Goal: Transaction & Acquisition: Subscribe to service/newsletter

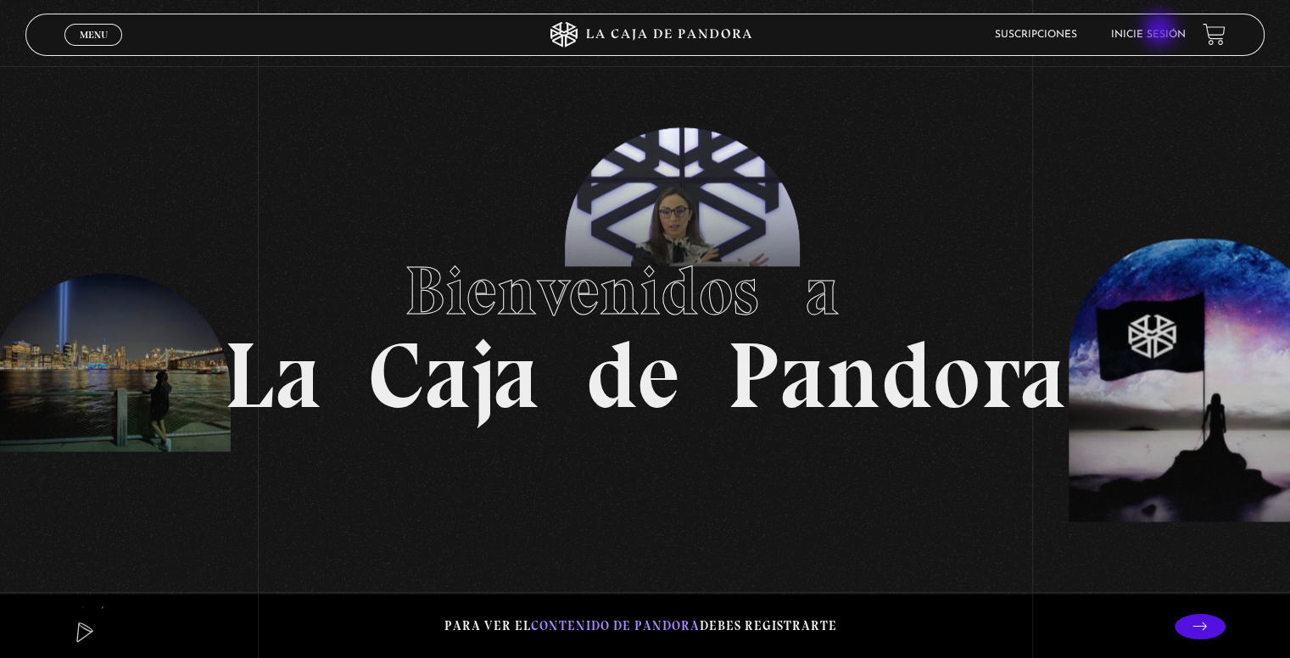
click at [1169, 34] on link "Inicie sesión" at bounding box center [1148, 35] width 75 height 10
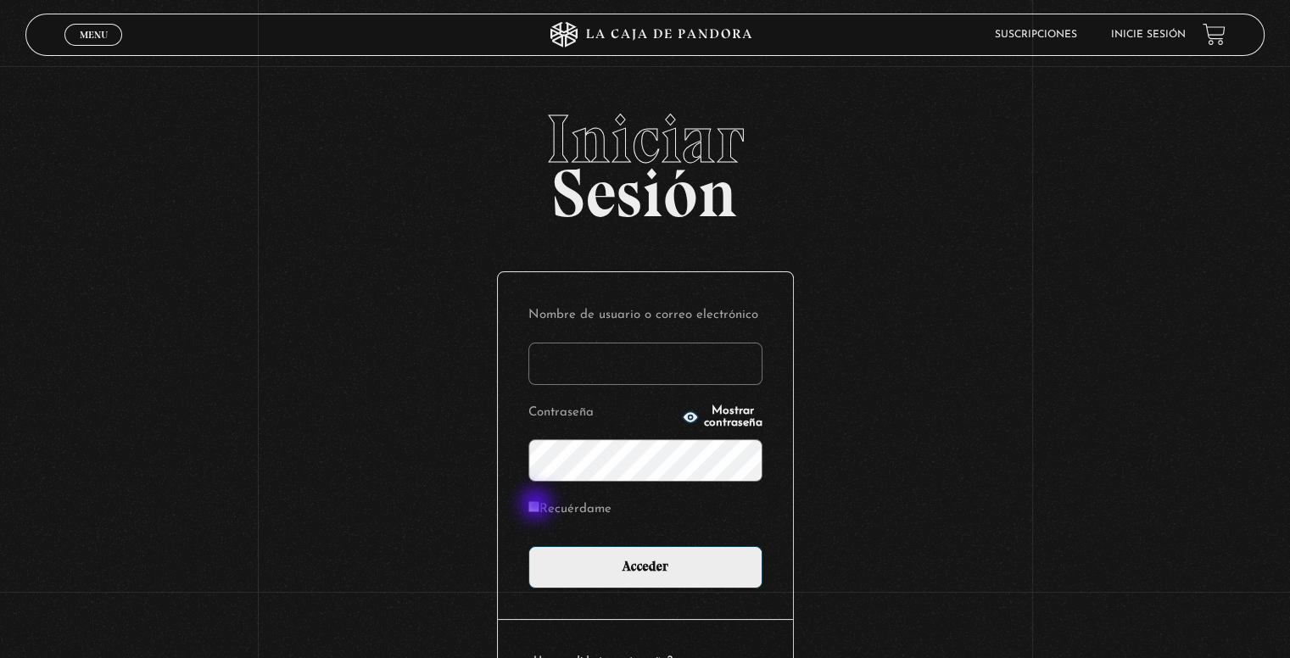
type input "esaborioc@hotmail.com"
click at [538, 505] on input "Recuérdame" at bounding box center [533, 506] width 11 height 11
checkbox input "true"
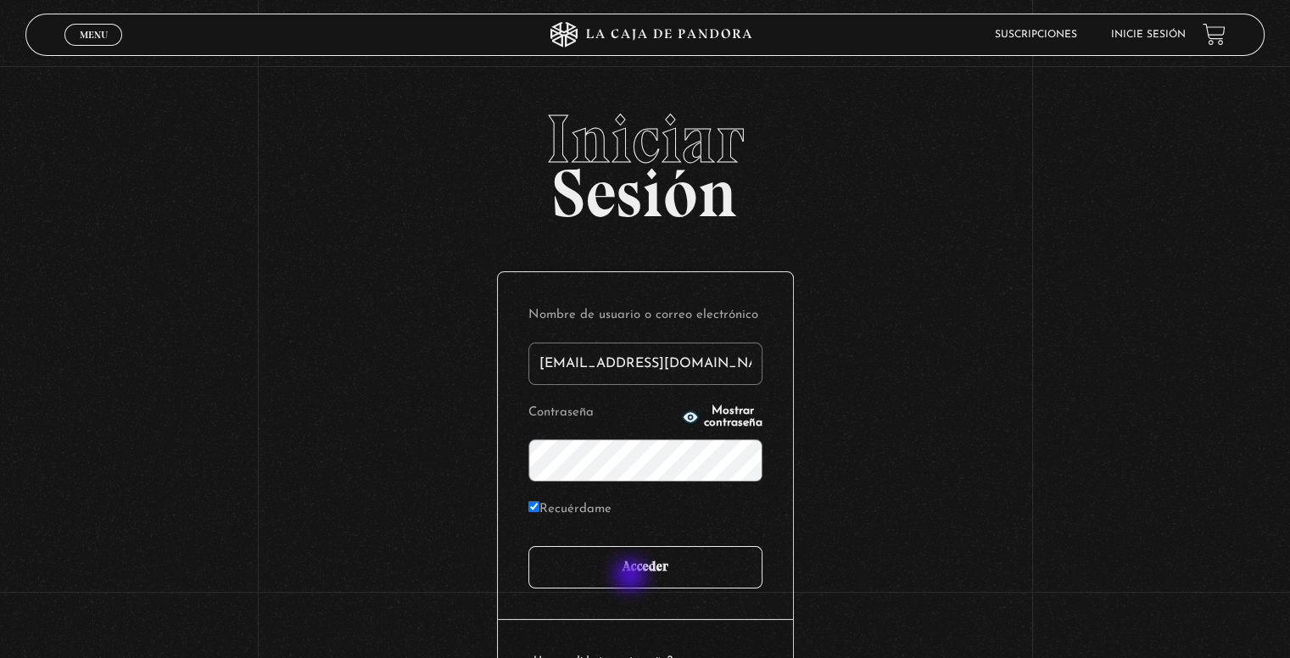
click at [632, 576] on input "Acceder" at bounding box center [645, 567] width 234 height 42
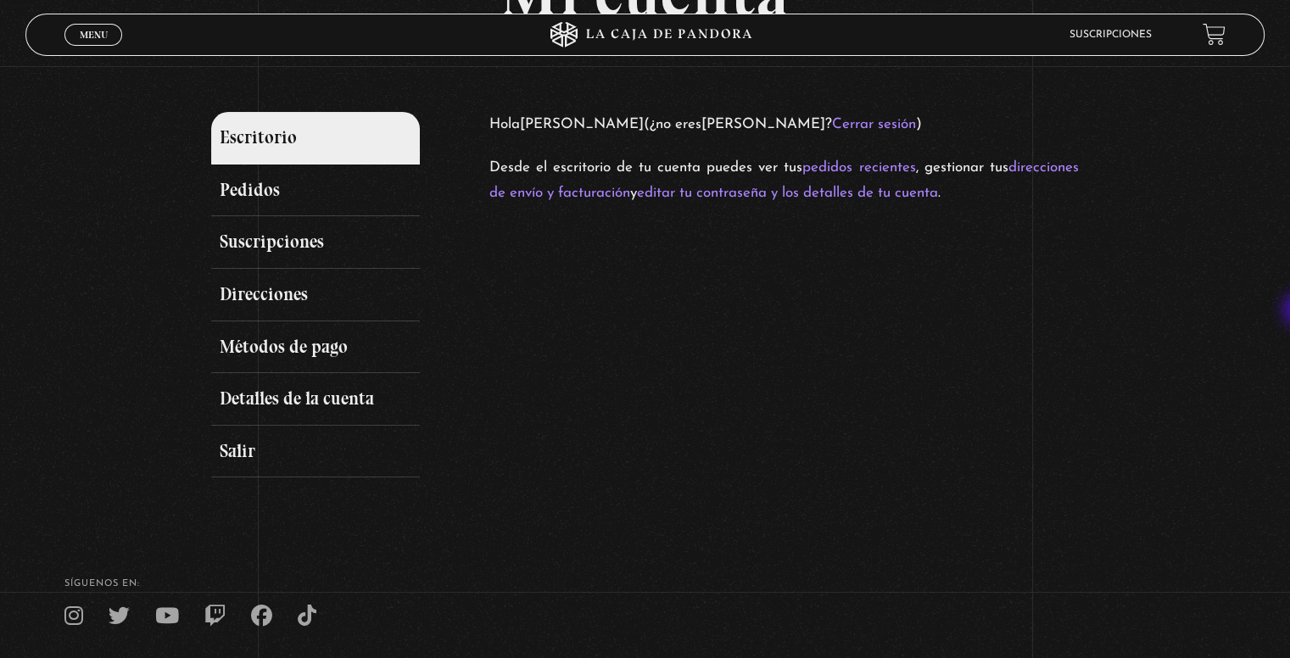
scroll to position [174, 0]
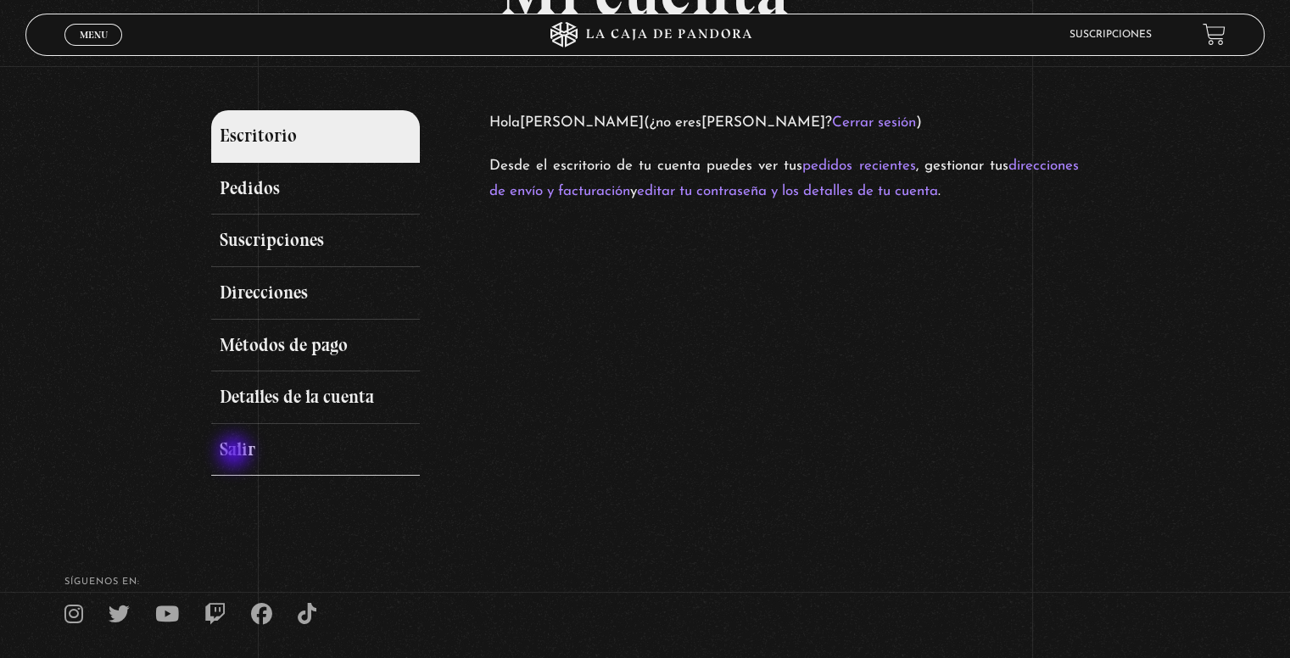
click at [236, 454] on link "Salir" at bounding box center [315, 450] width 208 height 53
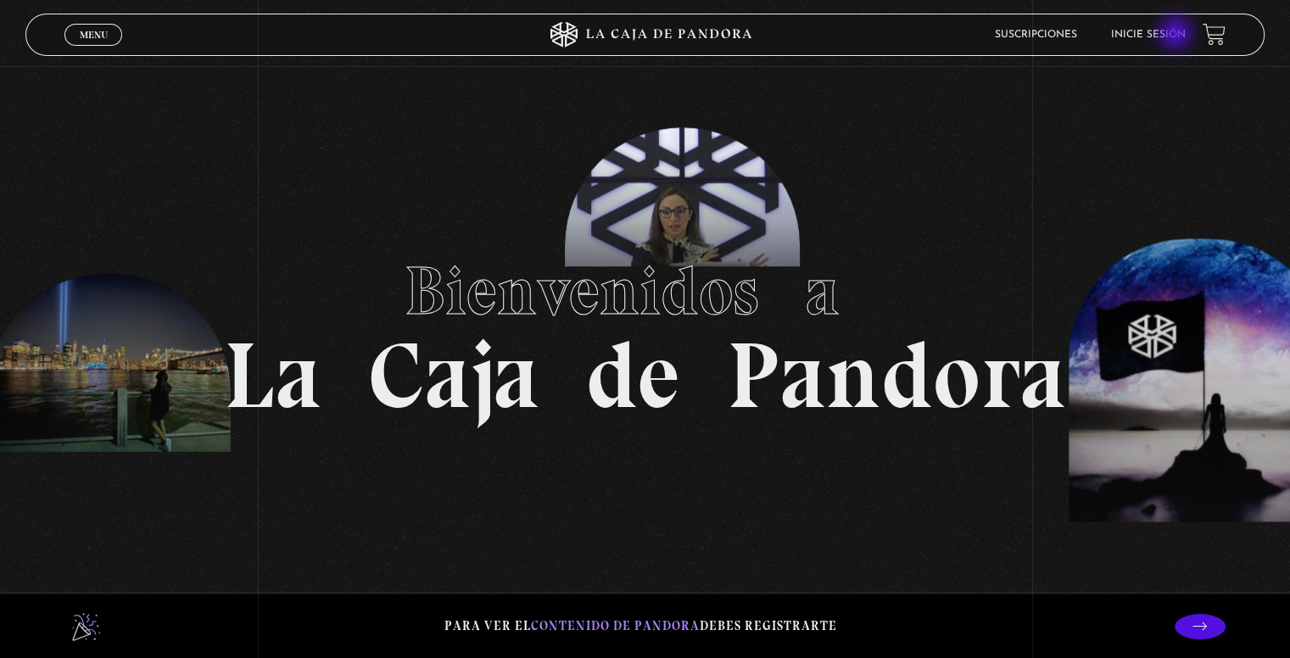
click at [1177, 35] on link "Inicie sesión" at bounding box center [1148, 35] width 75 height 10
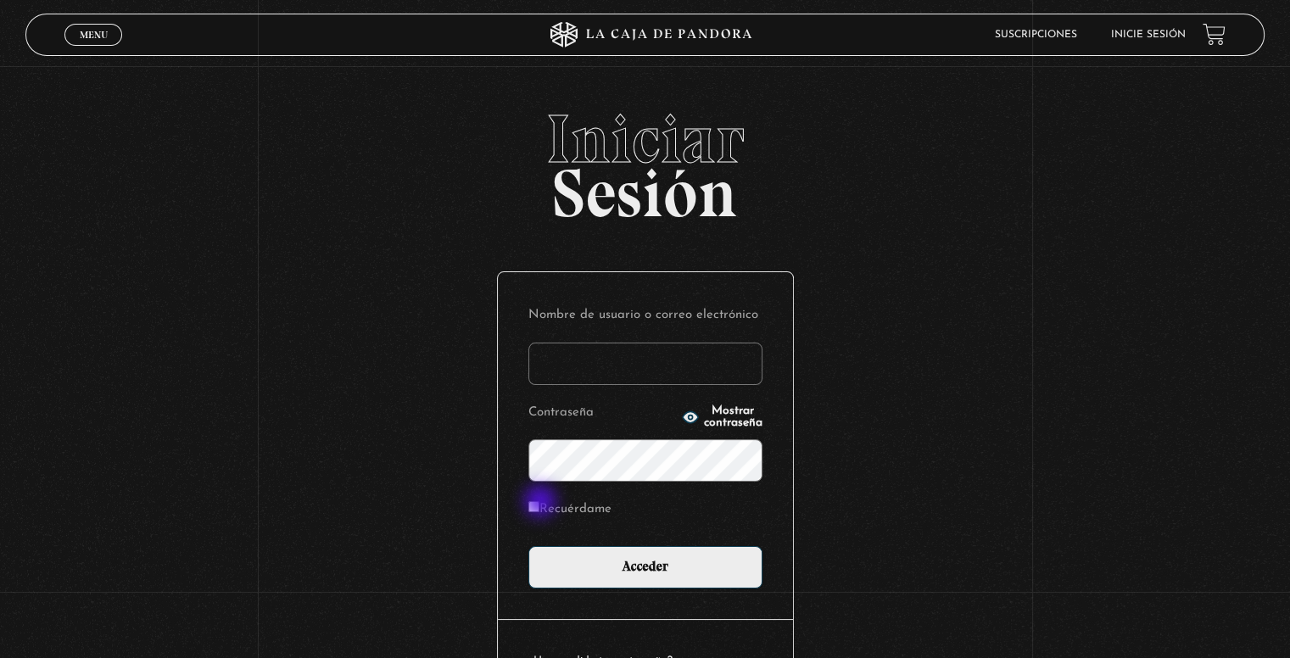
type input "[EMAIL_ADDRESS][DOMAIN_NAME]"
click at [539, 505] on input "Recuérdame" at bounding box center [533, 506] width 11 height 11
checkbox input "true"
click at [693, 406] on p "Contraseña Mostrar contraseña" at bounding box center [645, 440] width 234 height 81
click at [704, 416] on span "Mostrar contraseña" at bounding box center [733, 417] width 59 height 24
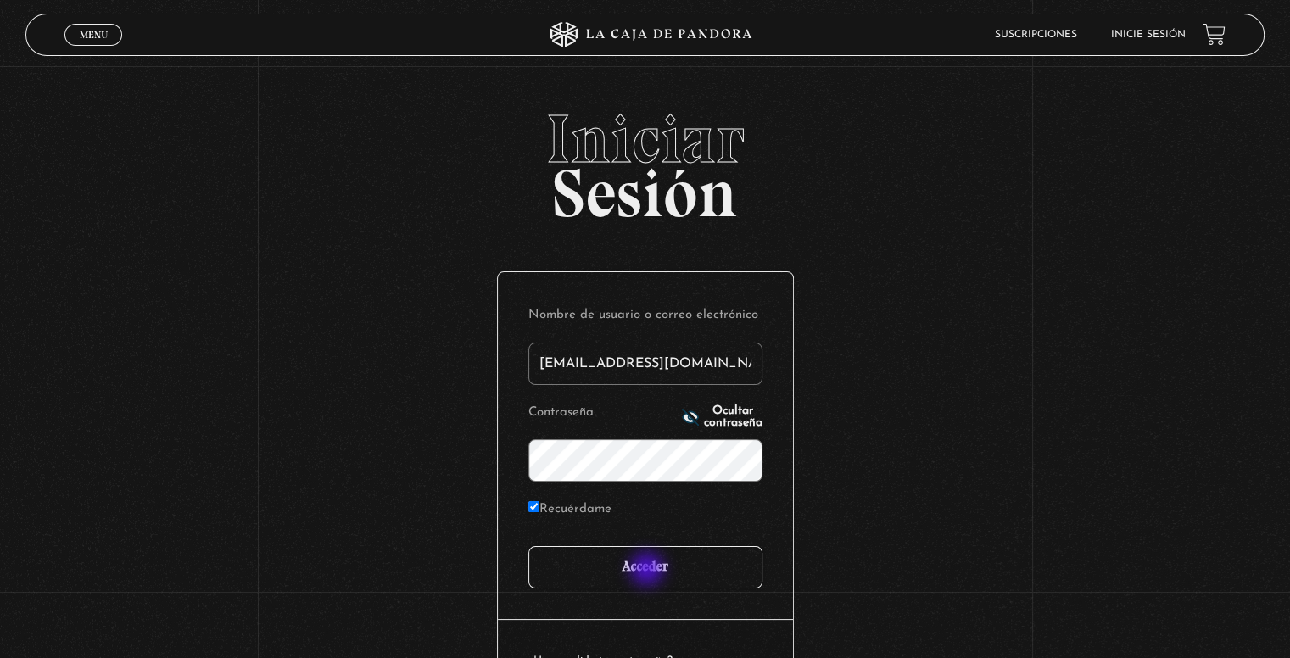
click at [649, 571] on input "Acceder" at bounding box center [645, 567] width 234 height 42
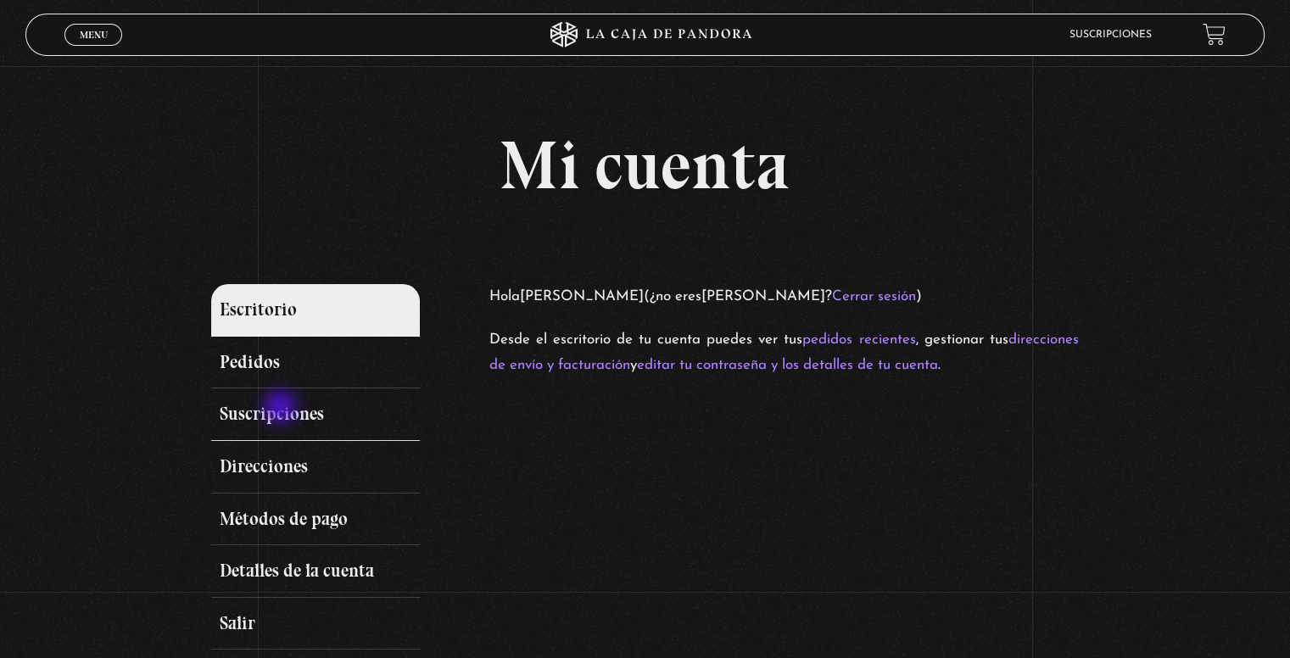
click at [282, 409] on link "Suscripciones" at bounding box center [315, 414] width 208 height 53
click at [103, 33] on span "Menu" at bounding box center [94, 35] width 28 height 10
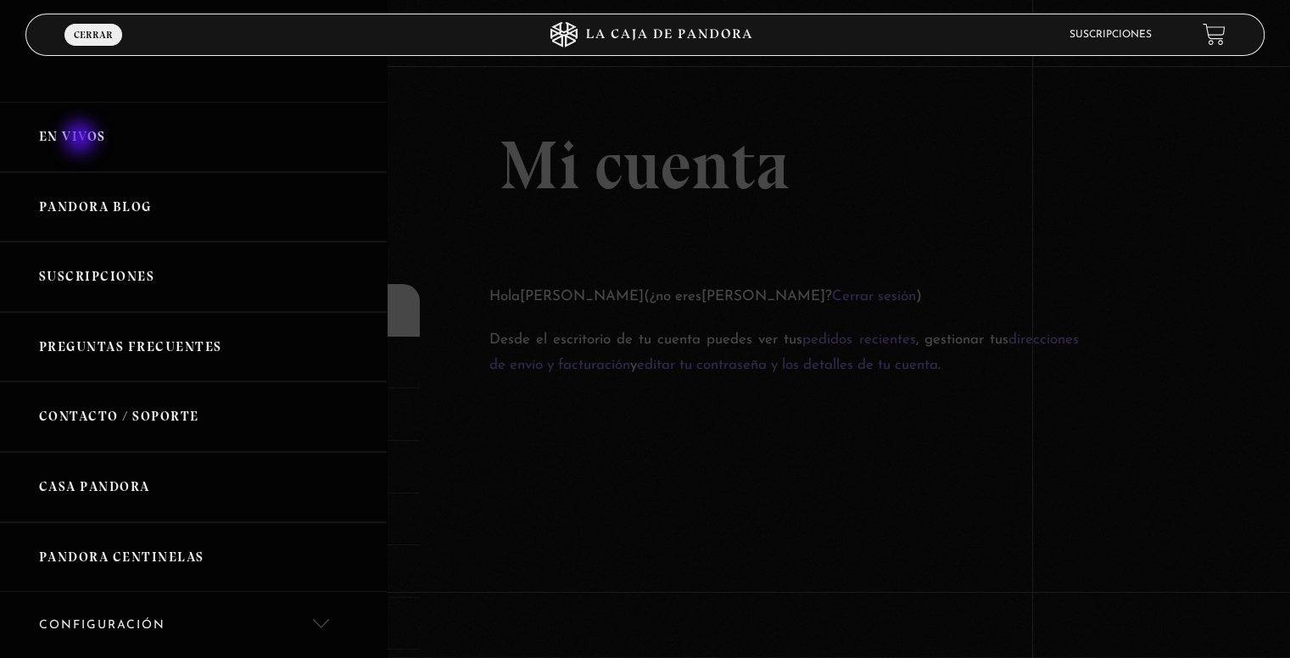
click at [82, 139] on link "En vivos" at bounding box center [193, 137] width 387 height 70
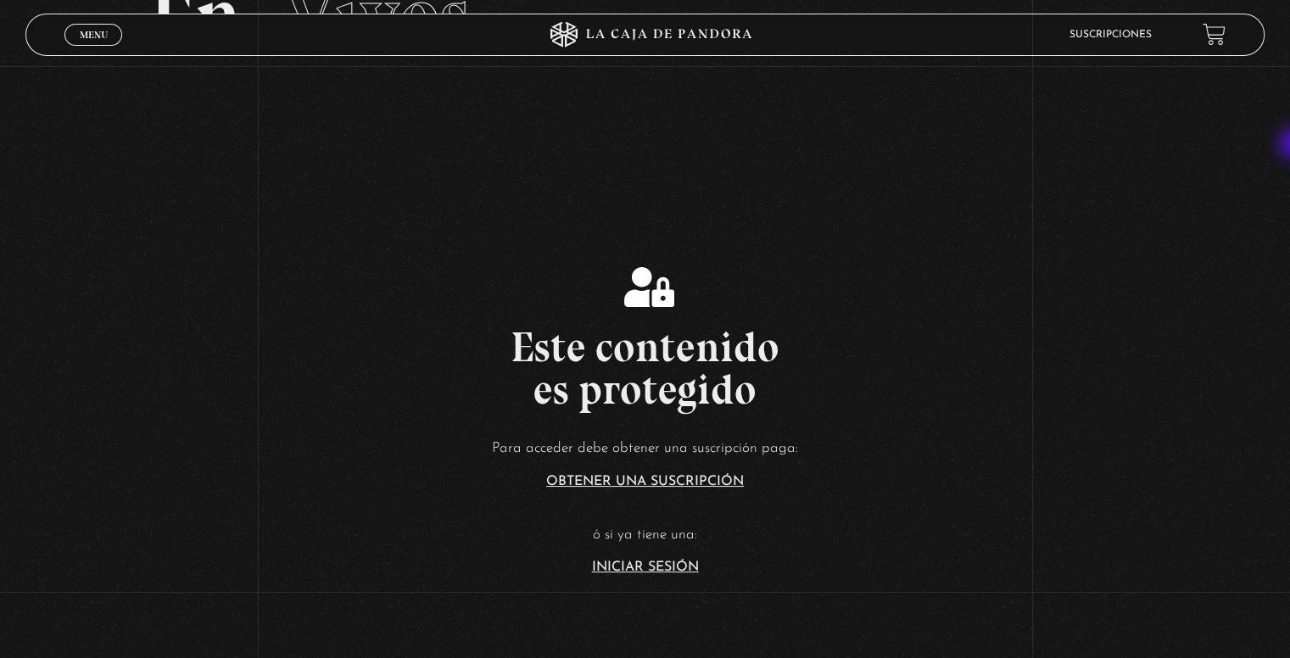
scroll to position [218, 0]
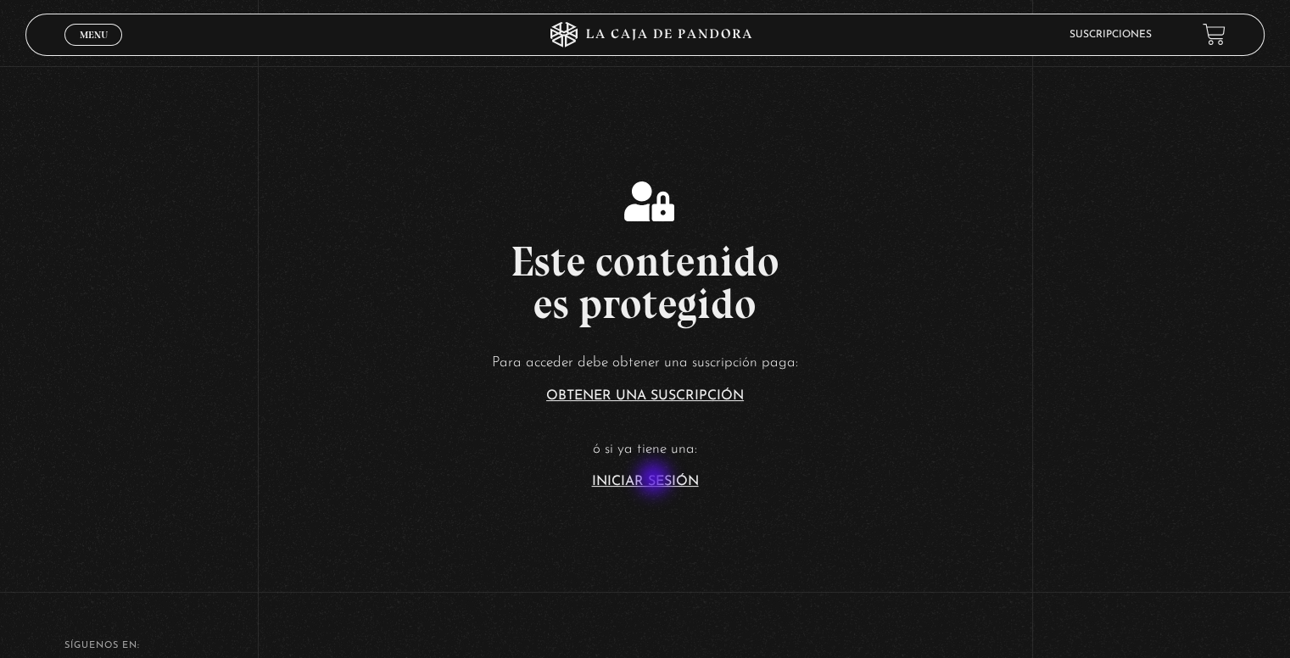
click at [655, 480] on link "Iniciar Sesión" at bounding box center [645, 482] width 107 height 14
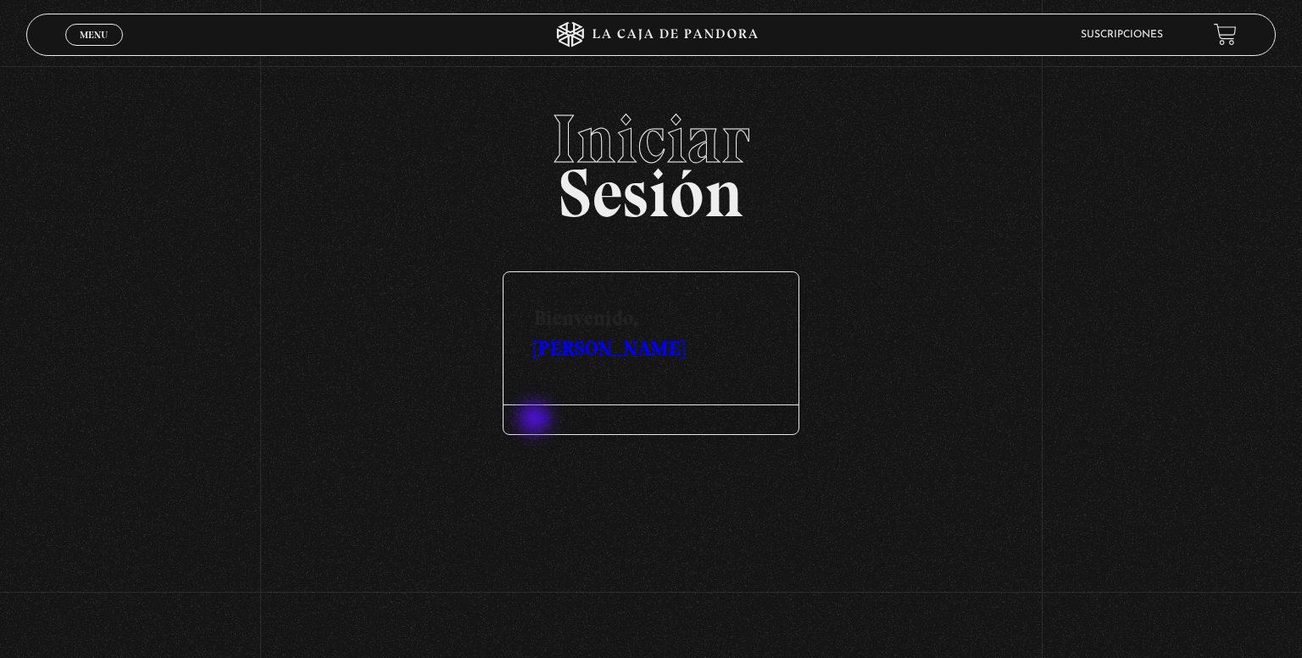
click at [538, 418] on link "Salir" at bounding box center [542, 419] width 16 height 9
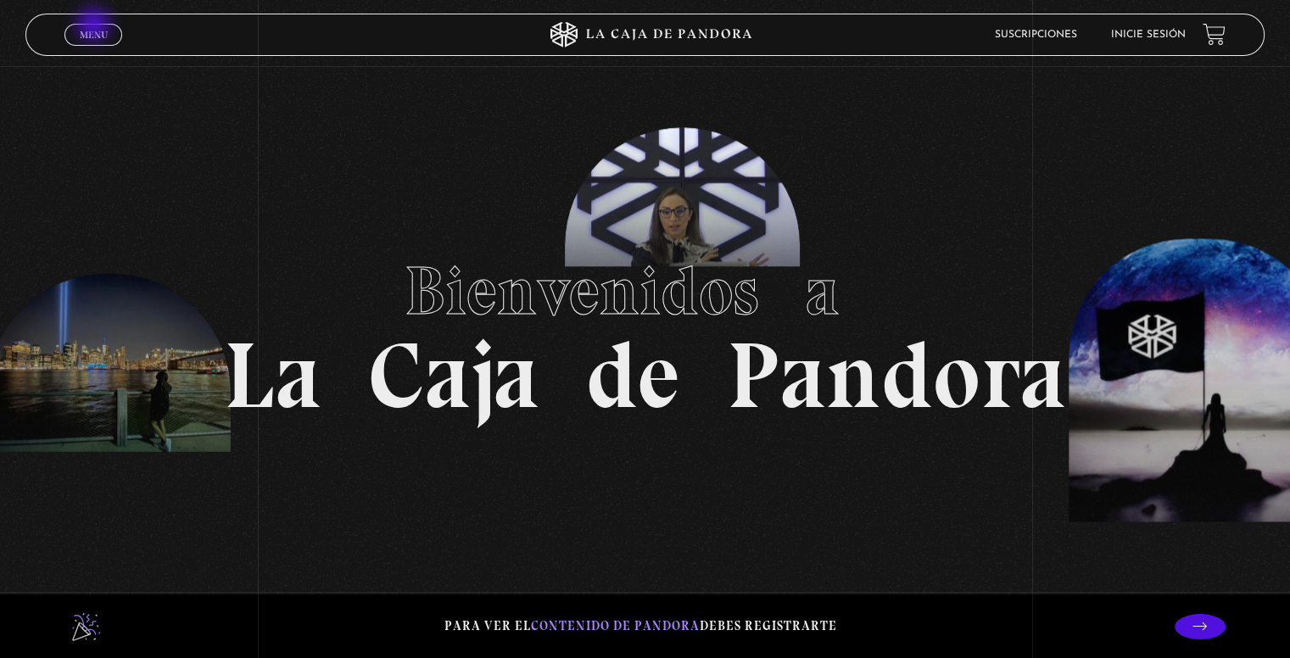
click at [97, 30] on span "Menu" at bounding box center [94, 35] width 28 height 10
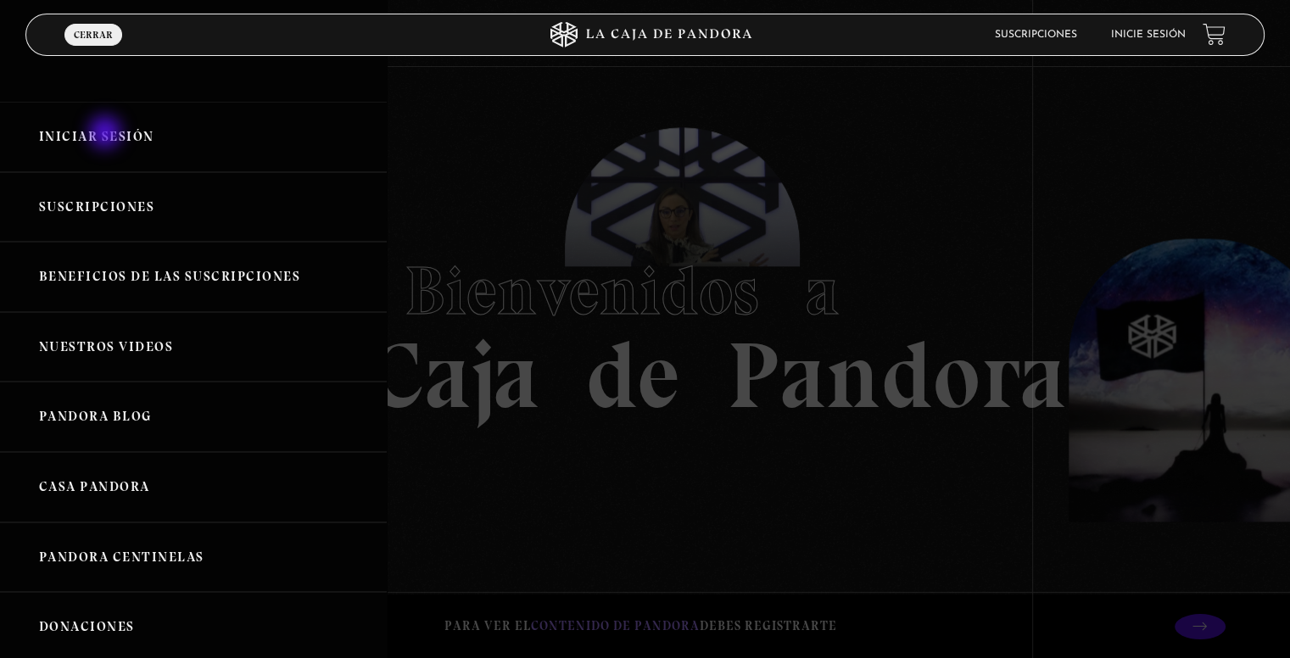
click at [107, 134] on link "Iniciar Sesión" at bounding box center [193, 137] width 387 height 70
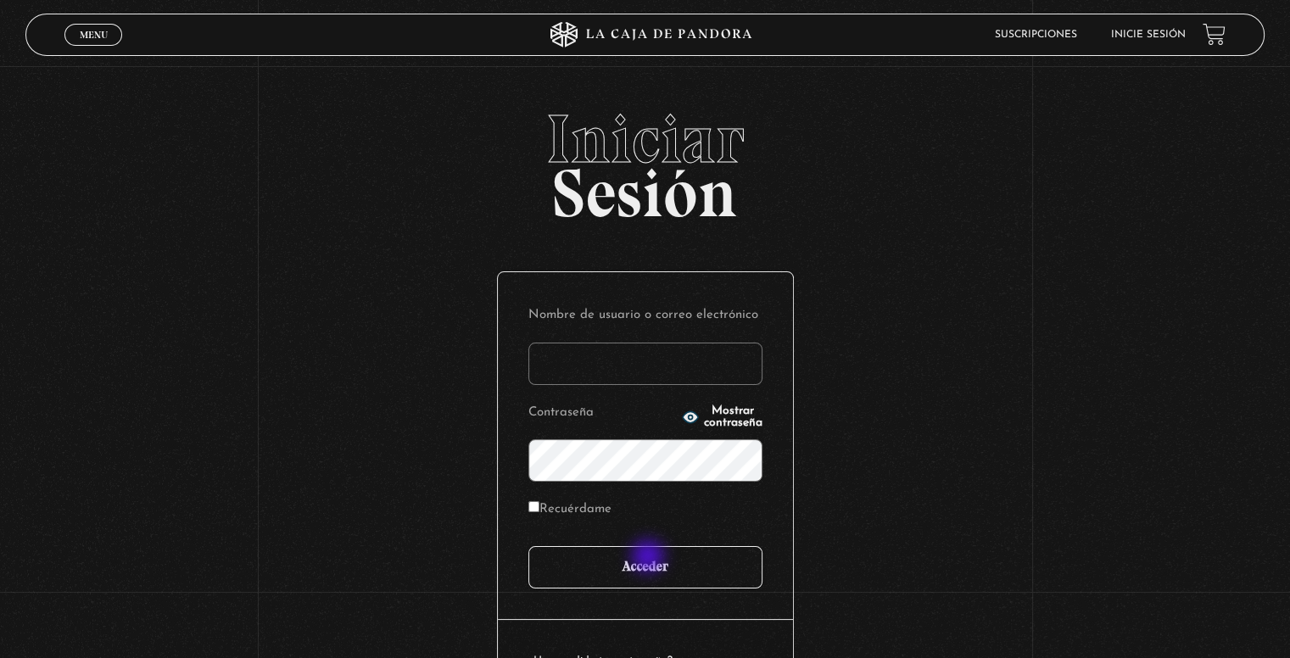
type input "[EMAIL_ADDRESS][DOMAIN_NAME]"
click at [648, 560] on input "Acceder" at bounding box center [645, 567] width 234 height 42
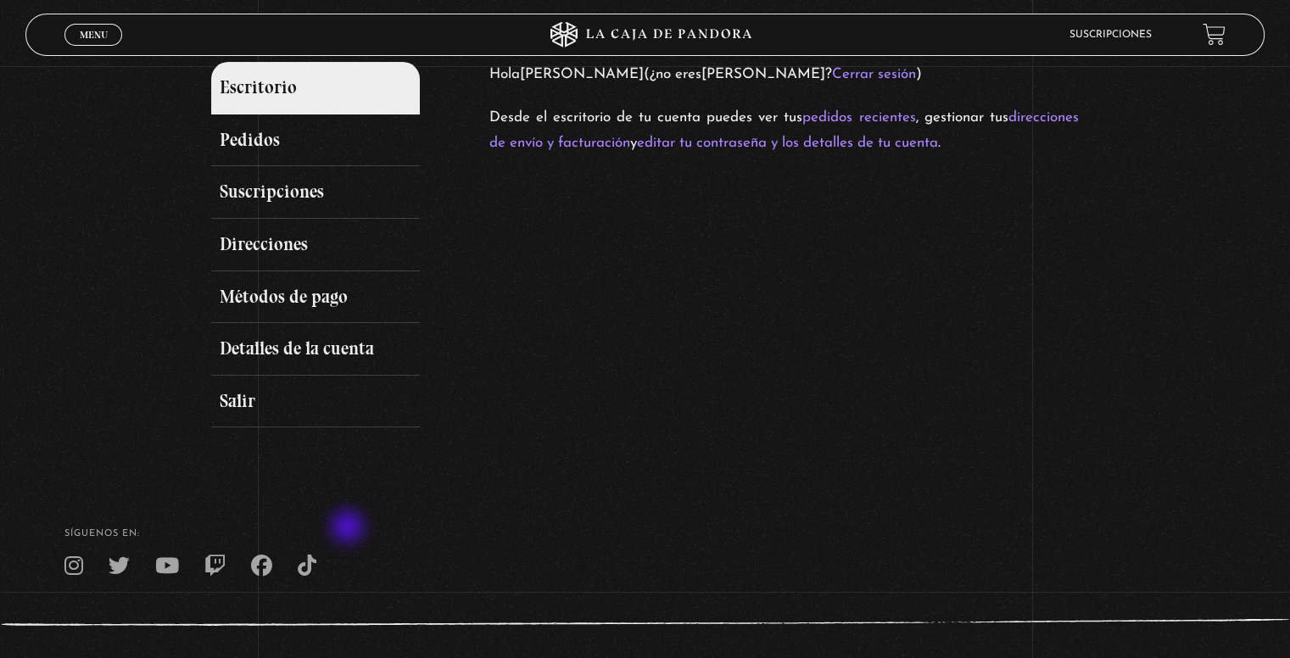
scroll to position [293, 0]
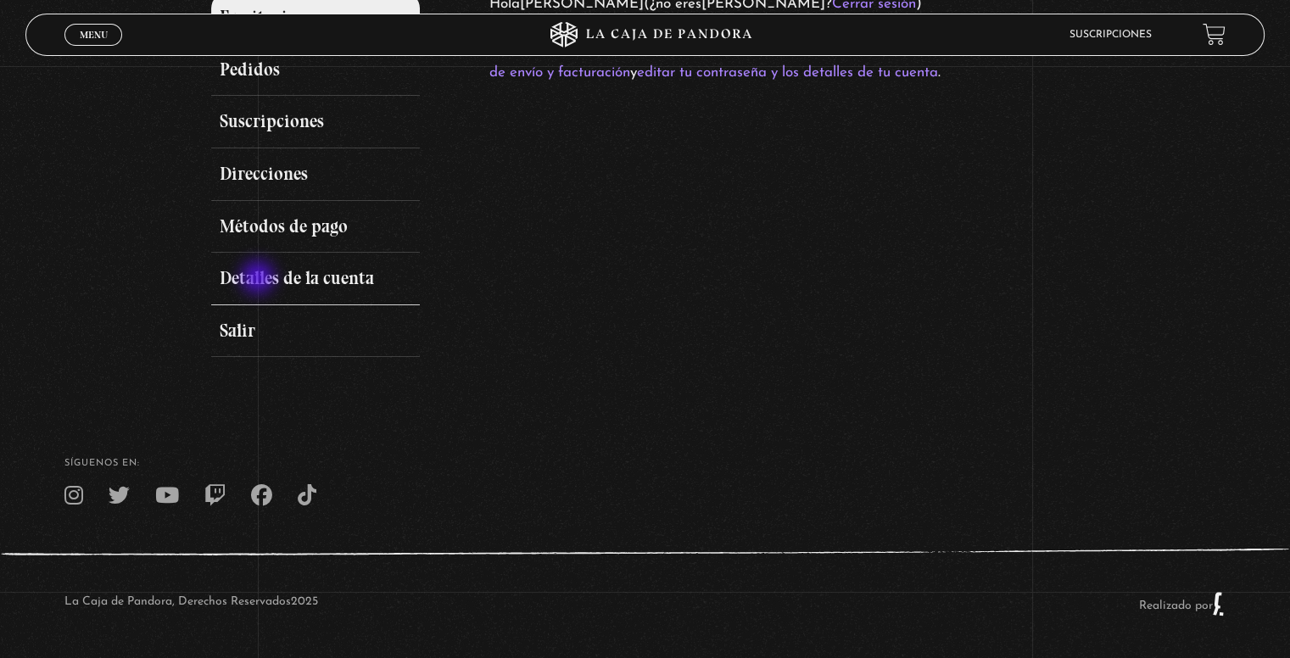
click at [259, 279] on link "Detalles de la cuenta" at bounding box center [315, 279] width 208 height 53
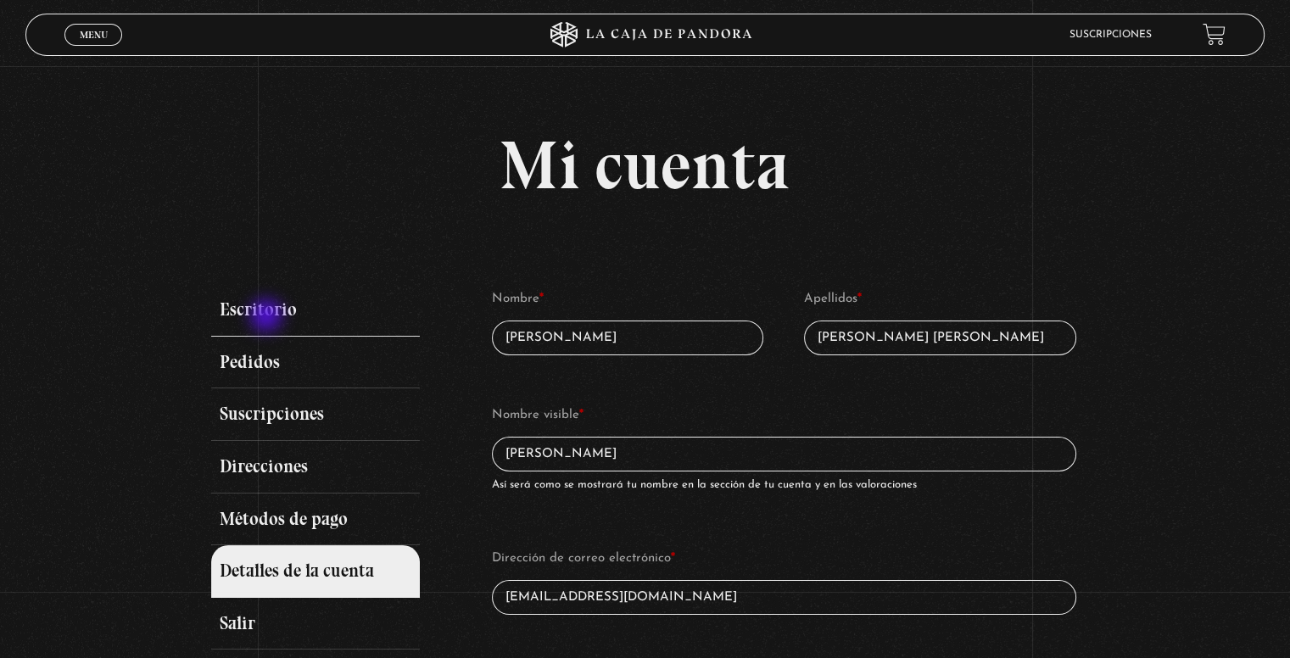
click at [268, 317] on link "Escritorio" at bounding box center [315, 310] width 208 height 53
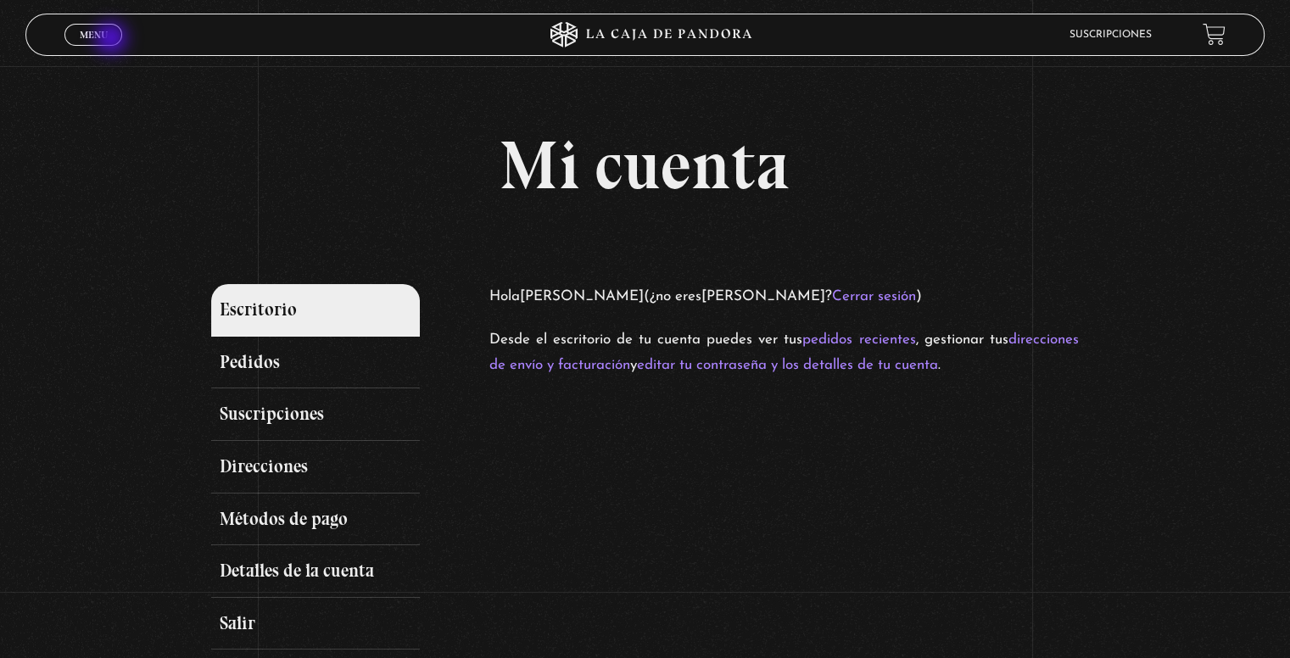
click at [112, 40] on link "Menu Cerrar" at bounding box center [93, 35] width 58 height 22
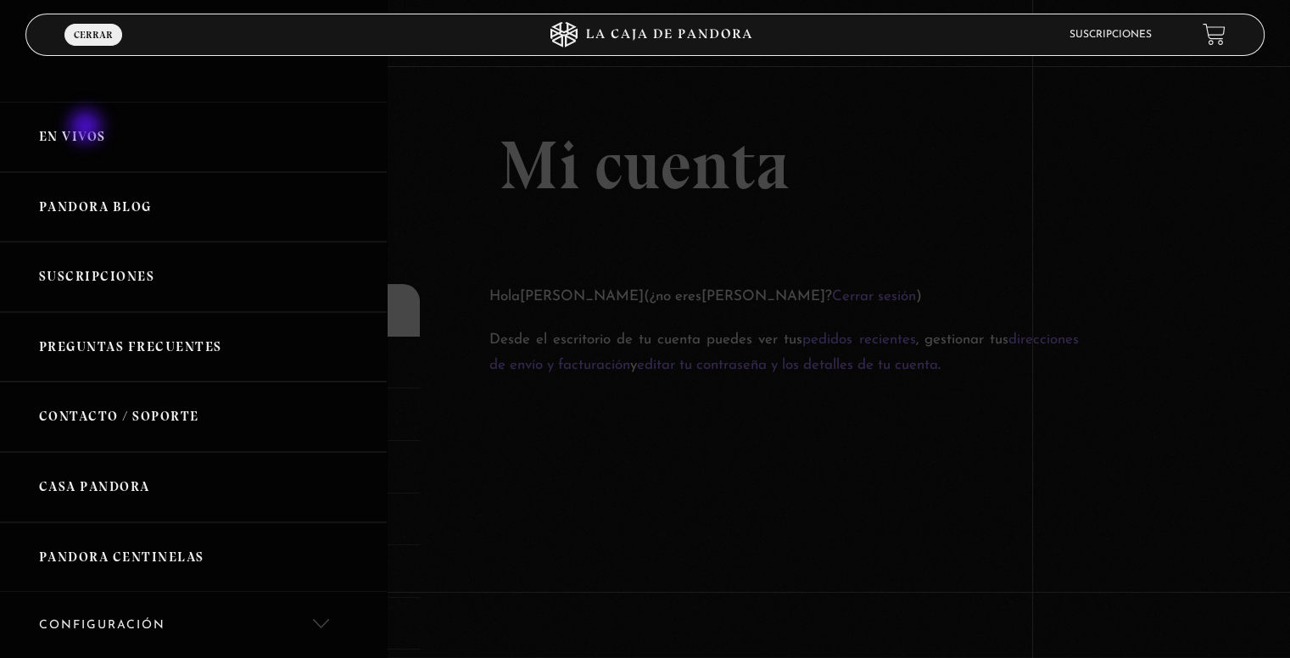
click at [99, 134] on link "En vivos" at bounding box center [193, 137] width 387 height 70
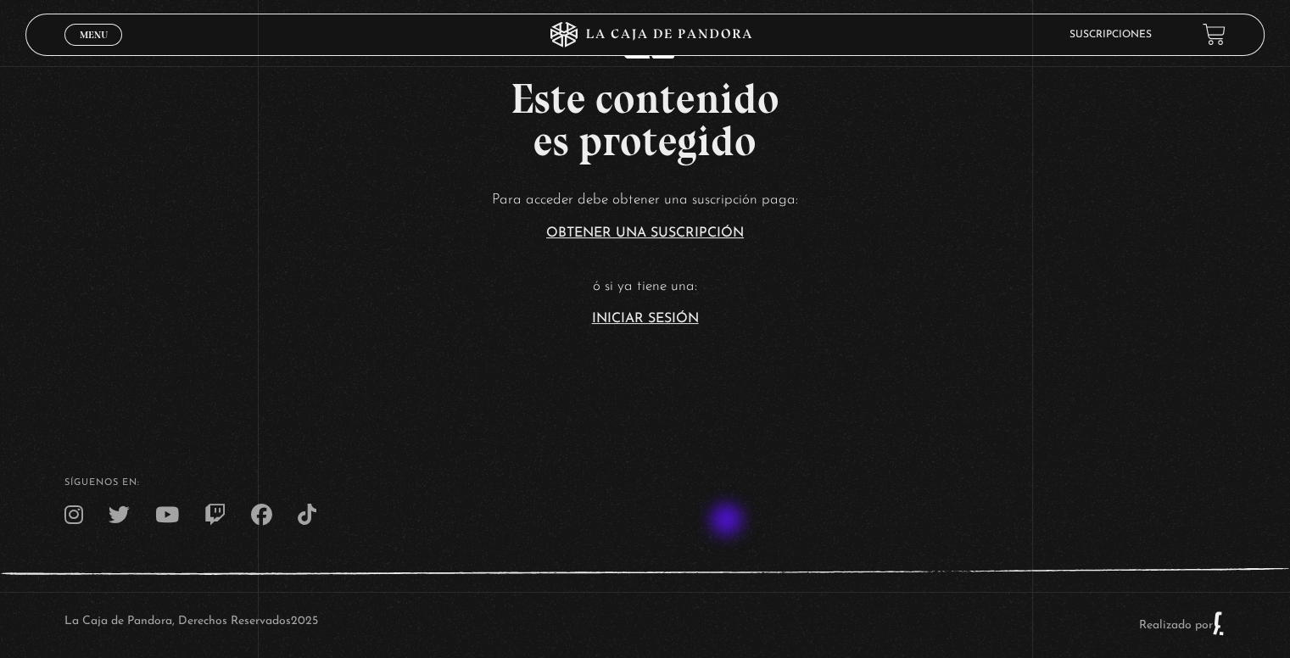
scroll to position [402, 0]
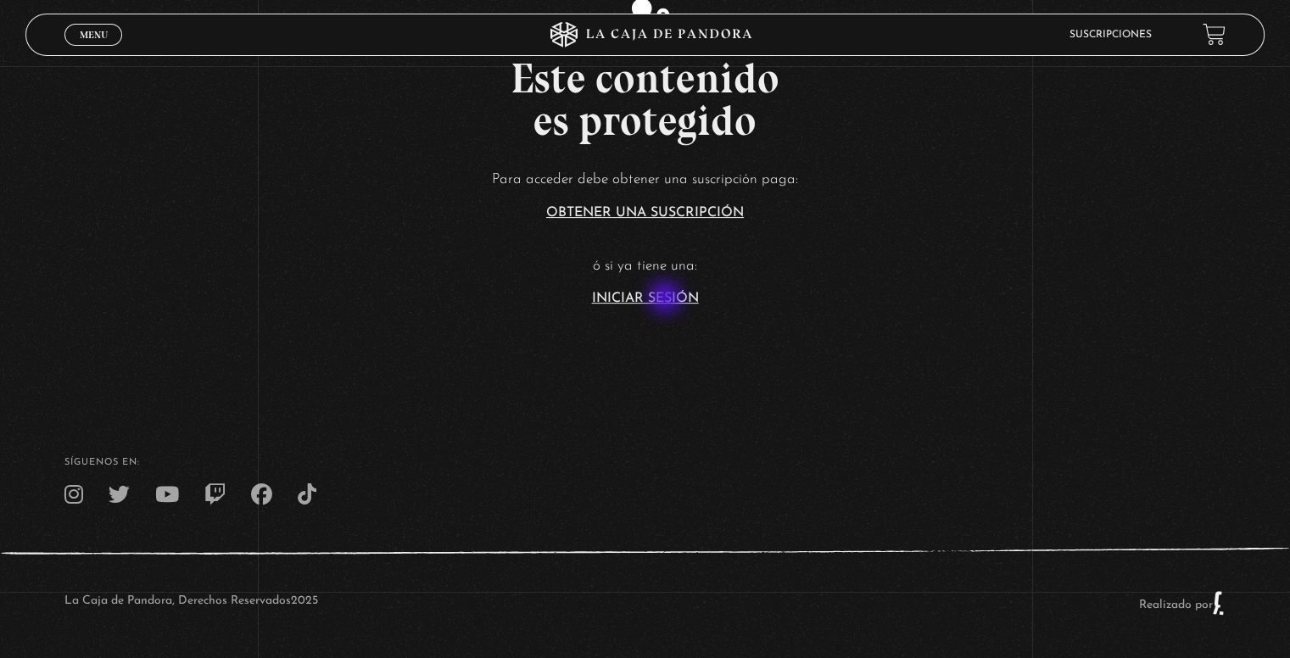
click at [666, 298] on link "Iniciar Sesión" at bounding box center [645, 299] width 107 height 14
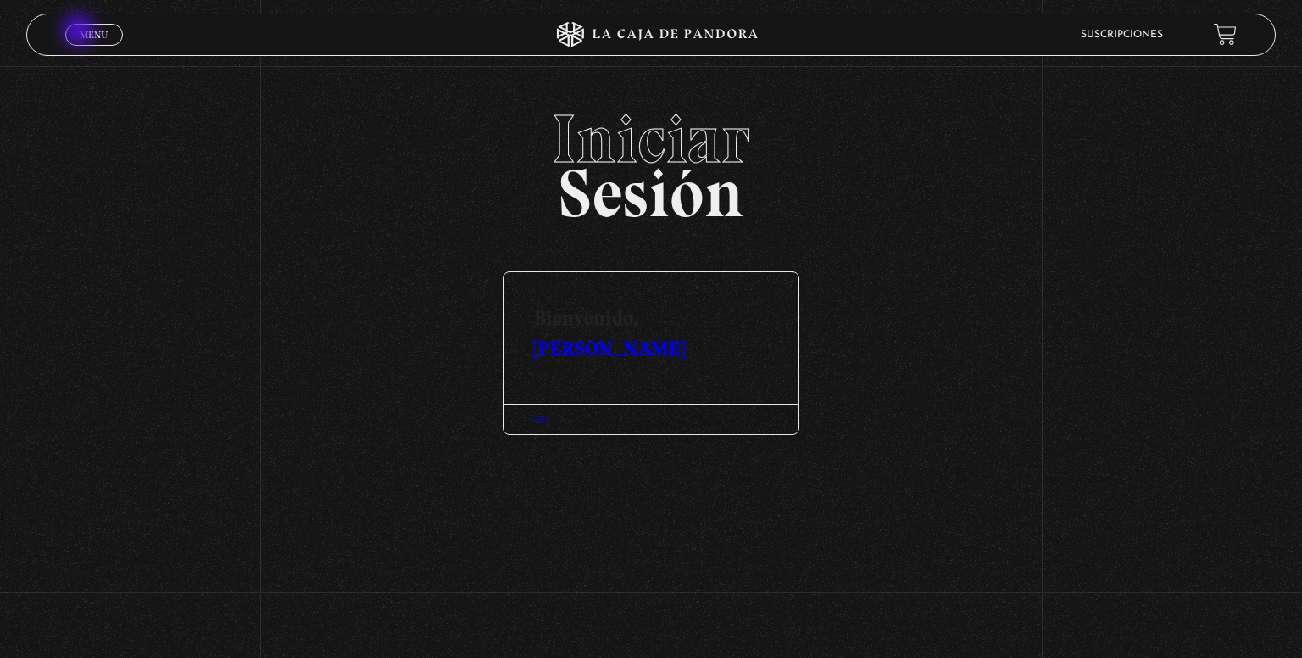
click at [84, 30] on span "Menu" at bounding box center [94, 35] width 28 height 10
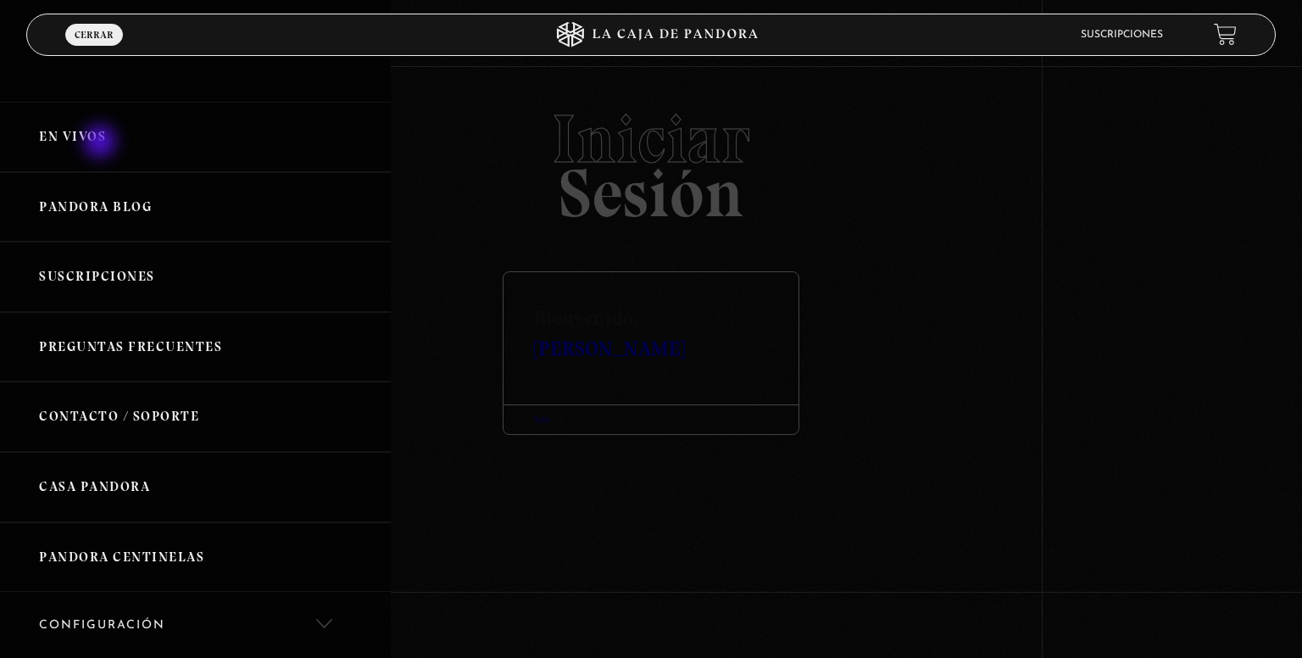
click at [102, 143] on link "En vivos" at bounding box center [195, 137] width 391 height 70
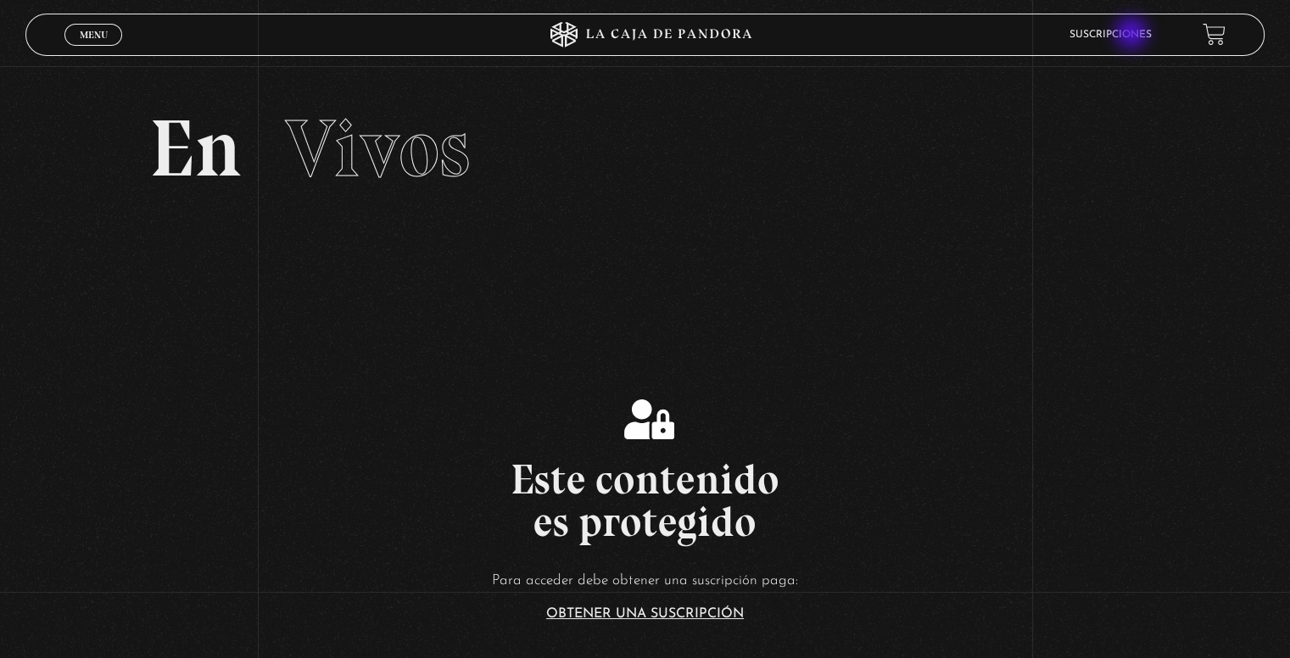
click at [1133, 35] on link "Suscripciones" at bounding box center [1110, 35] width 82 height 10
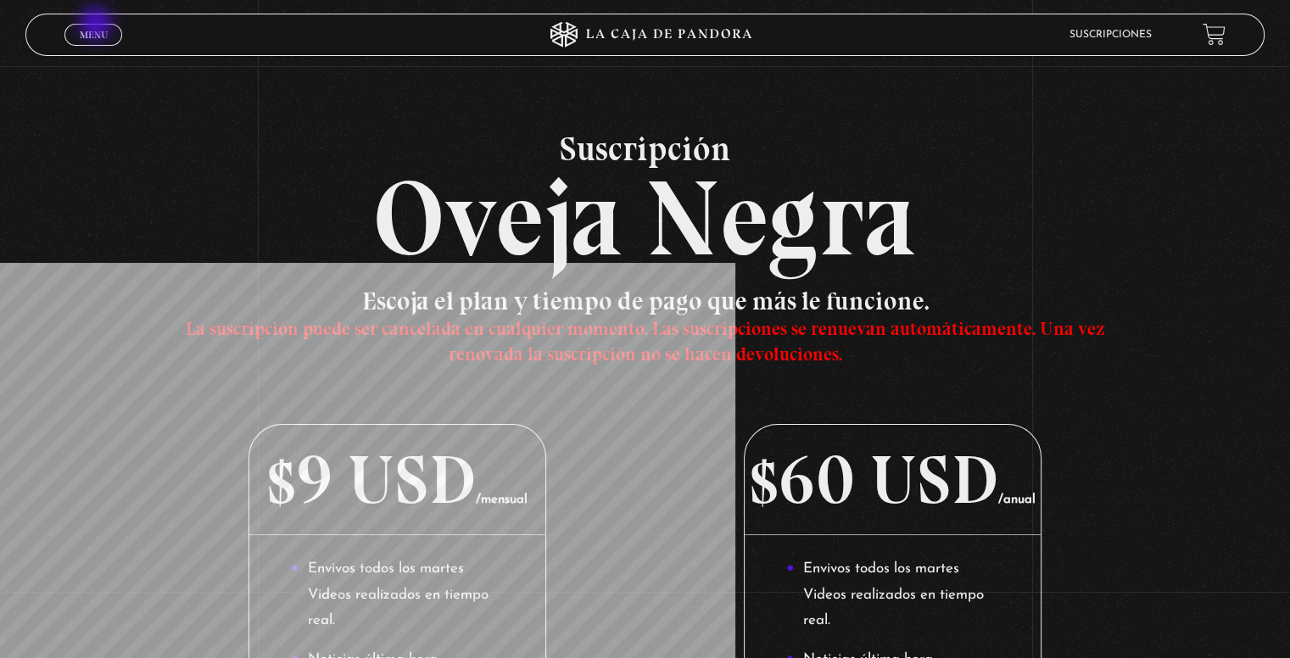
click at [98, 25] on link "Menu Cerrar" at bounding box center [93, 35] width 58 height 22
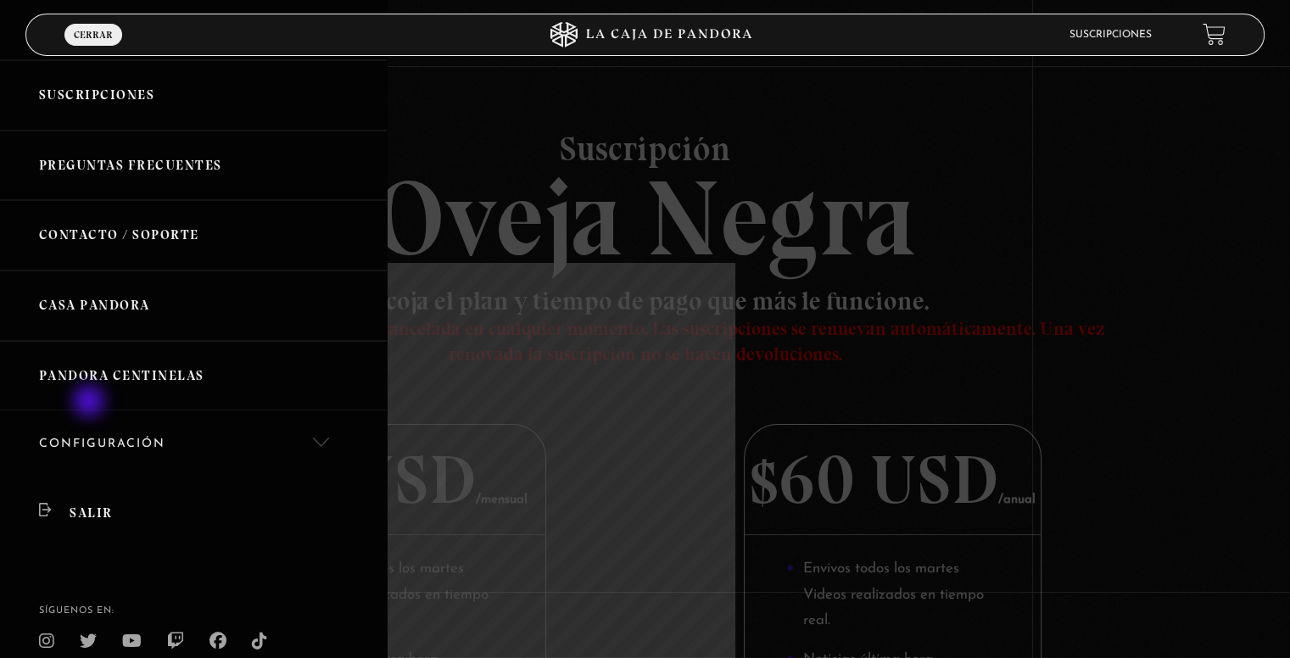
scroll to position [255, 0]
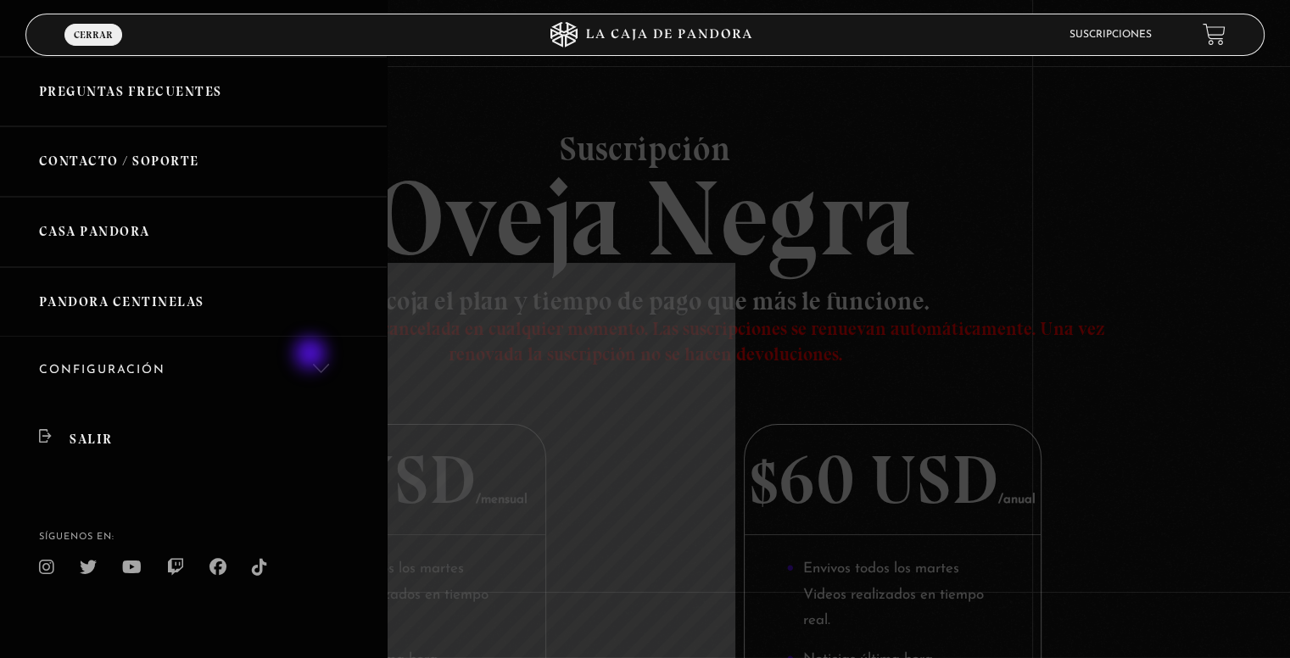
click at [325, 354] on link "Configuración" at bounding box center [193, 371] width 387 height 69
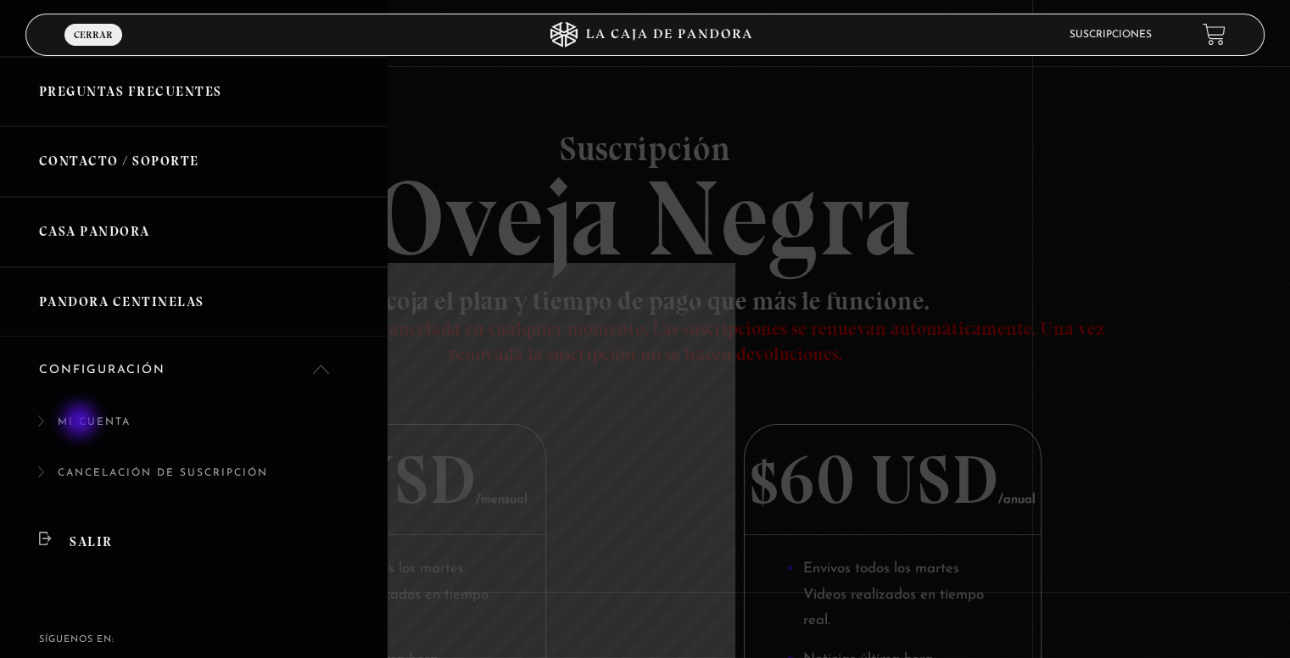
click at [81, 422] on link "Mi cuenta" at bounding box center [193, 431] width 387 height 52
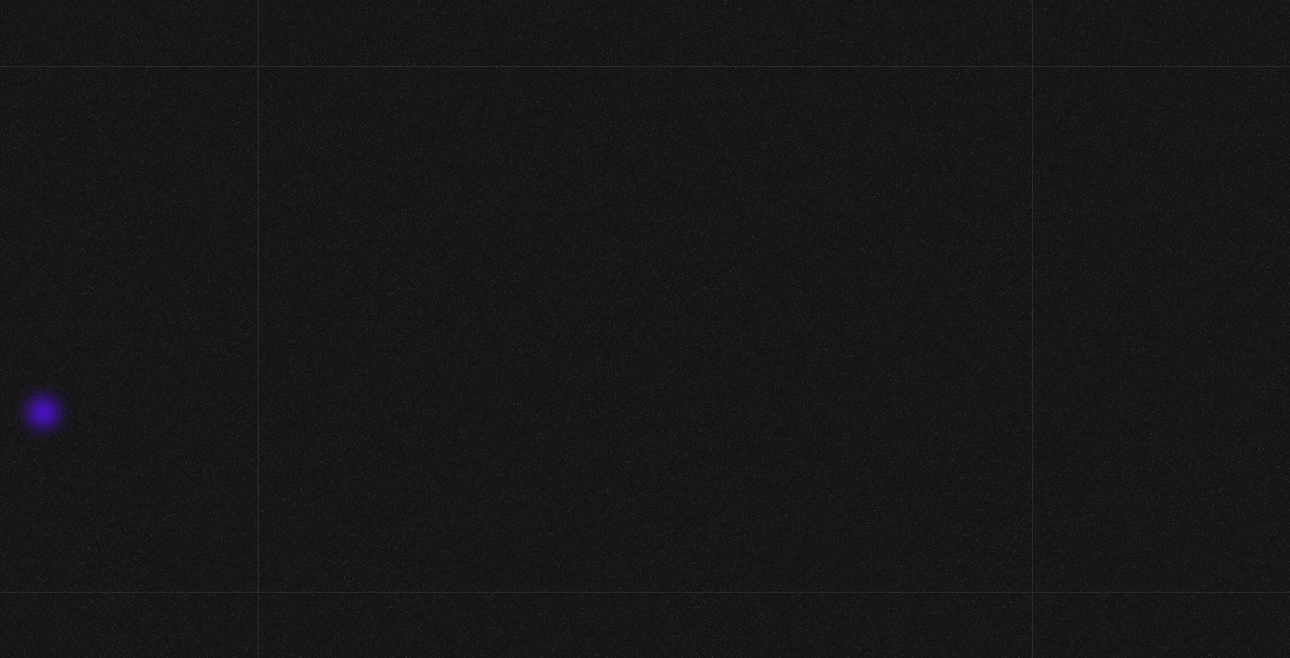
click at [44, 415] on div "Mi cuenta Escritorio Pedidos Suscripciones Direcciones Métodos de pago Detalles…" at bounding box center [645, 620] width 1290 height 978
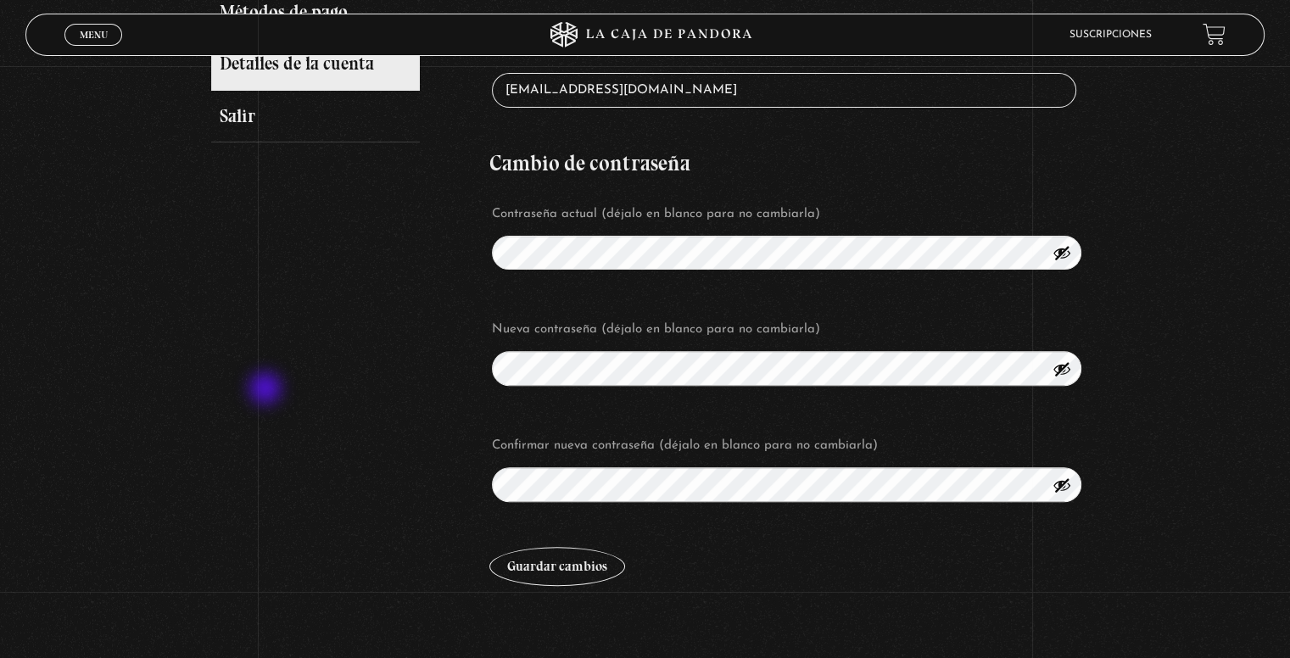
scroll to position [509, 0]
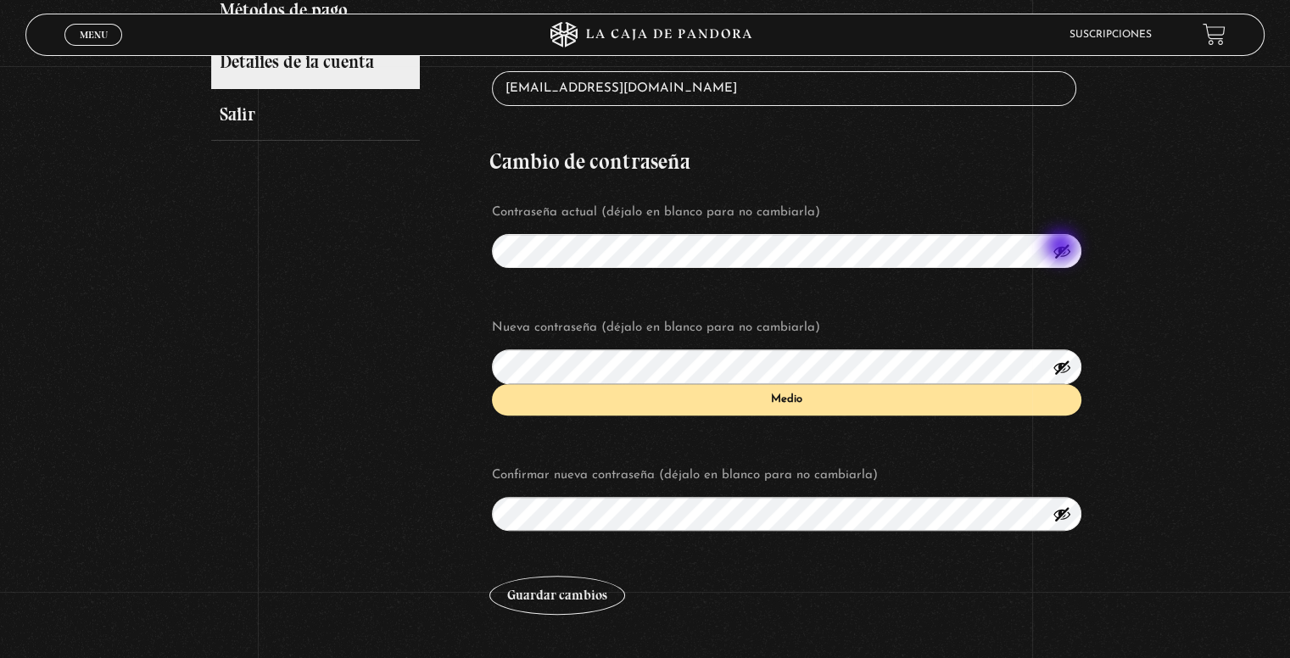
click at [1062, 248] on button "Mostrar contraseña" at bounding box center [1061, 251] width 19 height 19
click at [584, 605] on button "Guardar cambios" at bounding box center [557, 595] width 136 height 39
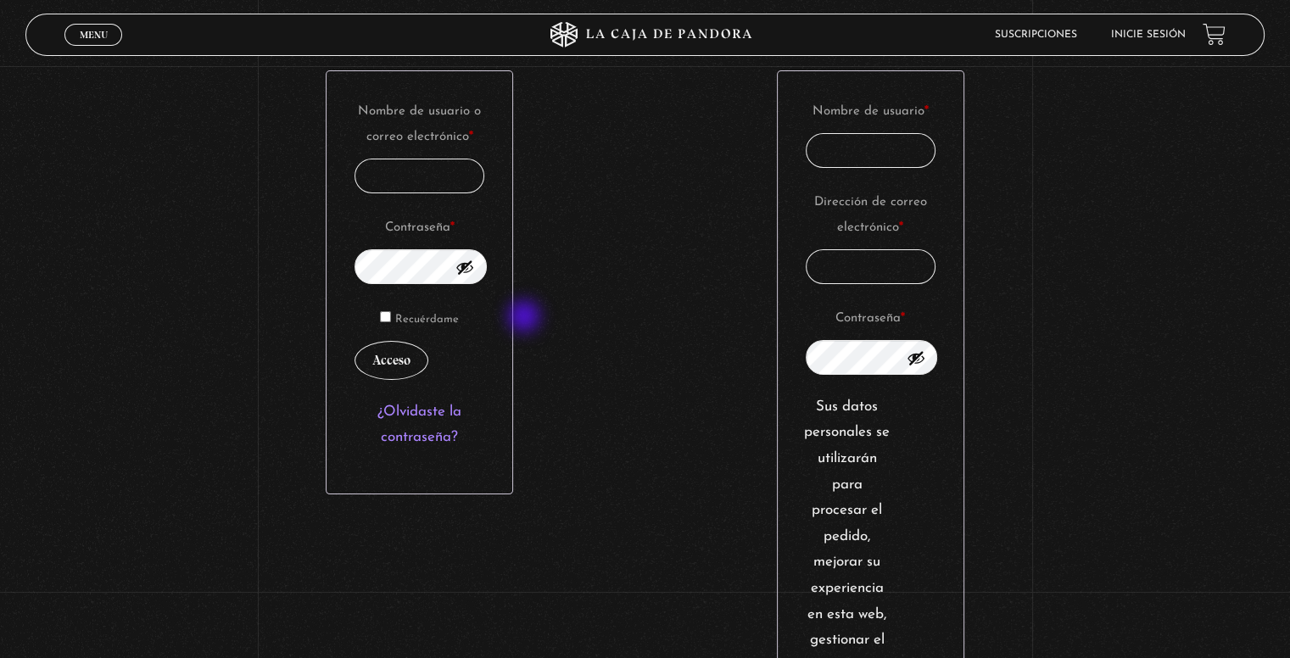
scroll to position [170, 0]
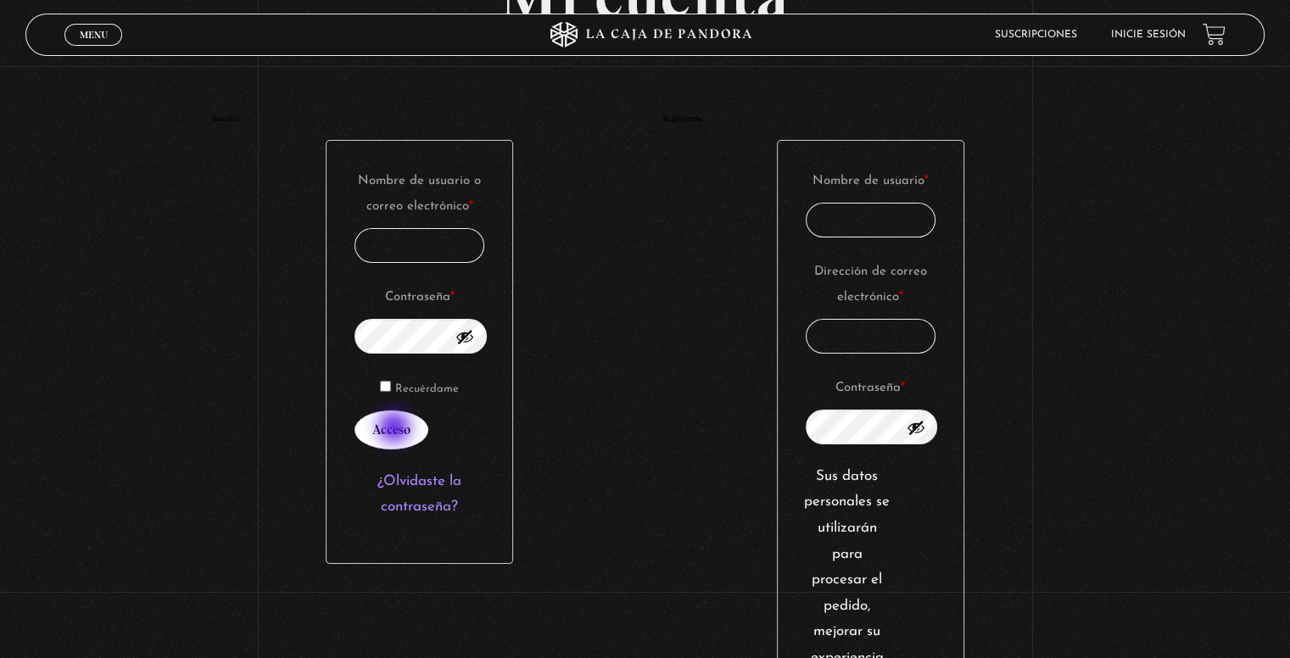
type input "[EMAIL_ADDRESS][DOMAIN_NAME]"
click at [397, 429] on button "Acceso" at bounding box center [391, 429] width 74 height 39
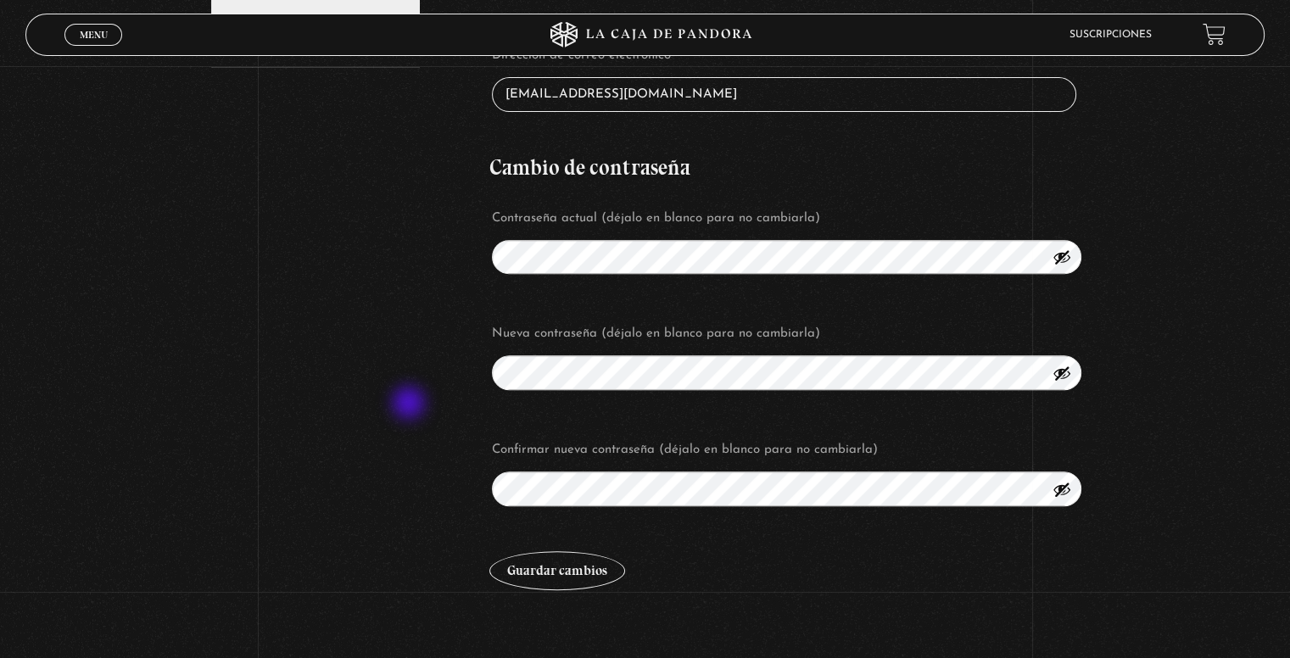
scroll to position [594, 0]
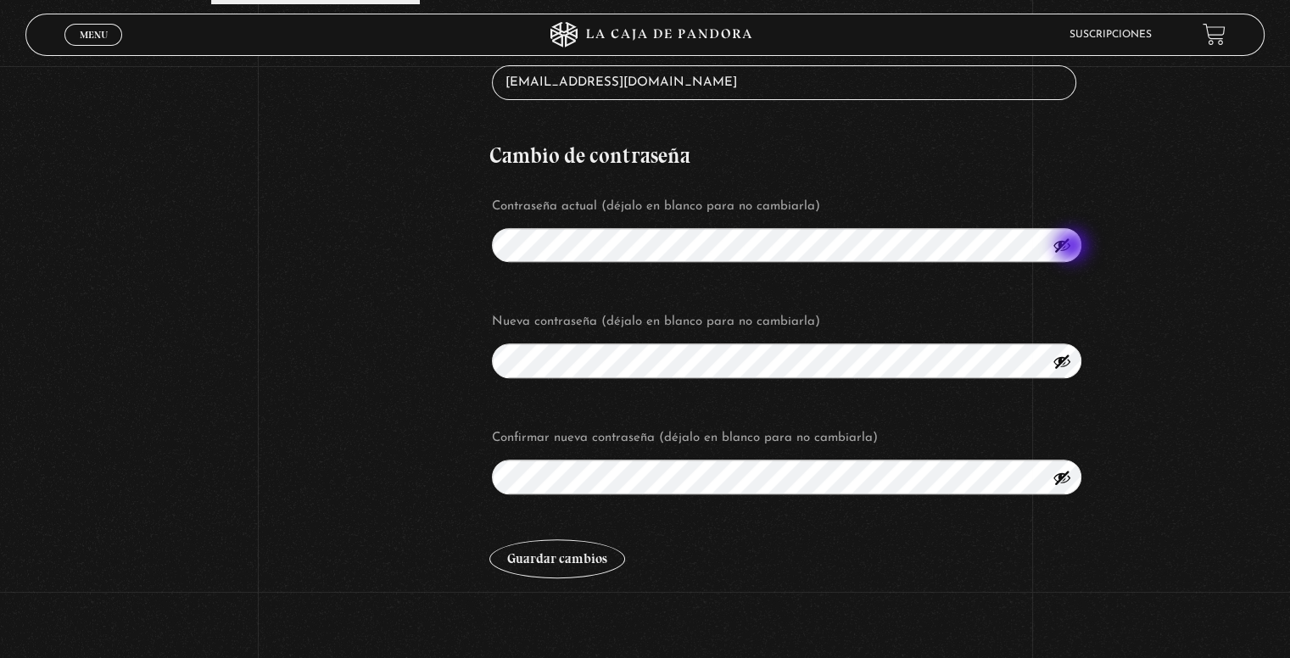
click at [1071, 245] on button "Mostrar contraseña" at bounding box center [1061, 245] width 19 height 19
click at [1071, 245] on button "Ocultar contraseña" at bounding box center [1061, 245] width 19 height 19
click at [566, 548] on button "Guardar cambios" at bounding box center [557, 558] width 136 height 39
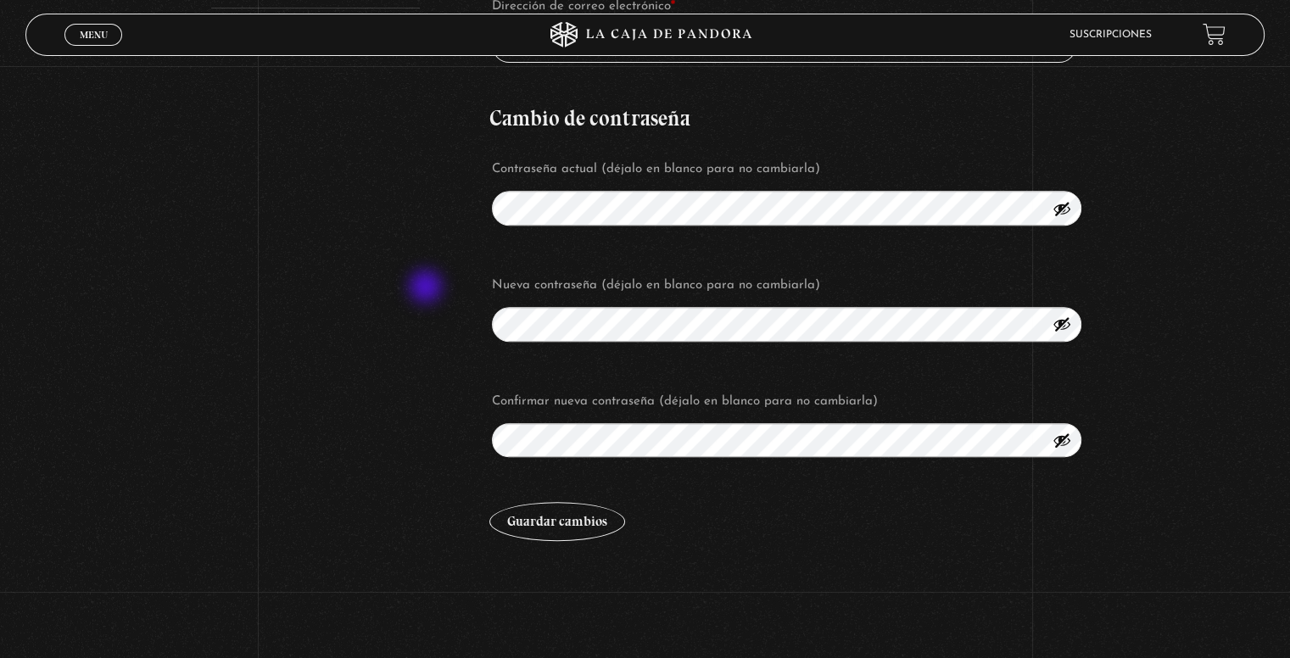
scroll to position [678, 0]
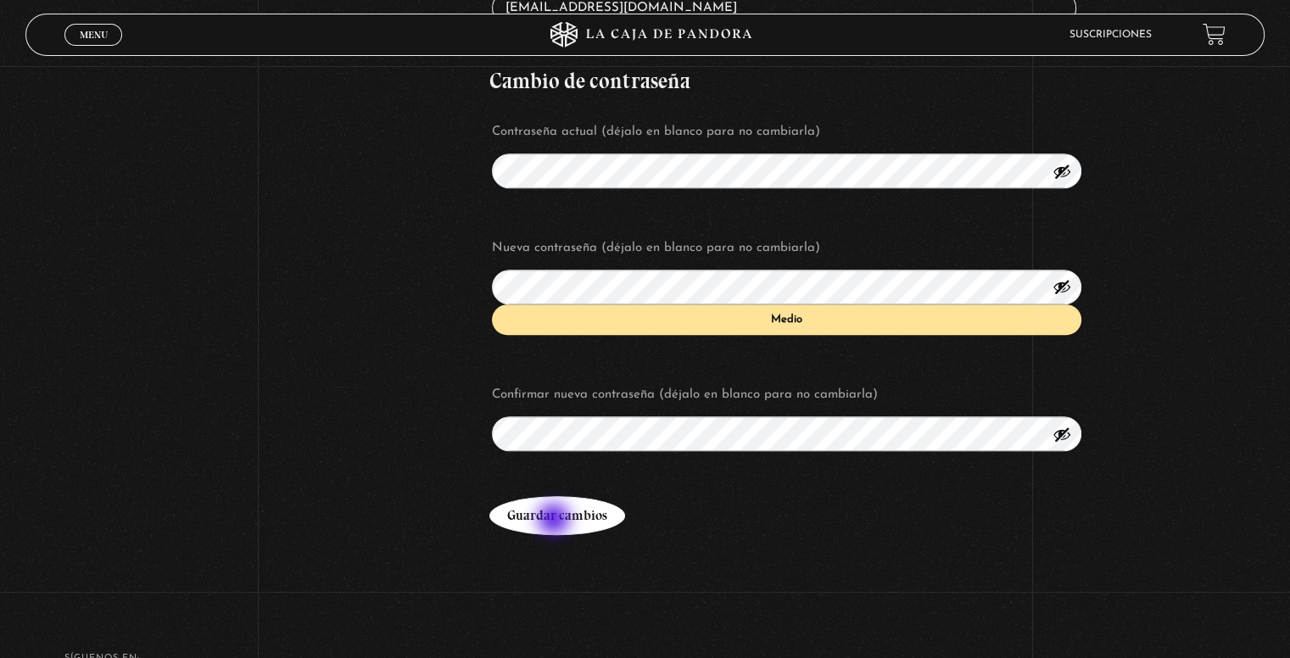
click at [555, 521] on button "Guardar cambios" at bounding box center [557, 515] width 136 height 39
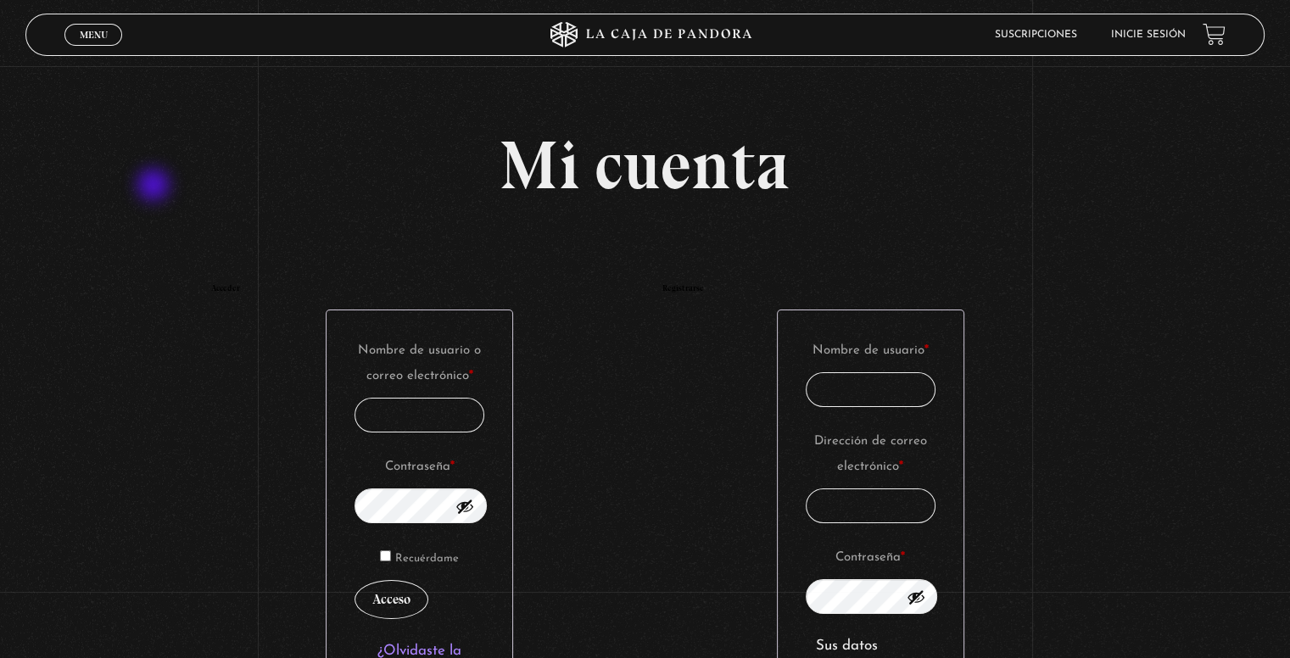
scroll to position [85, 0]
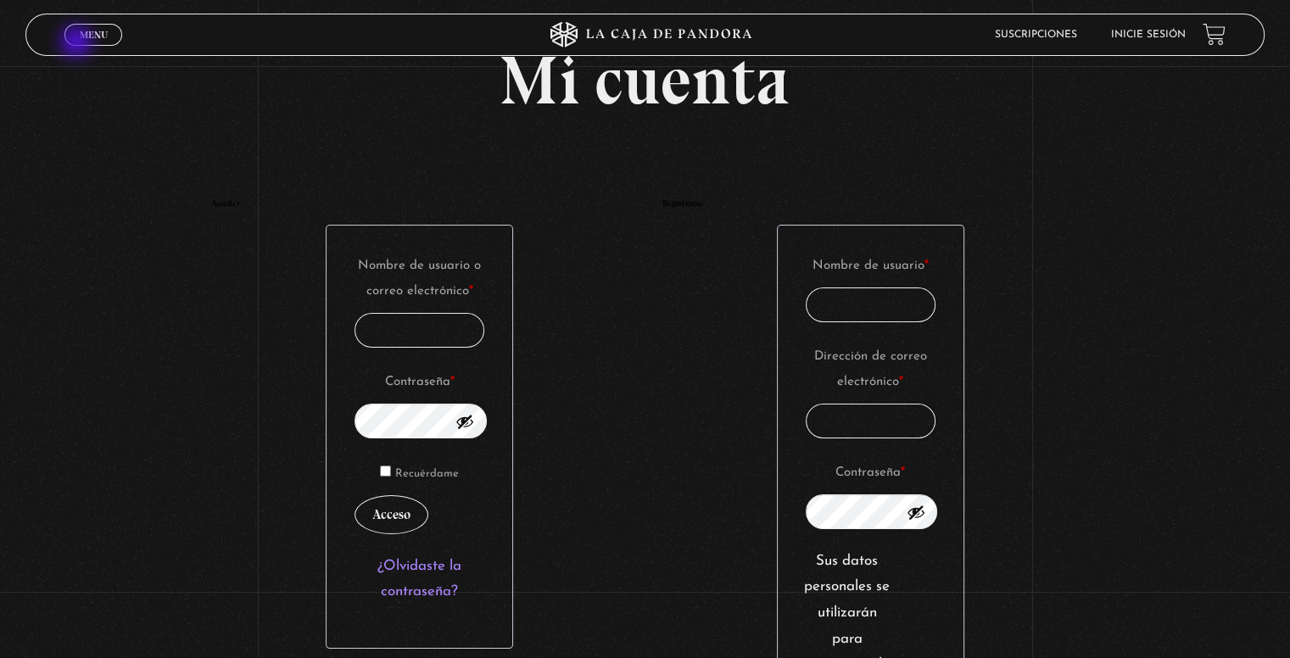
type input "[EMAIL_ADDRESS][DOMAIN_NAME]"
click at [92, 39] on span "Menu" at bounding box center [94, 35] width 28 height 10
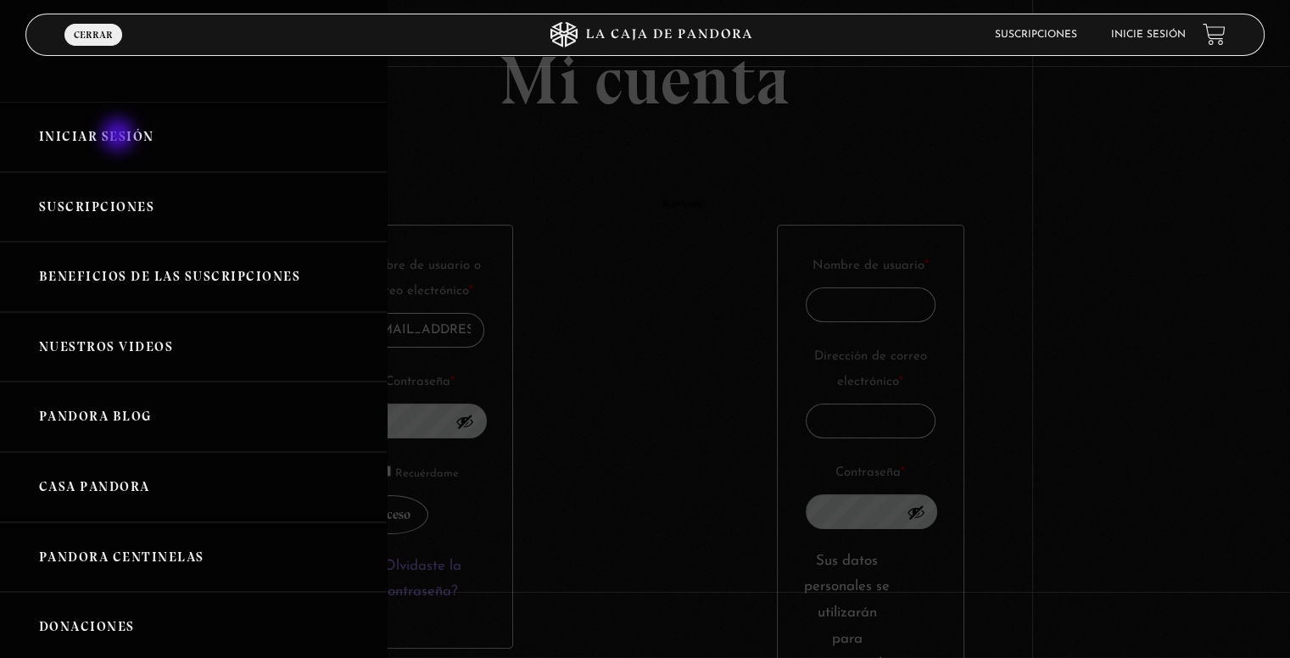
click at [120, 133] on link "Iniciar Sesión" at bounding box center [193, 137] width 387 height 70
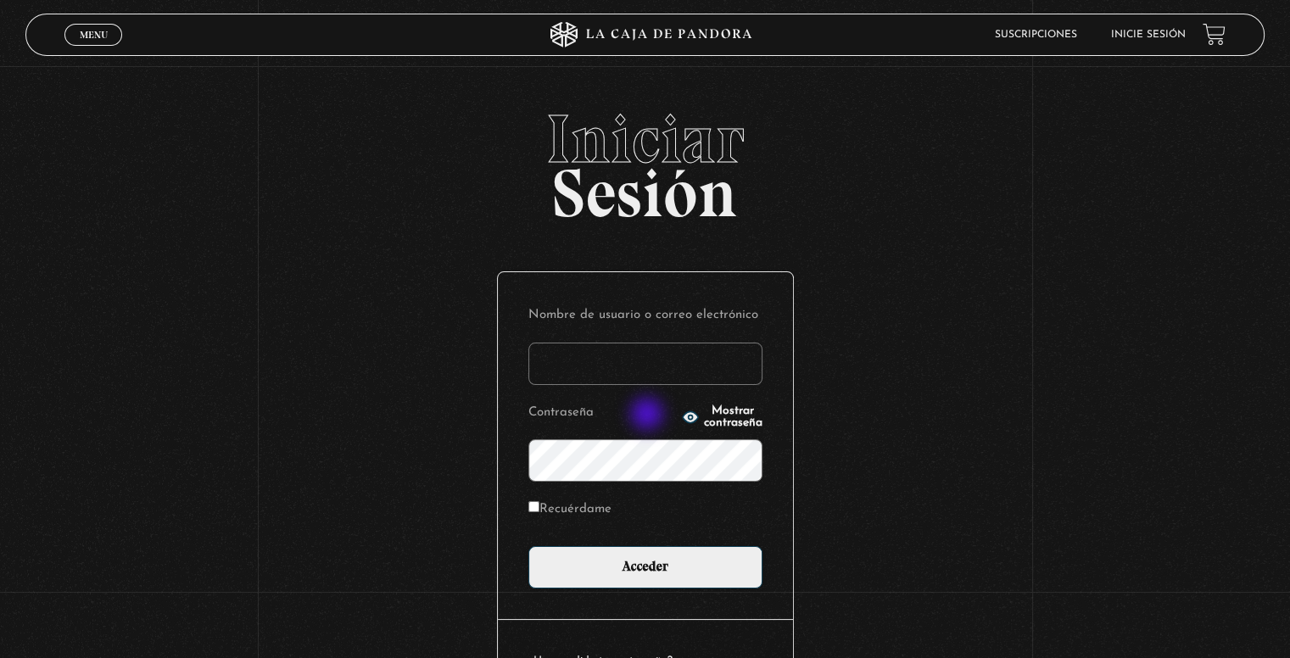
type input "[EMAIL_ADDRESS][DOMAIN_NAME]"
click at [688, 416] on circle "button" at bounding box center [690, 417] width 4 height 4
click at [683, 416] on icon "button" at bounding box center [690, 416] width 15 height 11
click at [537, 510] on input "Recuérdame" at bounding box center [533, 506] width 11 height 11
checkbox input "true"
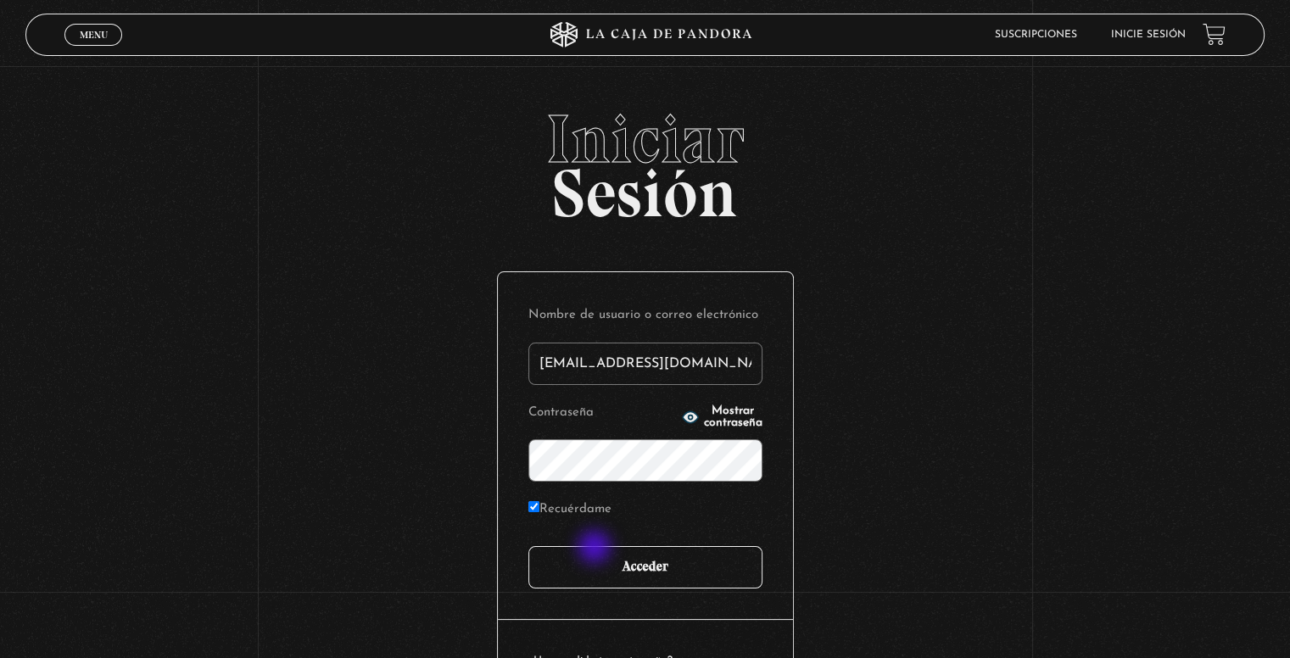
click at [613, 571] on input "Acceder" at bounding box center [645, 567] width 234 height 42
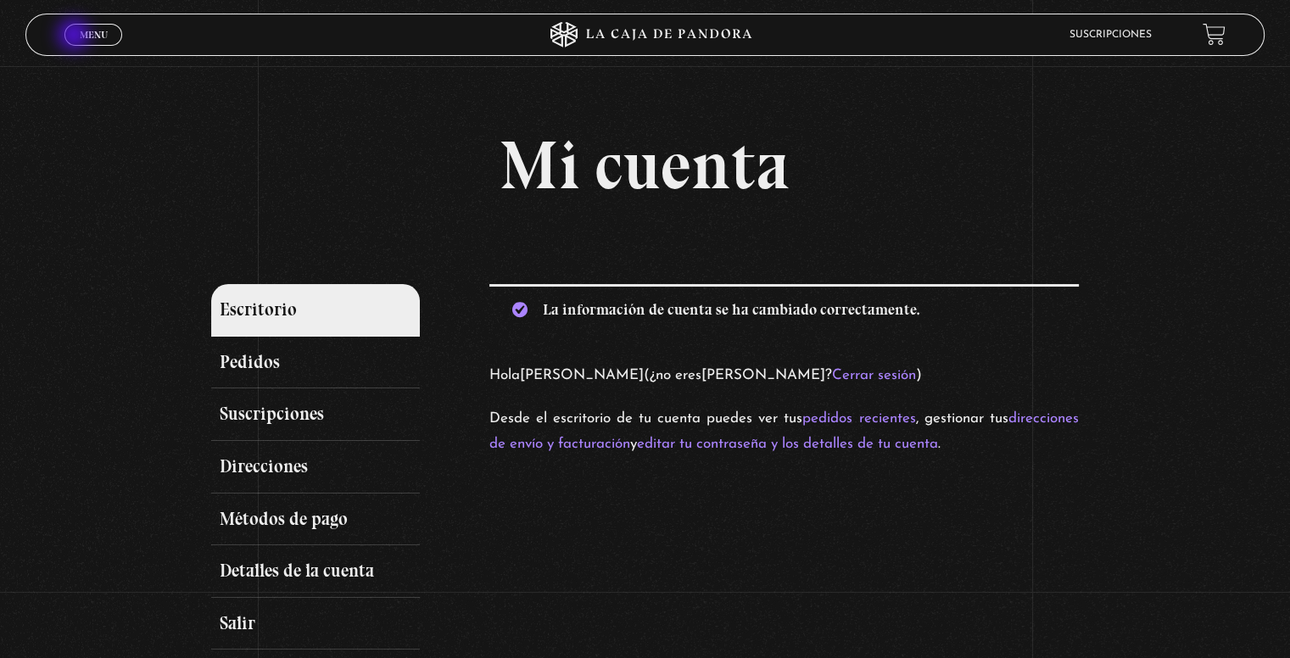
click at [85, 34] on span "Menu" at bounding box center [94, 35] width 28 height 10
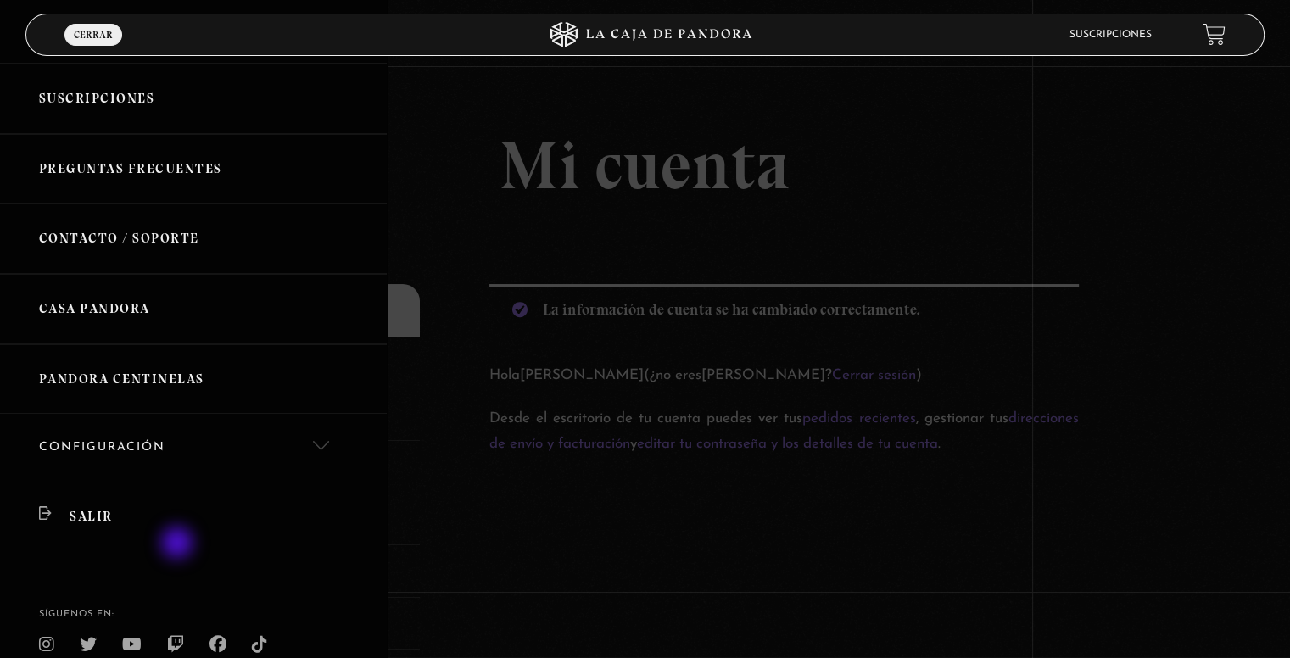
scroll to position [255, 0]
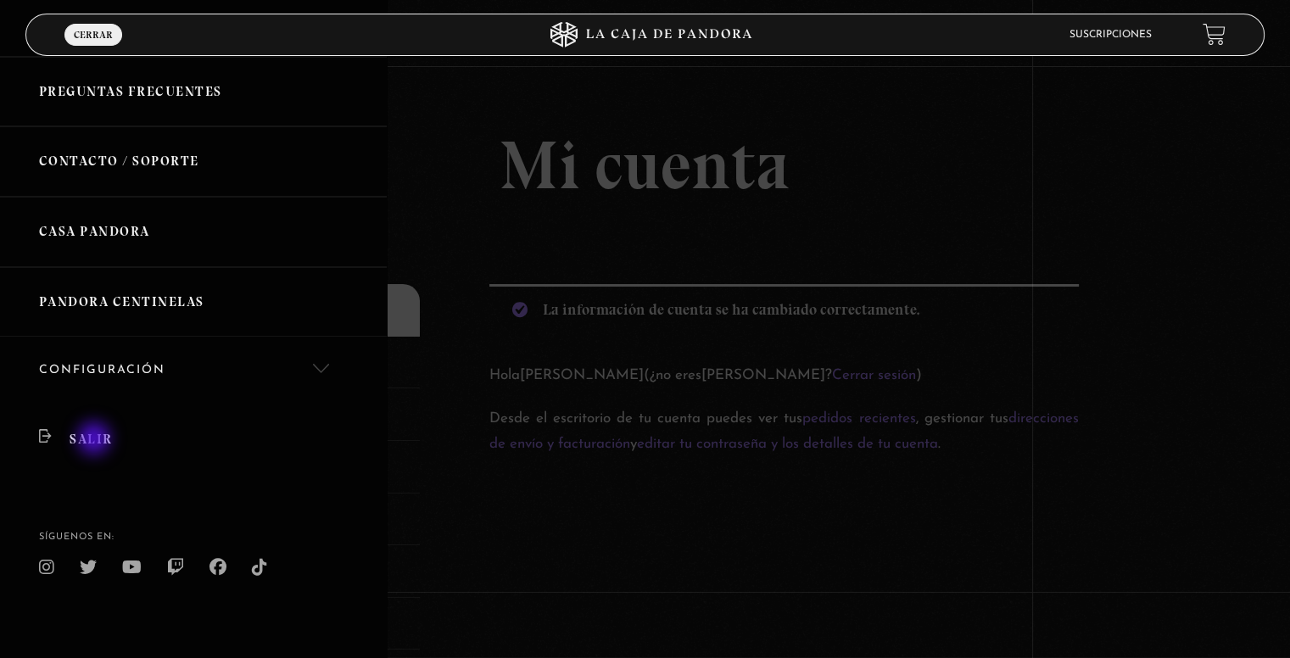
click at [96, 426] on link "Salir" at bounding box center [193, 439] width 387 height 69
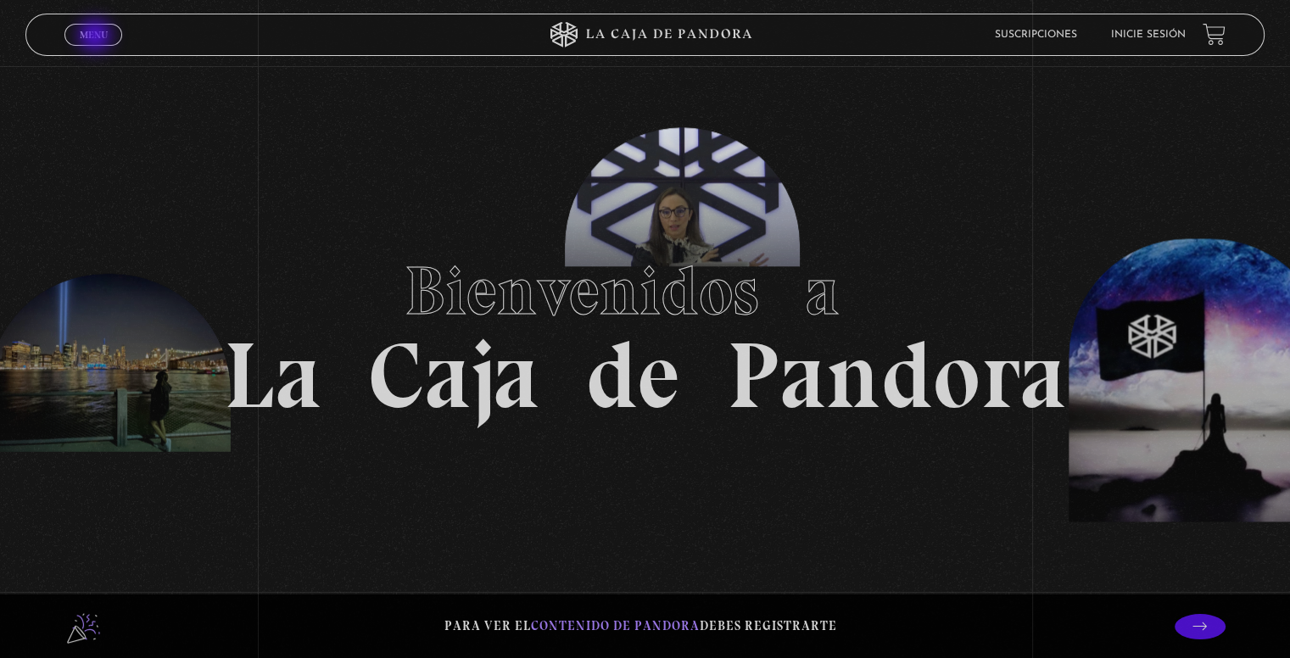
click at [93, 37] on span "Menu" at bounding box center [94, 35] width 28 height 10
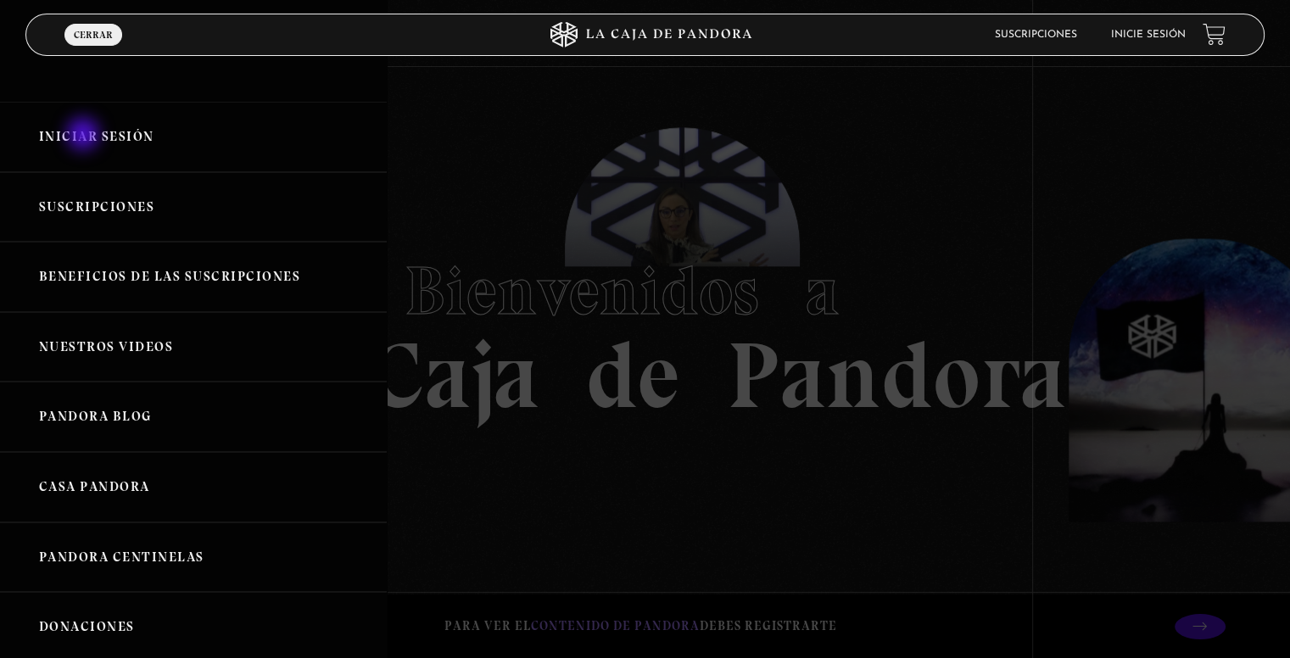
click at [85, 136] on link "Iniciar Sesión" at bounding box center [193, 137] width 387 height 70
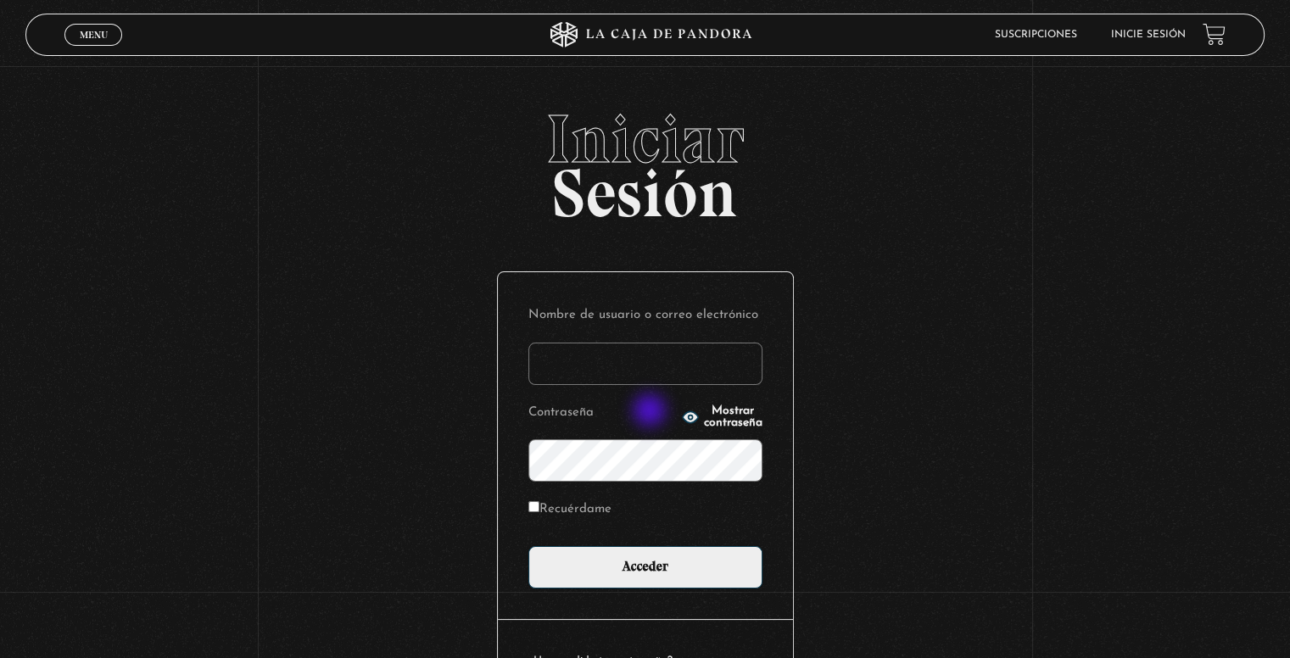
type input "esaborioc@hotmail.com"
click at [638, 410] on p "Contraseña Mostrar contraseña" at bounding box center [645, 440] width 234 height 81
click at [682, 410] on icon "button" at bounding box center [690, 417] width 17 height 17
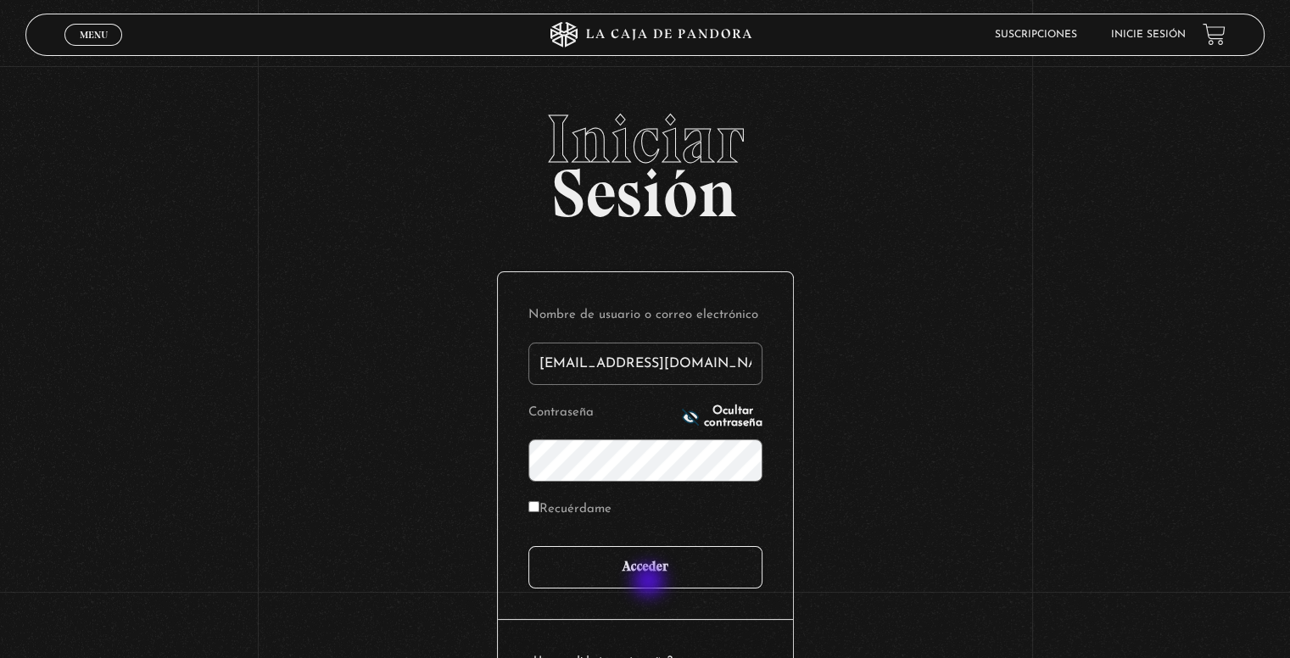
click at [650, 574] on input "Acceder" at bounding box center [645, 567] width 234 height 42
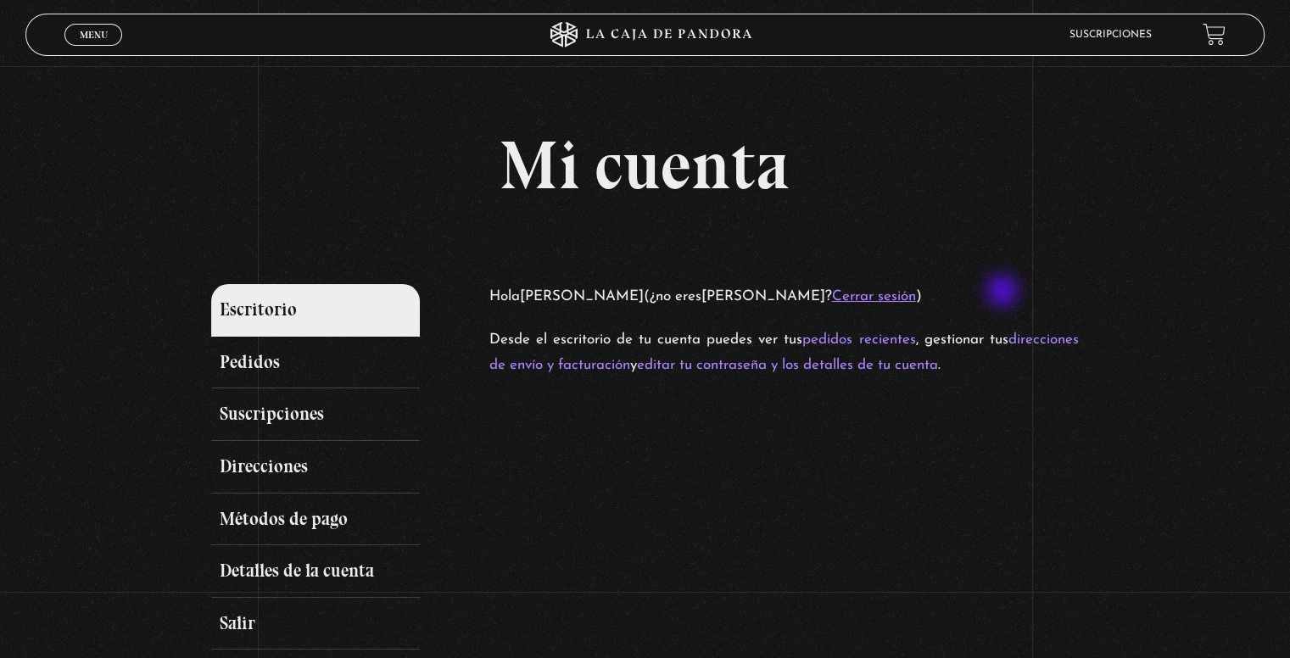
click at [916, 293] on link "Cerrar sesión" at bounding box center [874, 296] width 84 height 14
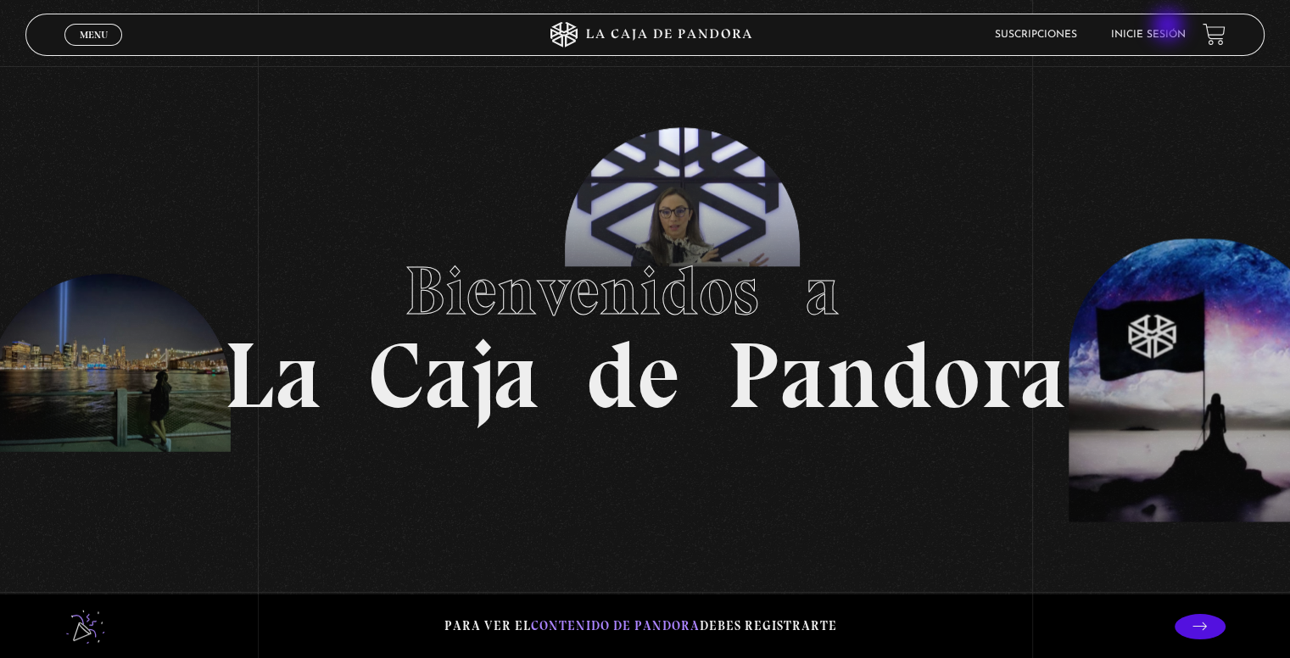
click at [1169, 27] on li "Inicie sesión" at bounding box center [1148, 34] width 75 height 26
click at [1180, 31] on link "Inicie sesión" at bounding box center [1148, 35] width 75 height 10
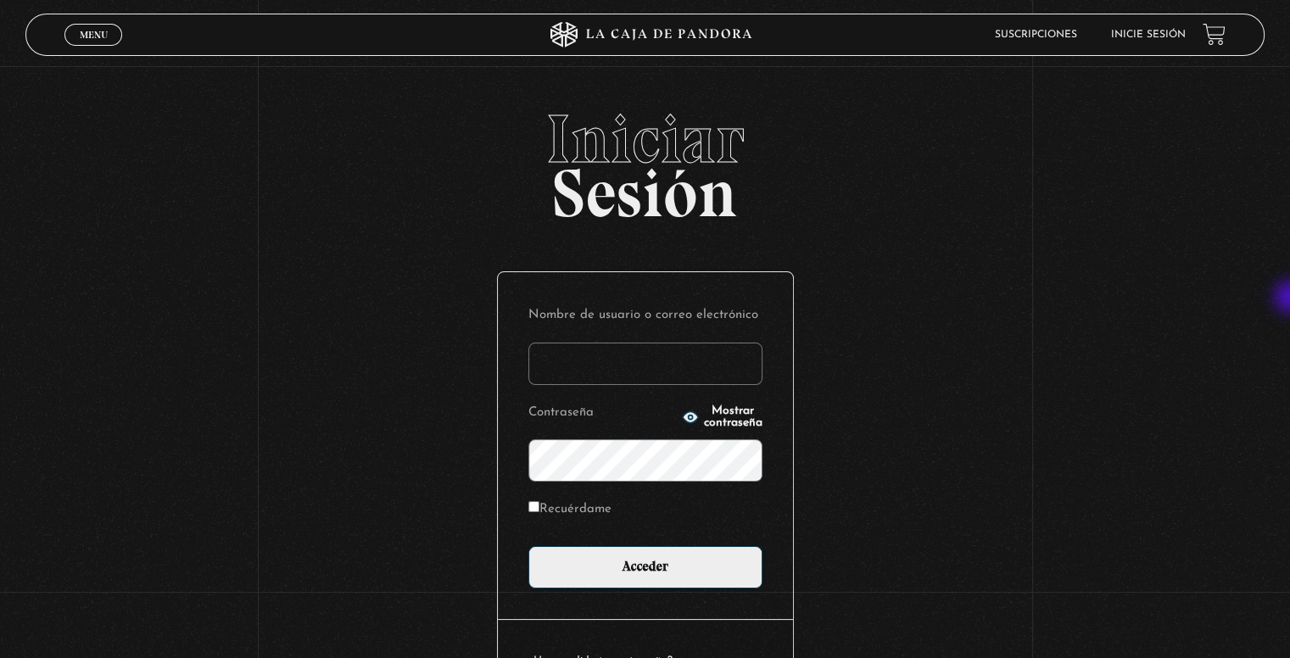
type input "[EMAIL_ADDRESS][DOMAIN_NAME]"
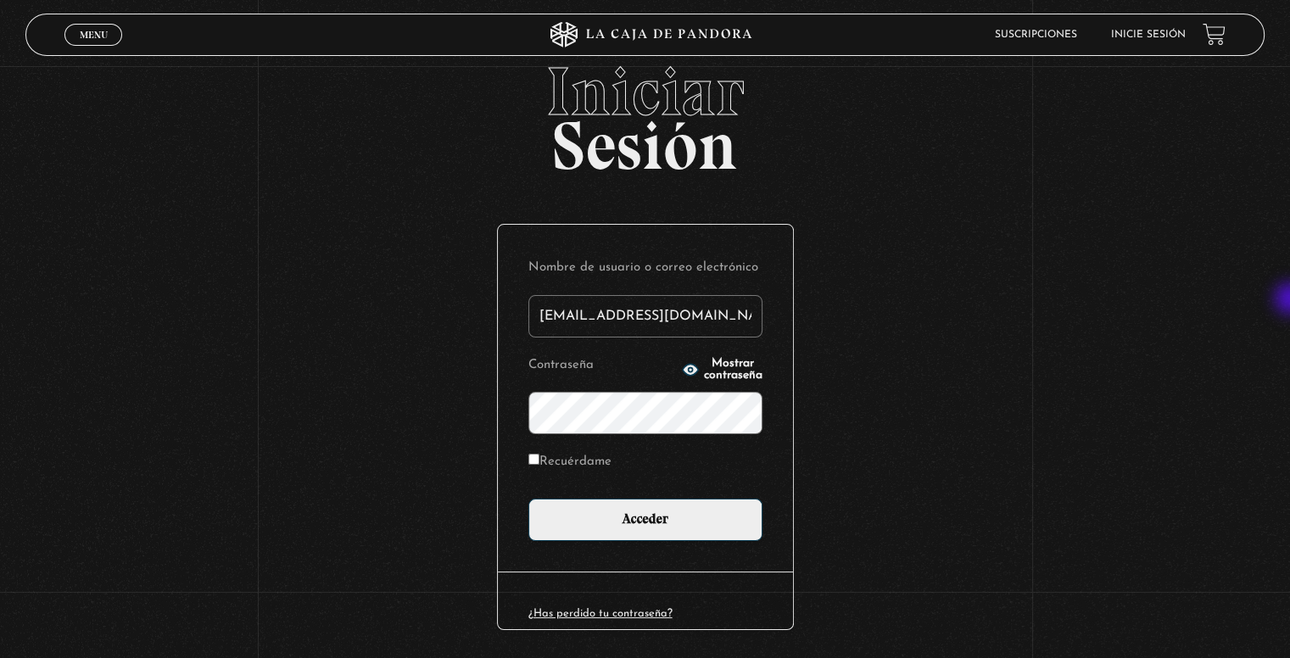
scroll to position [103, 0]
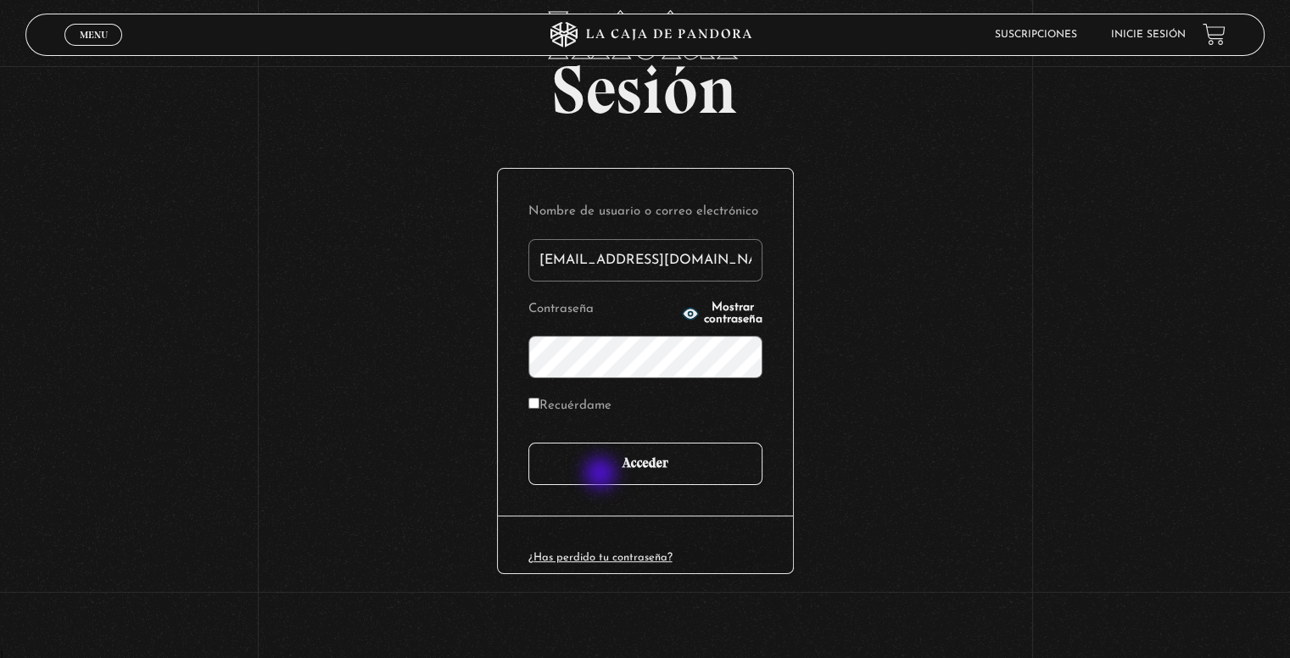
click at [610, 462] on input "Acceder" at bounding box center [645, 464] width 234 height 42
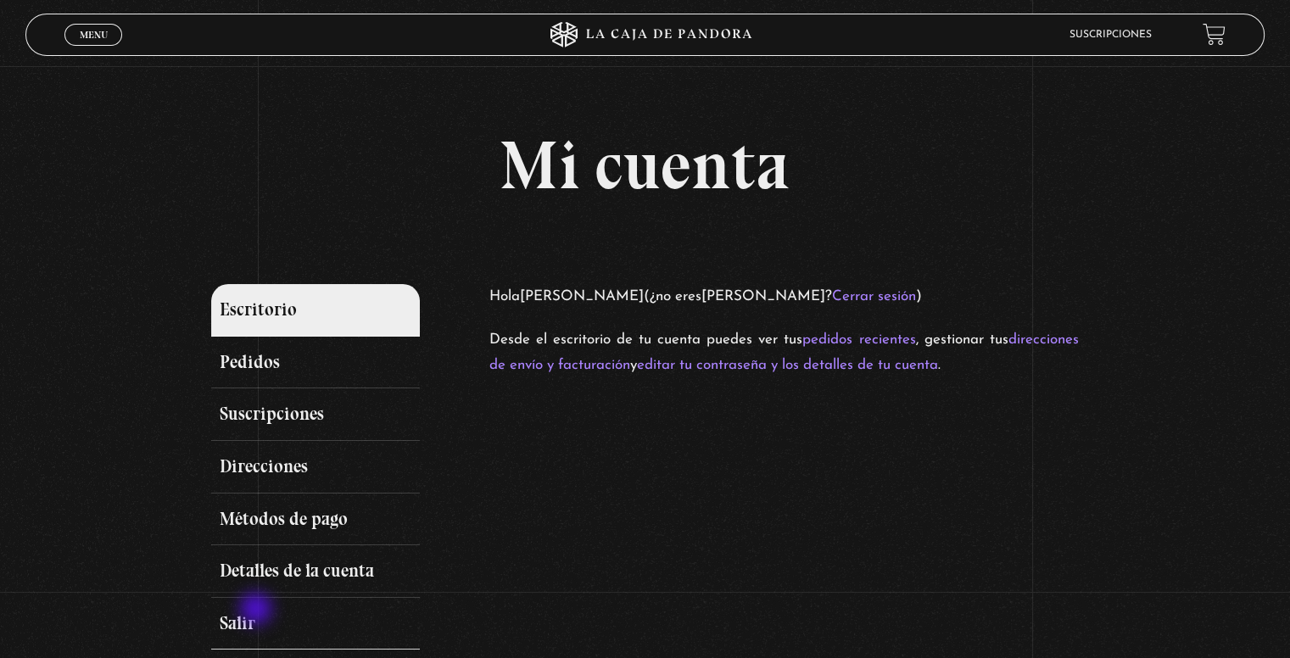
click at [258, 610] on link "Salir" at bounding box center [315, 624] width 208 height 53
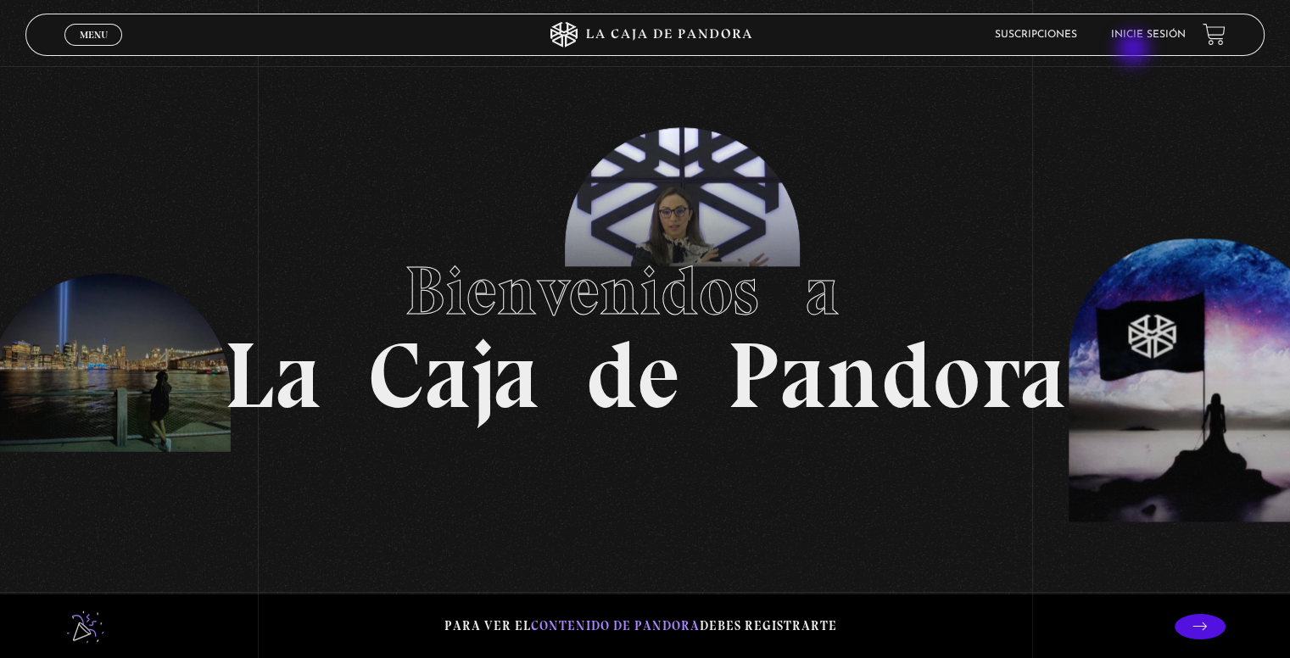
click at [1140, 42] on li "Inicie sesión" at bounding box center [1148, 34] width 75 height 26
click at [1151, 33] on link "Inicie sesión" at bounding box center [1148, 35] width 75 height 10
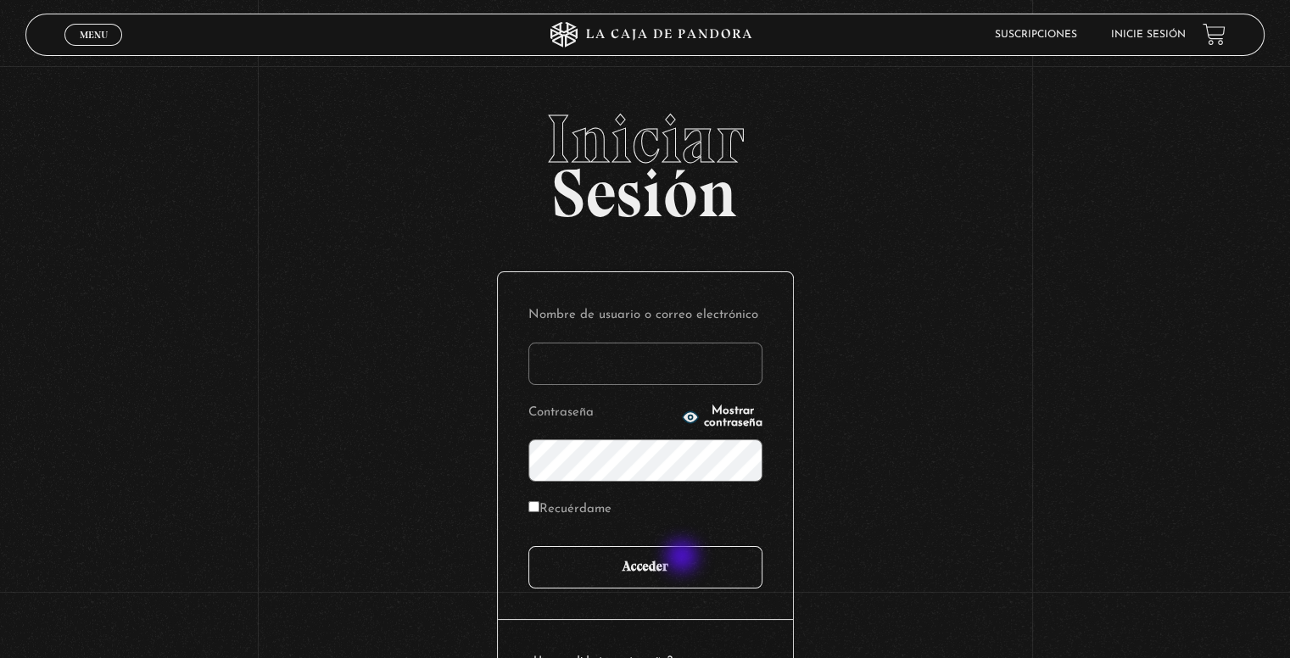
type input "esaborioc@hotmail.com"
click at [692, 571] on input "Acceder" at bounding box center [645, 567] width 234 height 42
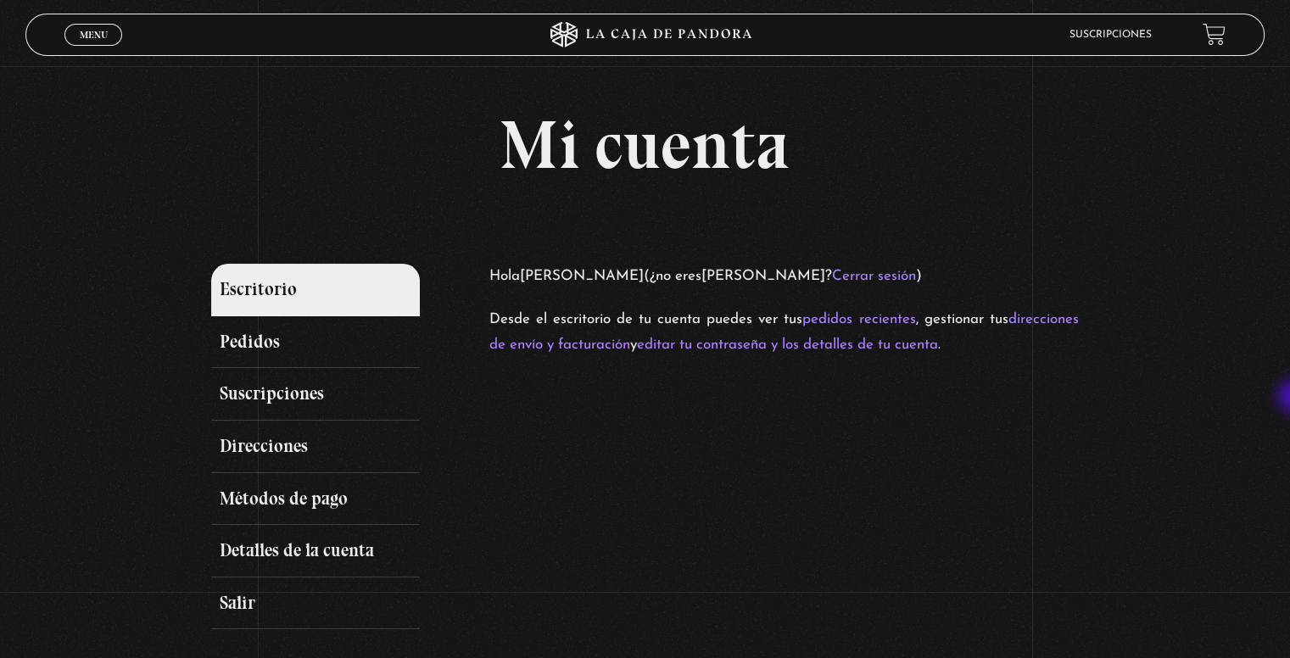
scroll to position [19, 0]
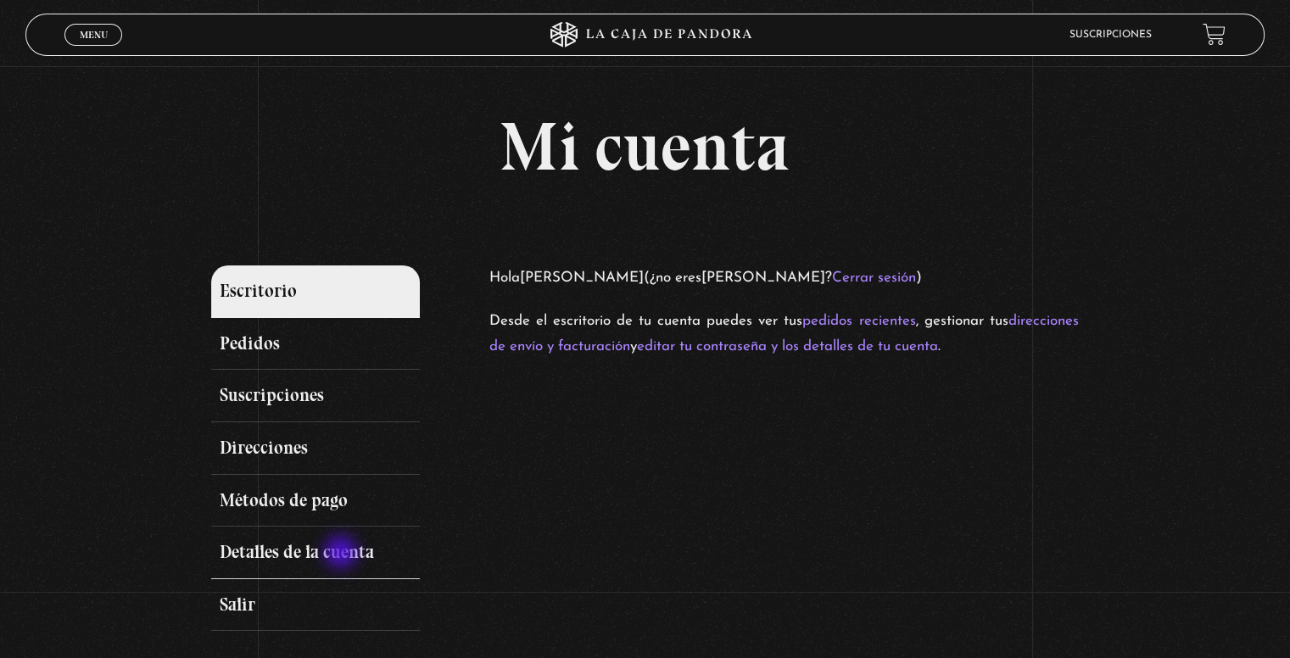
click at [343, 554] on link "Detalles de la cuenta" at bounding box center [315, 553] width 208 height 53
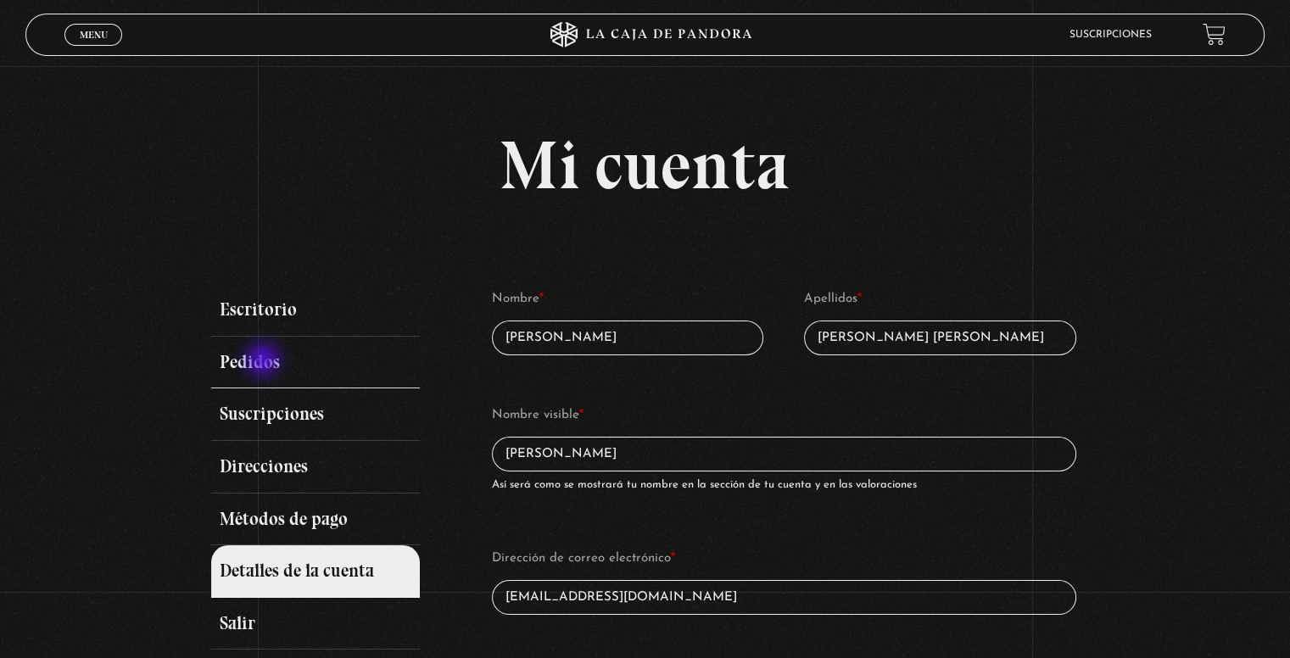
click at [265, 361] on link "Pedidos" at bounding box center [315, 363] width 208 height 53
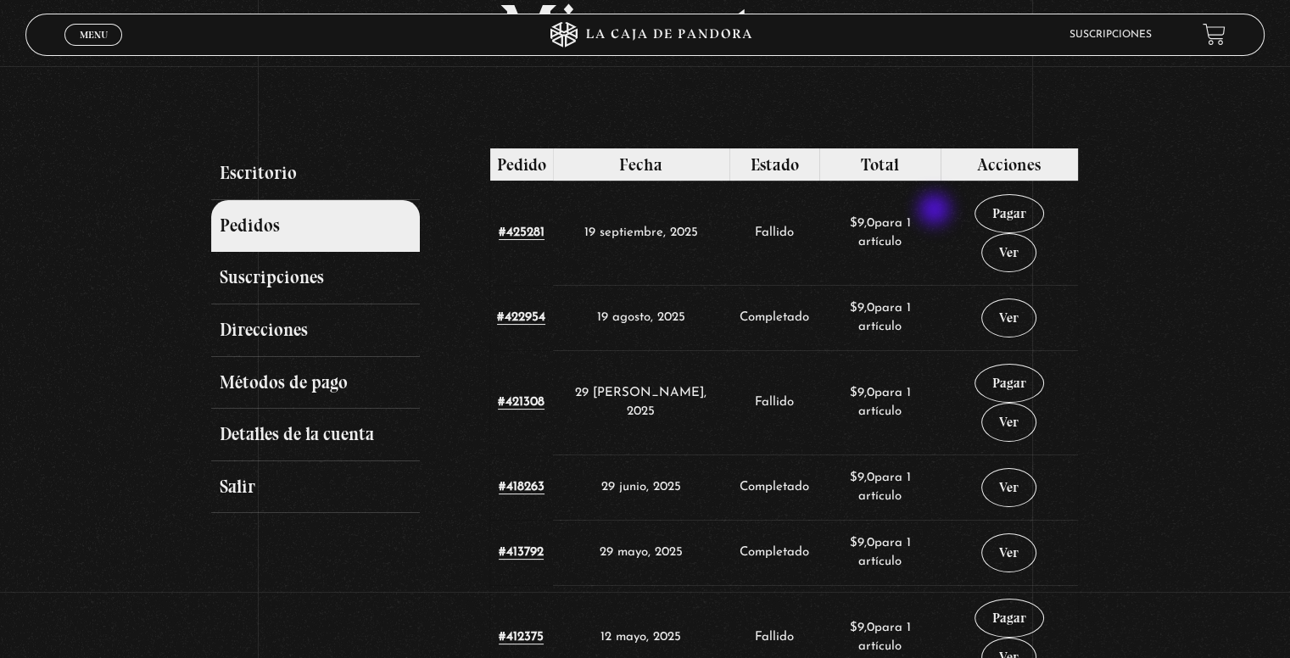
scroll to position [85, 0]
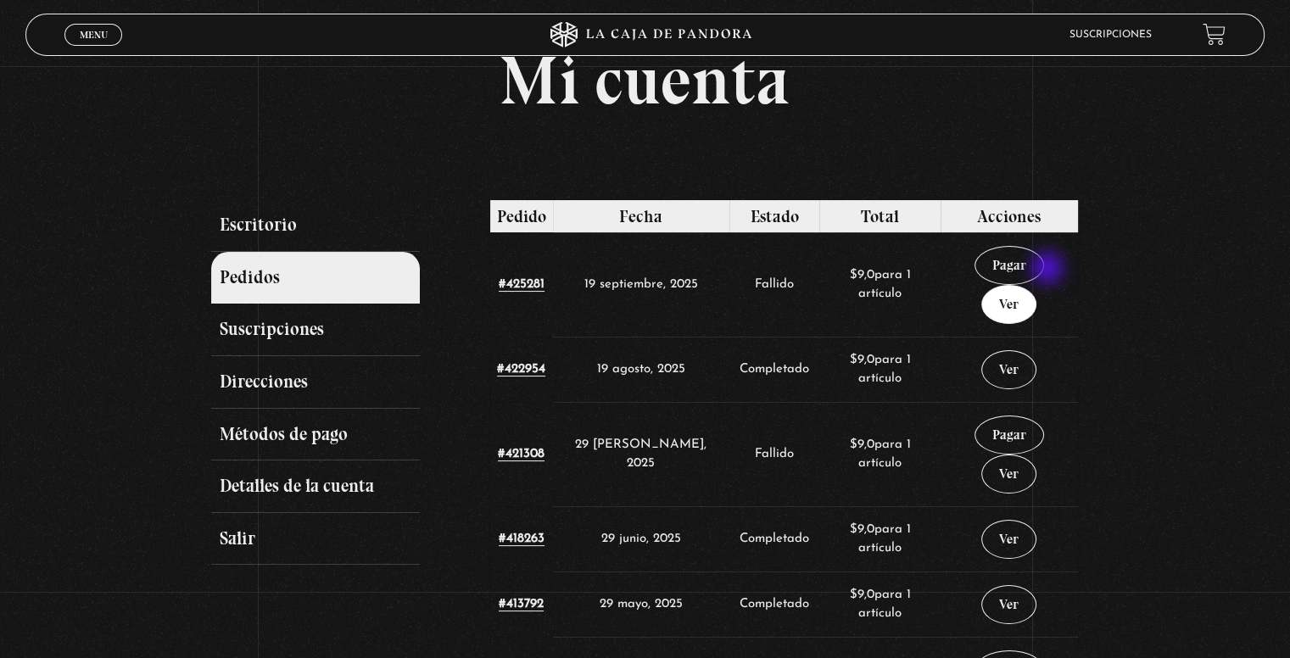
click at [1036, 285] on link "Ver" at bounding box center [1008, 304] width 55 height 39
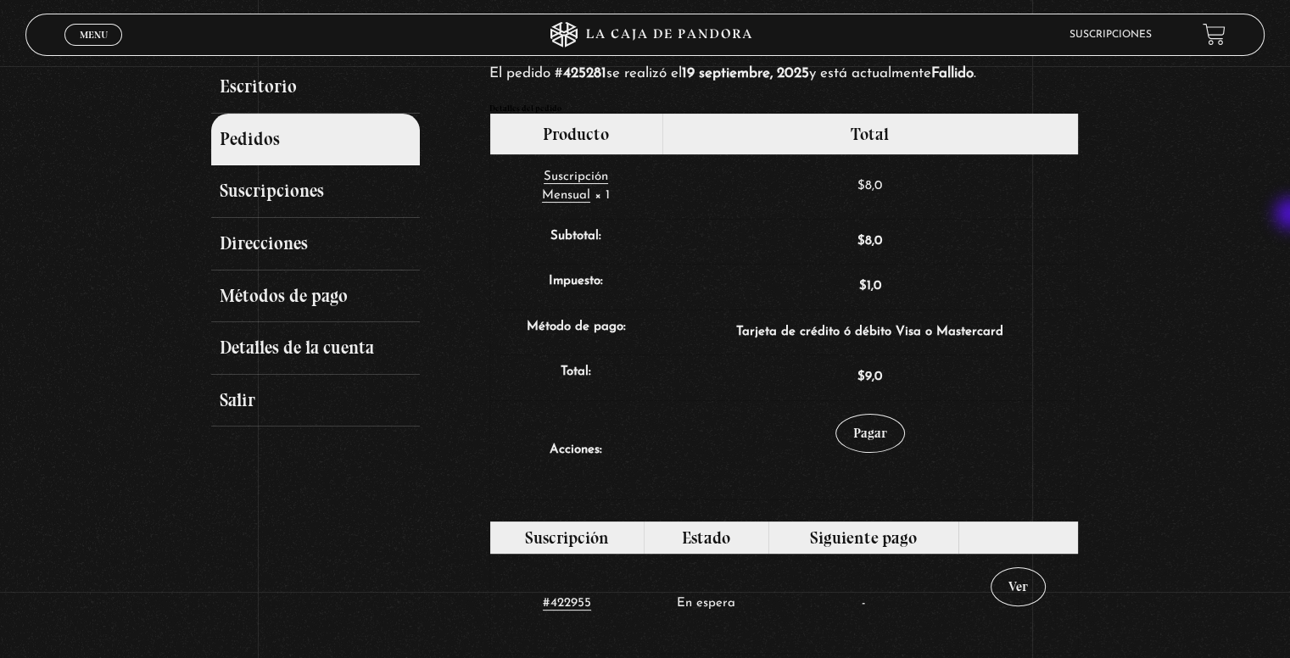
scroll to position [203, 0]
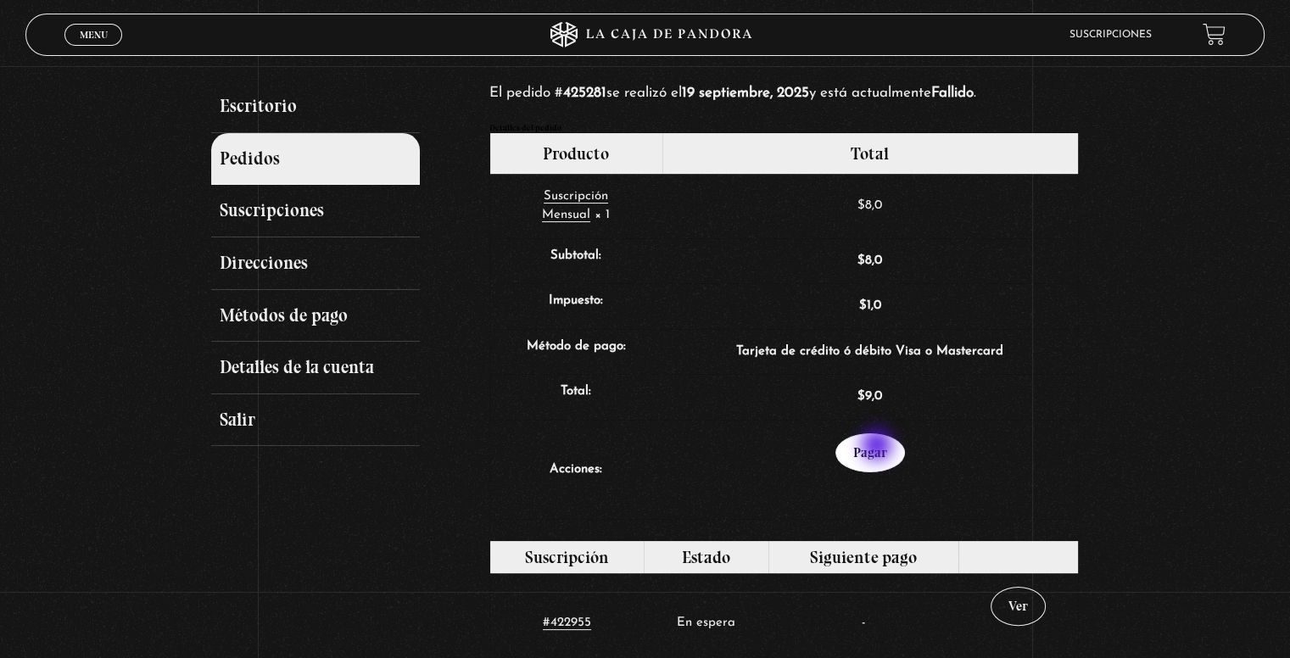
click at [878, 447] on link "Pagar" at bounding box center [870, 452] width 70 height 39
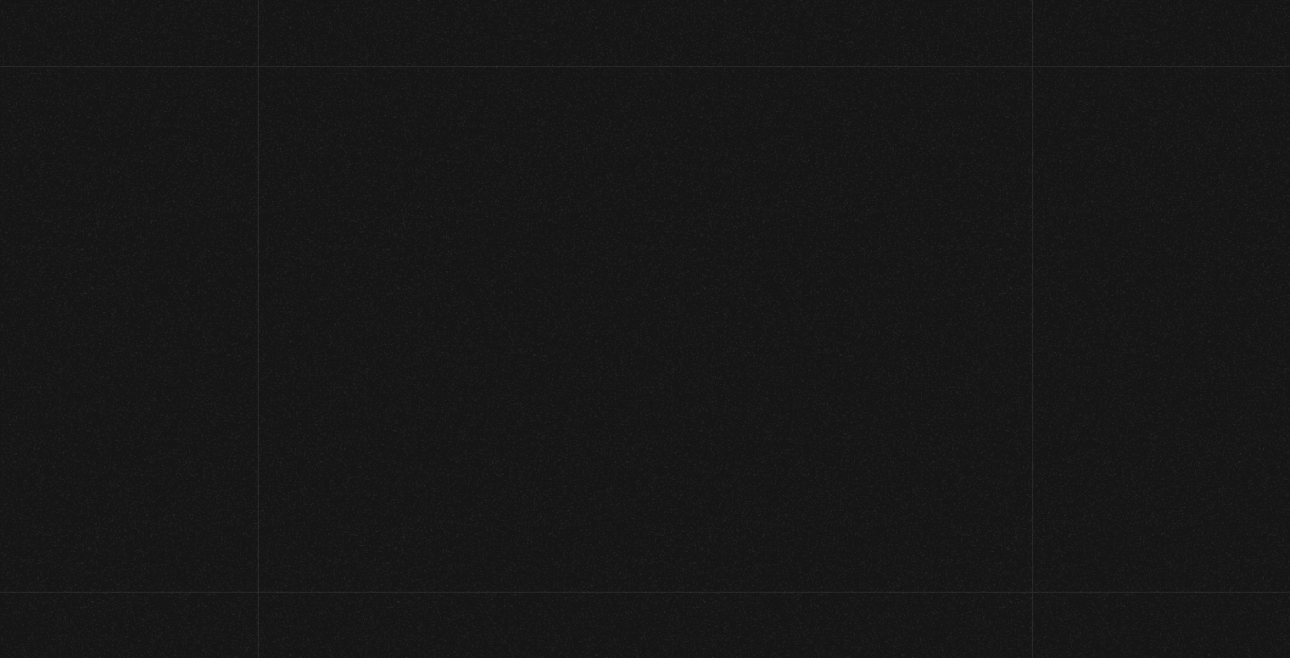
select select "CR-SJ"
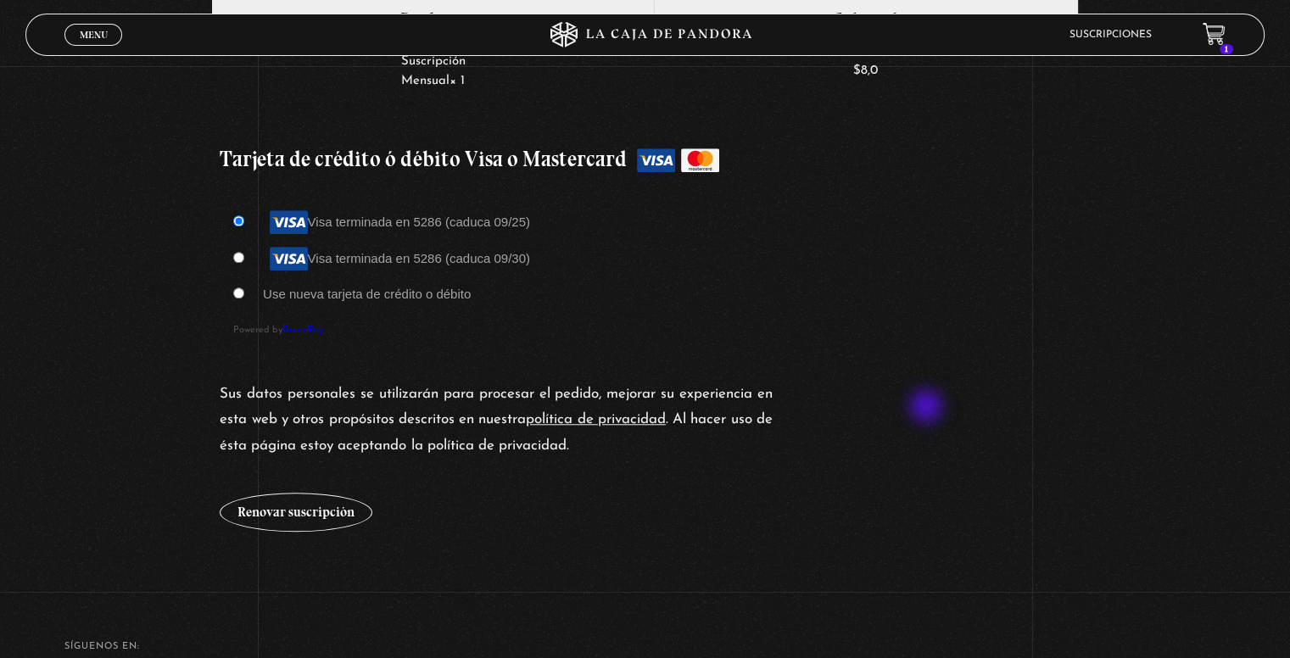
scroll to position [1261, 0]
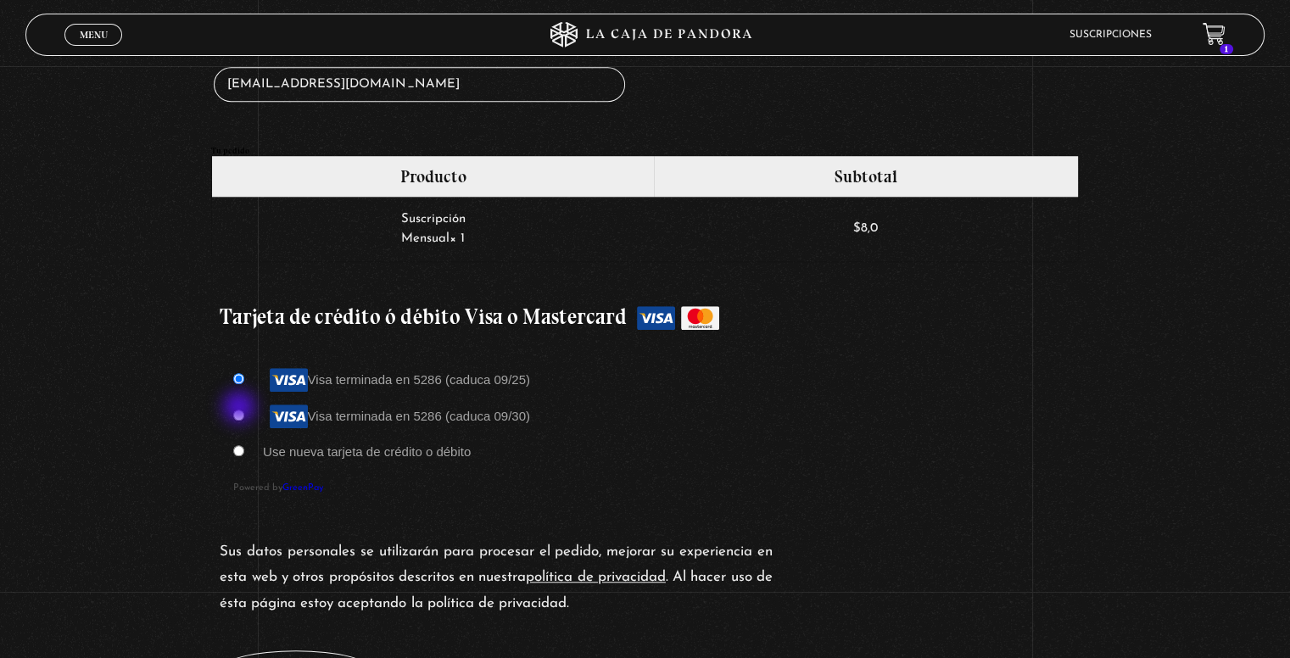
click at [241, 410] on input "Visa terminada en 5286 (caduca 09/30)" at bounding box center [238, 415] width 11 height 11
radio input "true"
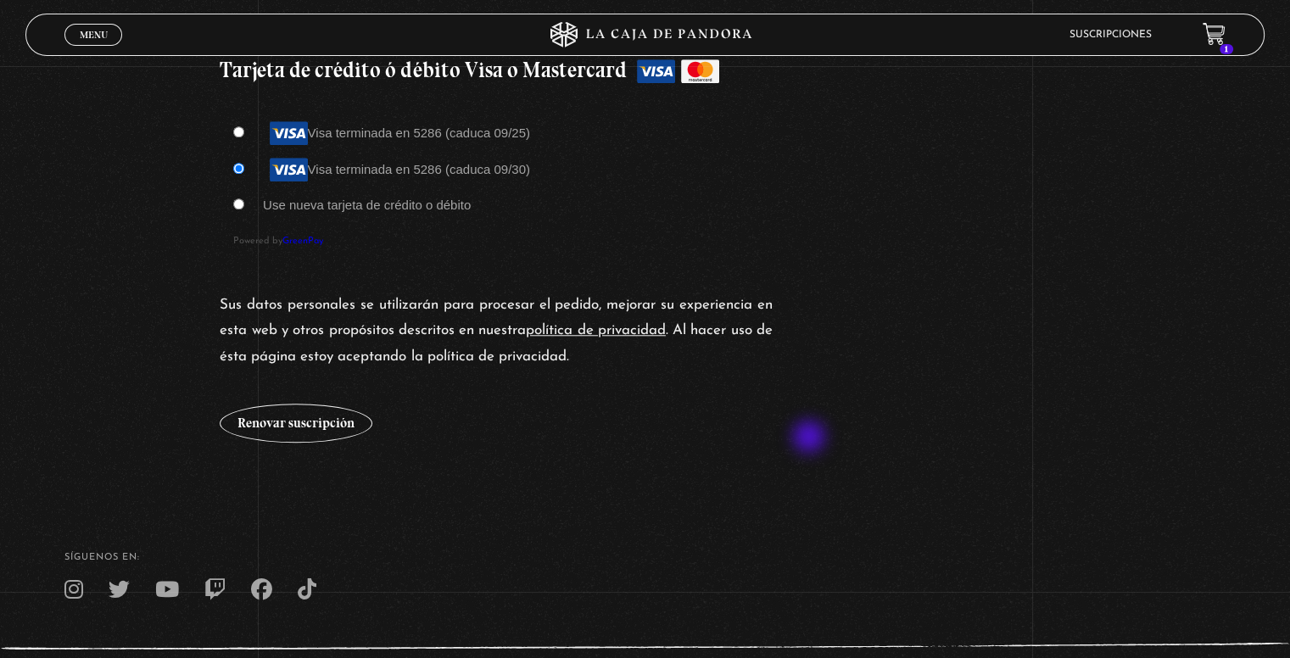
scroll to position [1515, 0]
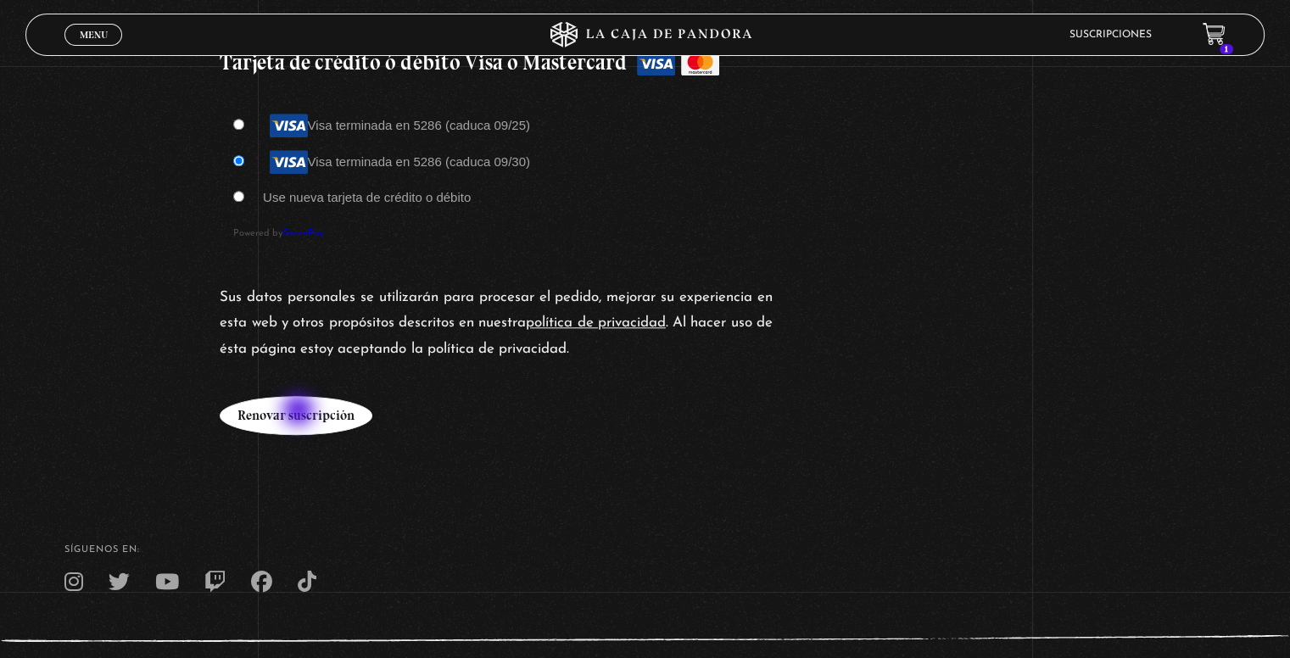
click at [300, 413] on button "Renovar suscripción" at bounding box center [296, 415] width 153 height 39
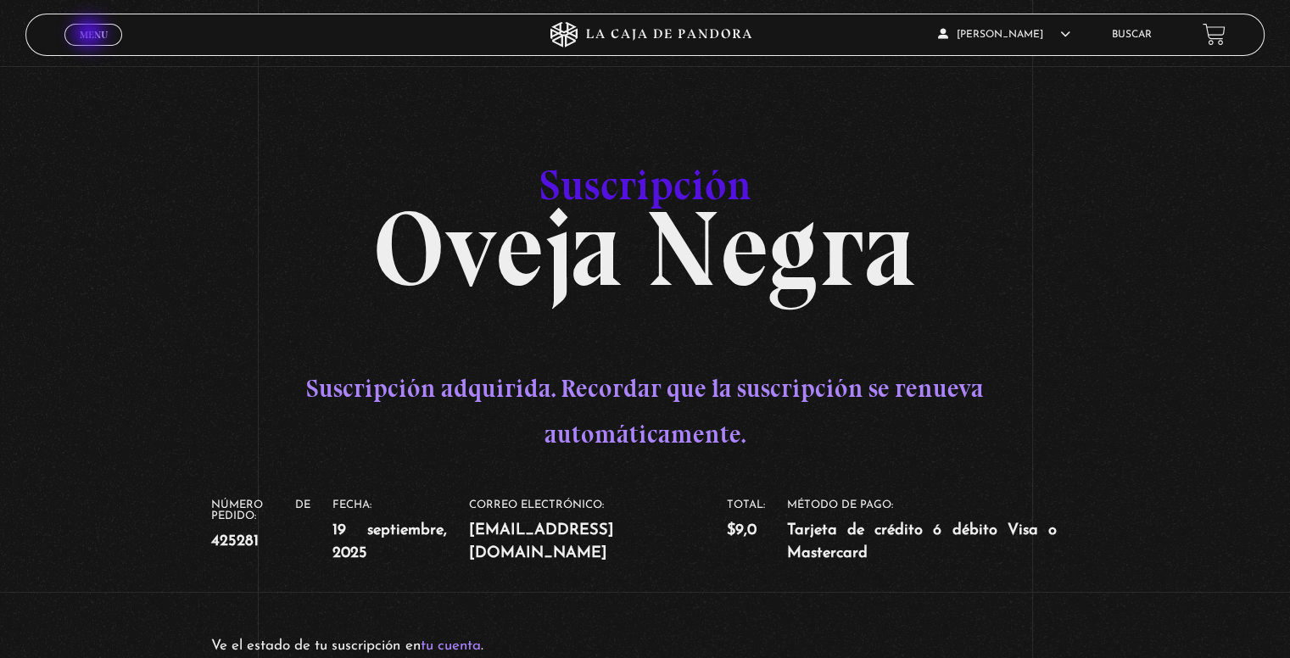
click at [91, 35] on span "Menu" at bounding box center [94, 35] width 28 height 10
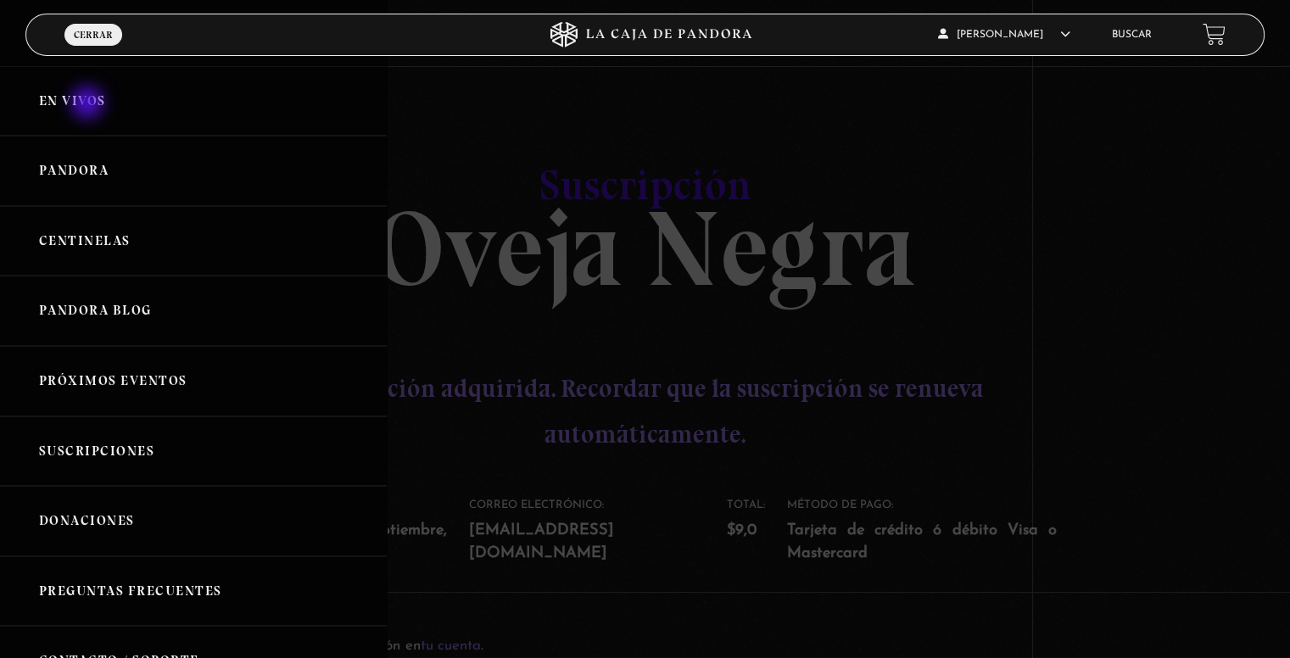
drag, startPoint x: 89, startPoint y: 104, endPoint x: 100, endPoint y: 101, distance: 11.5
click at [89, 104] on link "En vivos" at bounding box center [193, 101] width 387 height 70
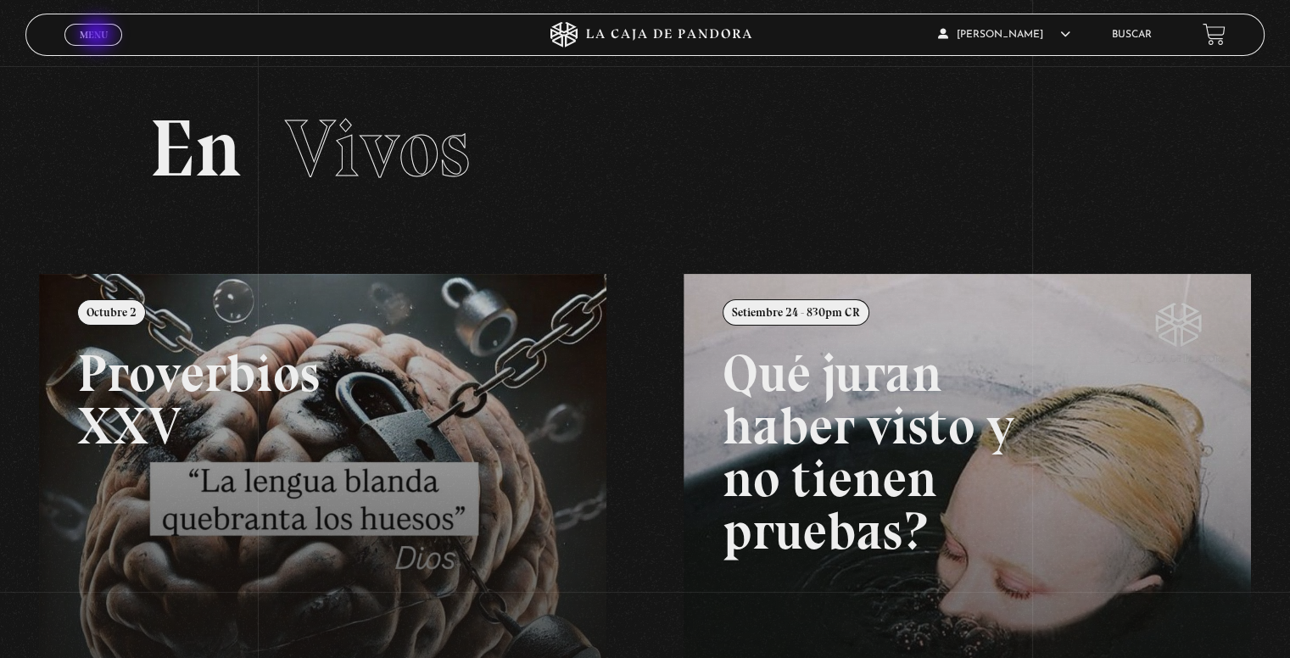
click at [98, 36] on span "Menu" at bounding box center [94, 35] width 28 height 10
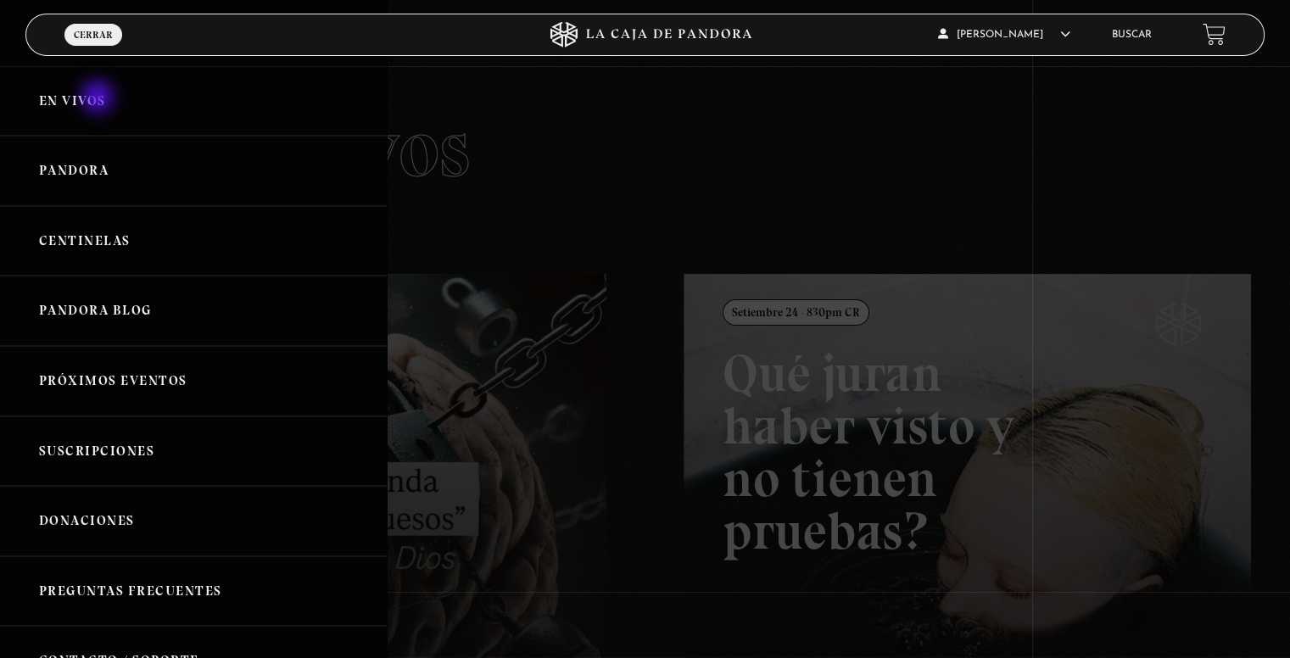
click at [99, 98] on link "En vivos" at bounding box center [193, 101] width 387 height 70
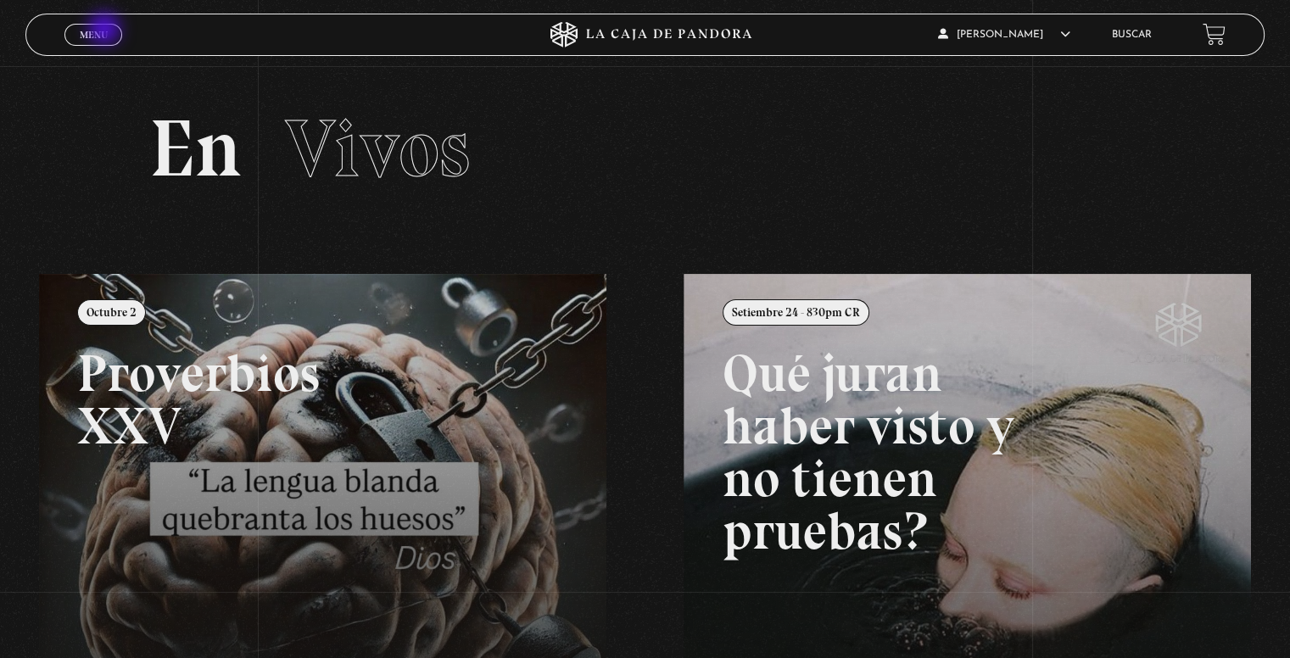
click at [106, 31] on span "Menu" at bounding box center [94, 35] width 28 height 10
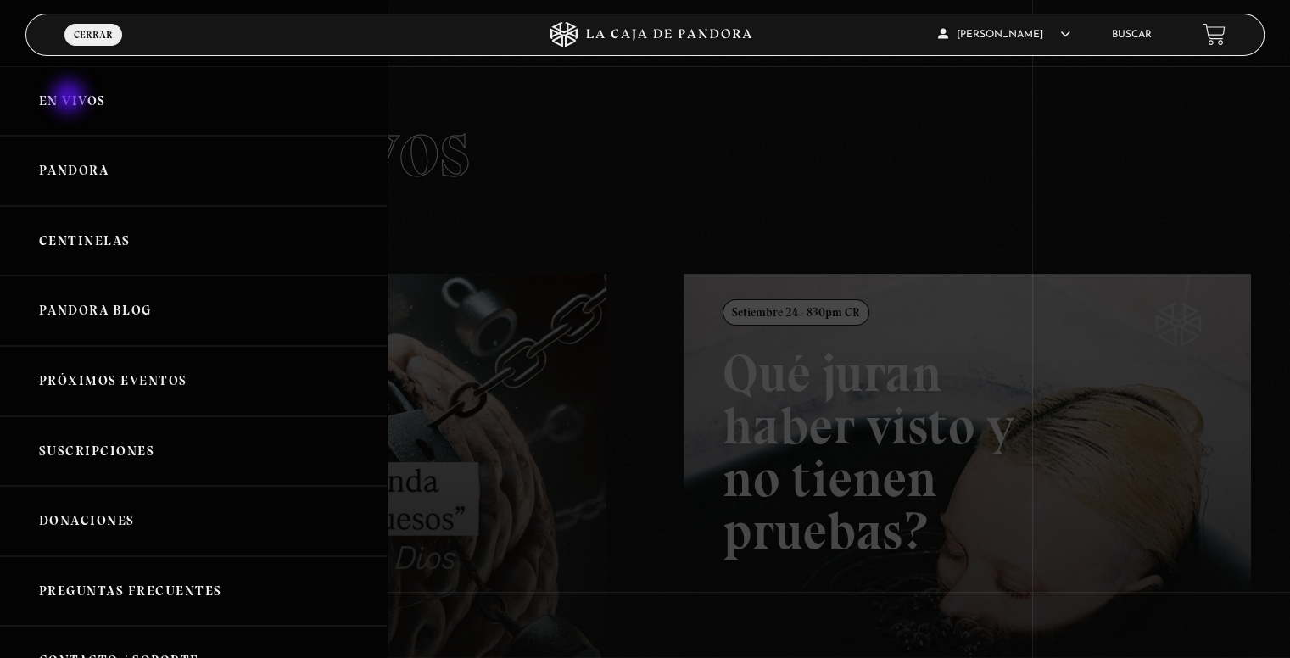
click at [70, 98] on link "En vivos" at bounding box center [193, 101] width 387 height 70
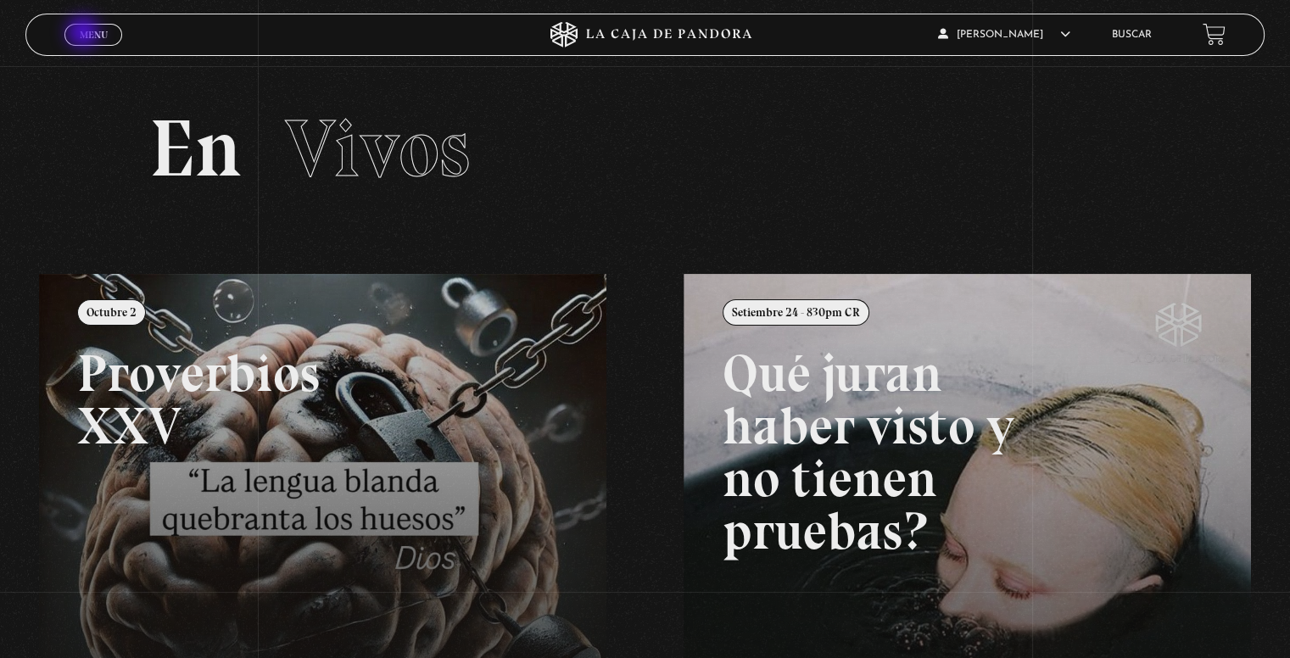
click at [85, 34] on span "Menu" at bounding box center [94, 35] width 28 height 10
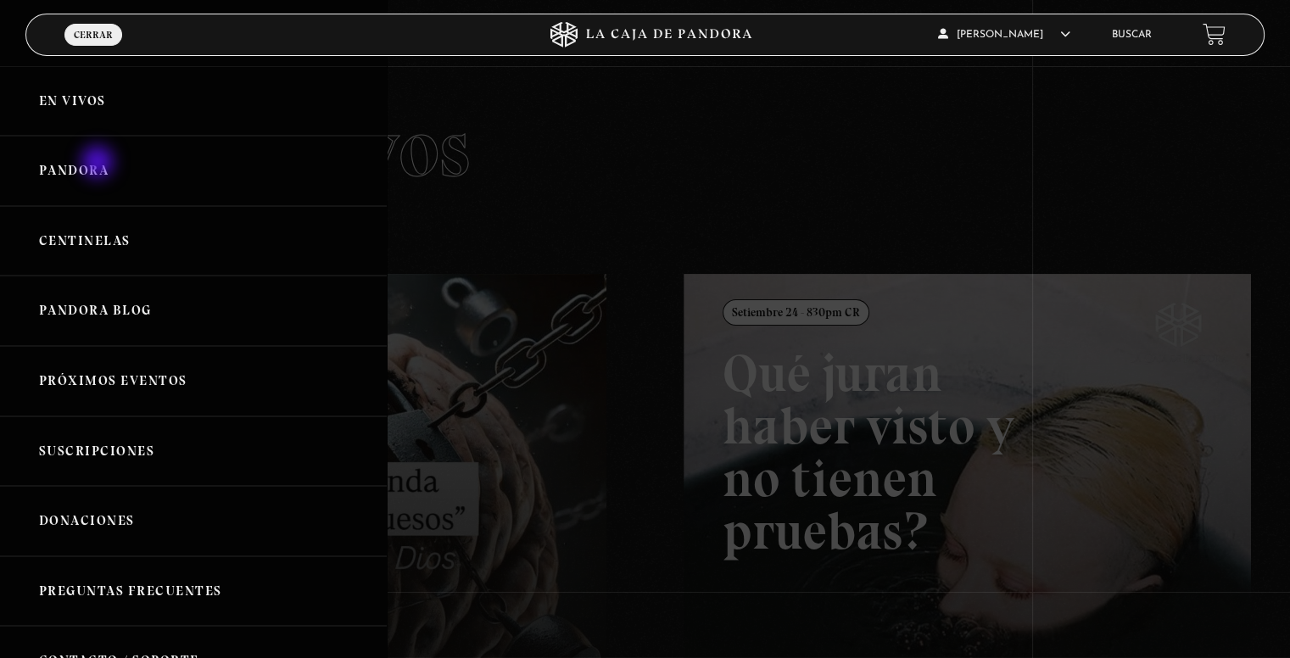
click at [99, 166] on link "Pandora" at bounding box center [193, 171] width 387 height 70
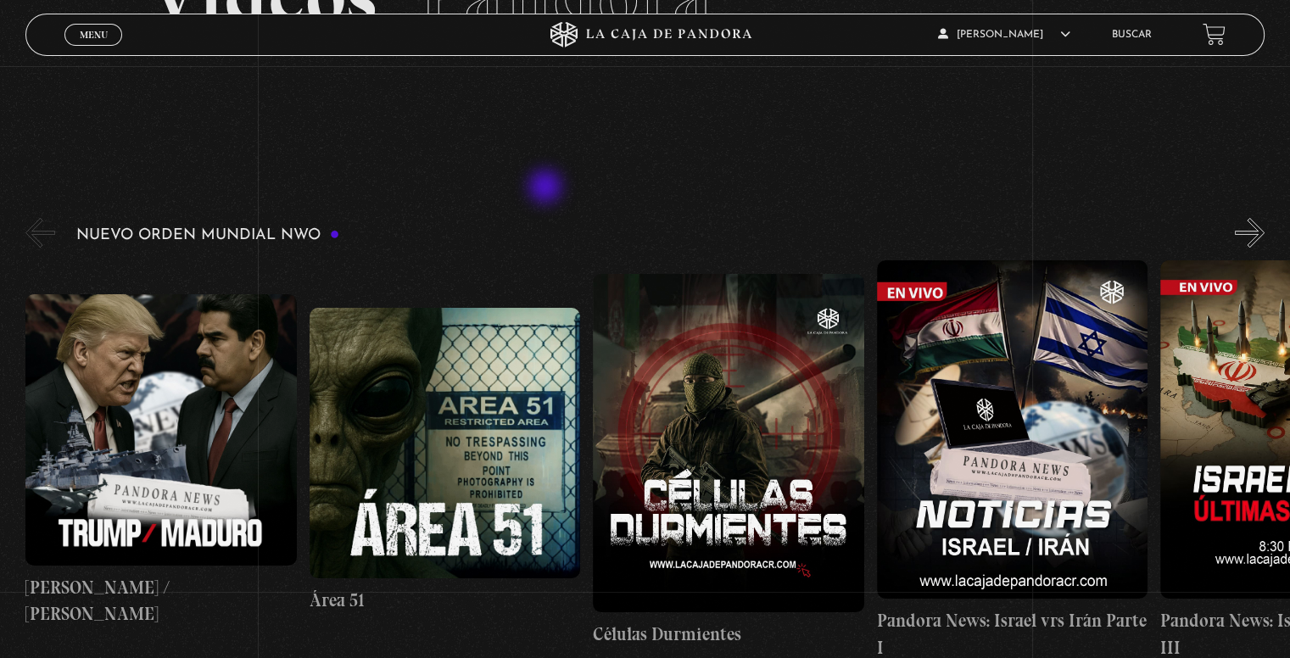
scroll to position [170, 0]
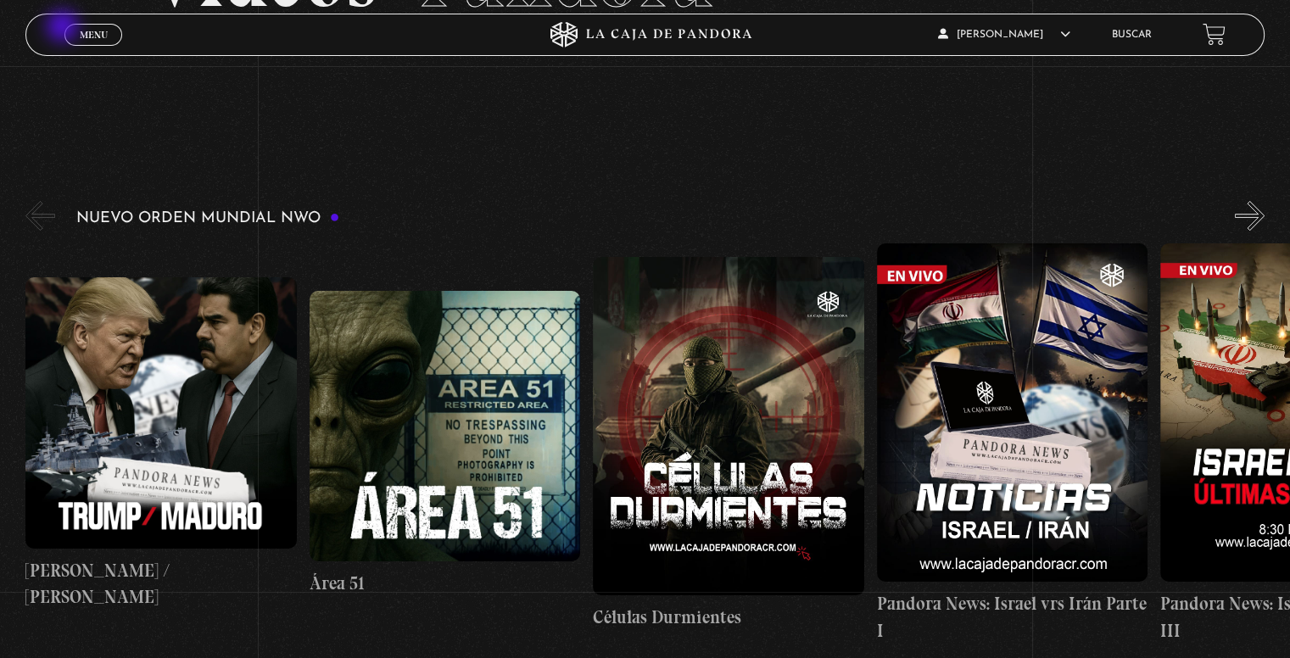
click at [76, 28] on link "Menu Cerrar" at bounding box center [93, 35] width 58 height 22
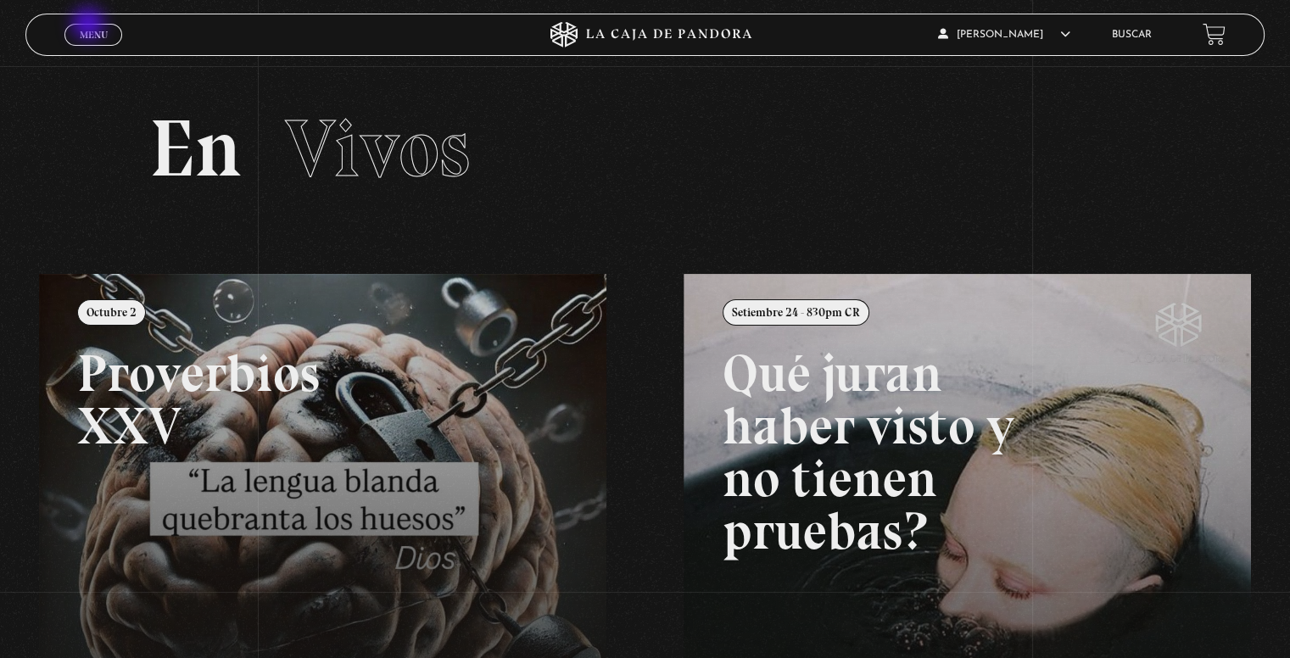
click at [112, 21] on div "Menu Cerrar" at bounding box center [257, 34] width 387 height 41
click at [83, 33] on span "Menu" at bounding box center [94, 35] width 28 height 10
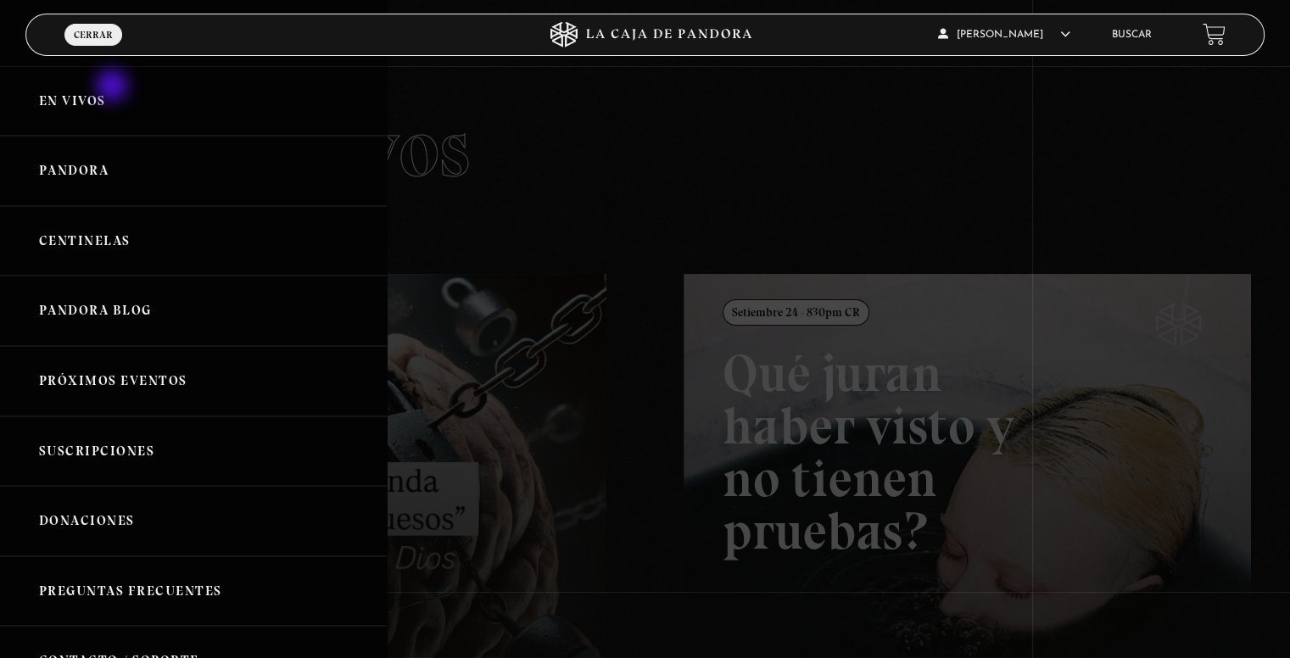
click at [107, 92] on link "En vivos" at bounding box center [193, 101] width 387 height 70
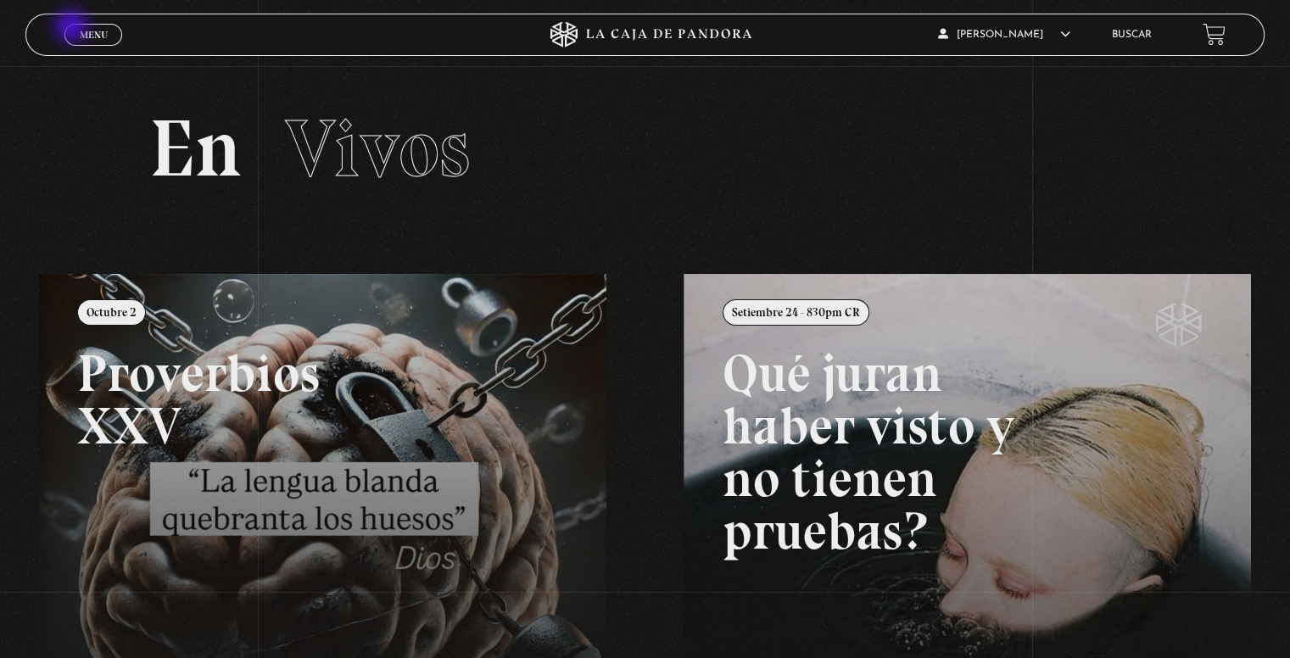
click at [85, 37] on span "Menu" at bounding box center [94, 35] width 28 height 10
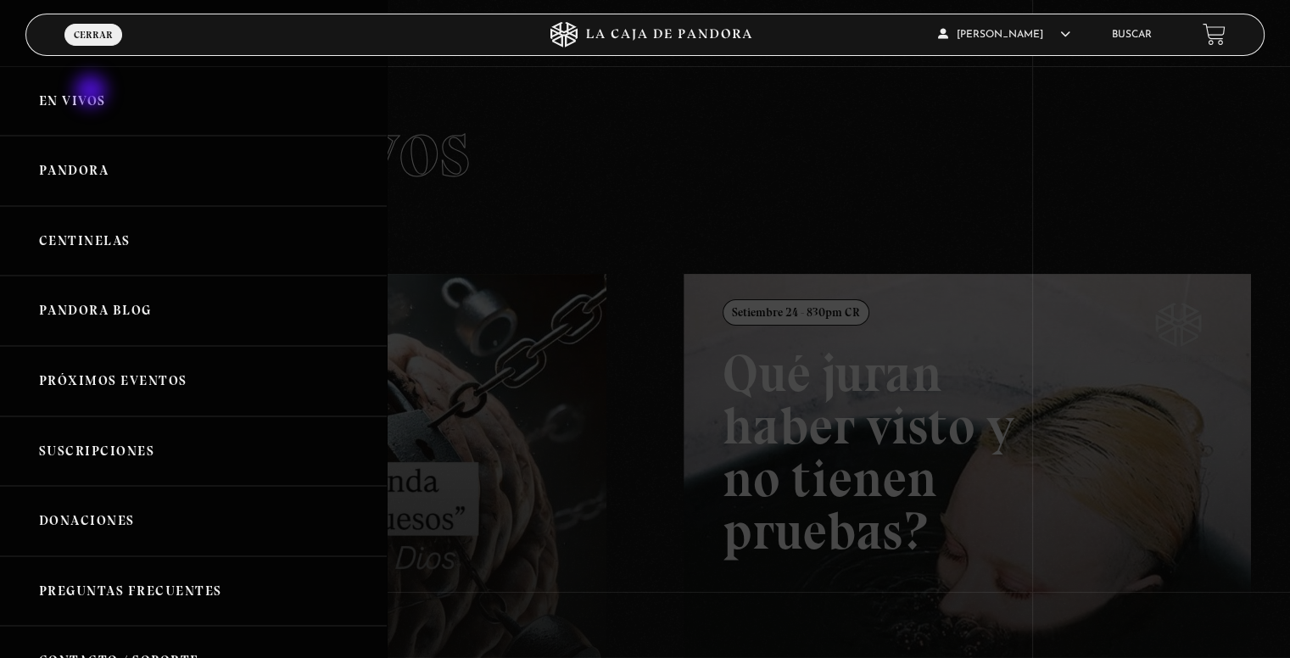
click at [92, 92] on link "En vivos" at bounding box center [193, 101] width 387 height 70
